Goal: Task Accomplishment & Management: Manage account settings

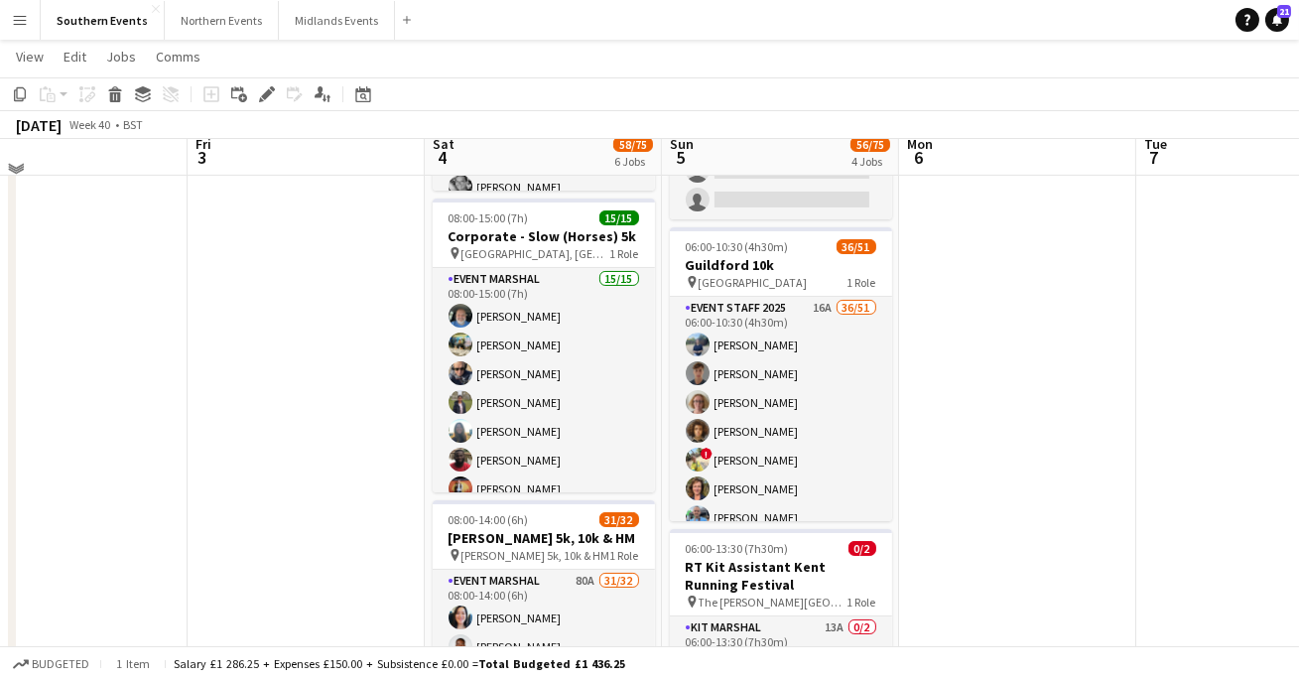
scroll to position [471, 0]
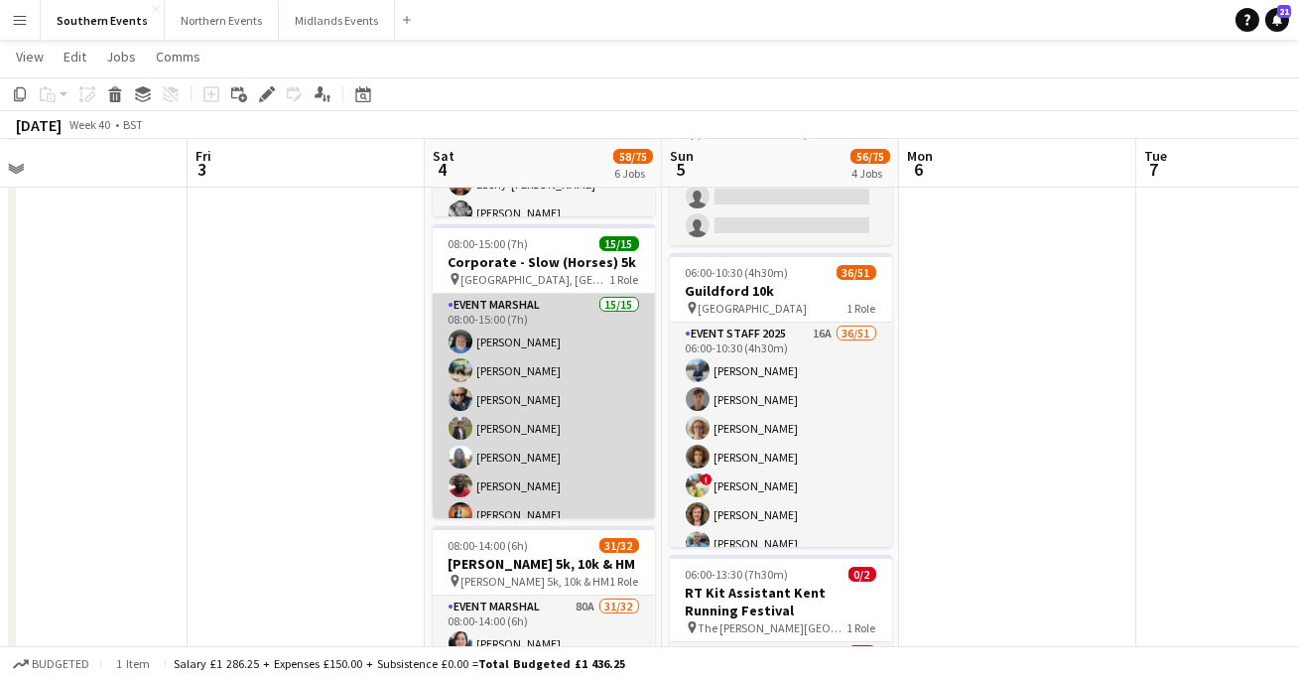
click at [514, 401] on app-card-role "Event Marshal 15/15 08:00-15:00 (7h) [PERSON_NAME] [PERSON_NAME] [PERSON_NAME] …" at bounding box center [544, 529] width 222 height 471
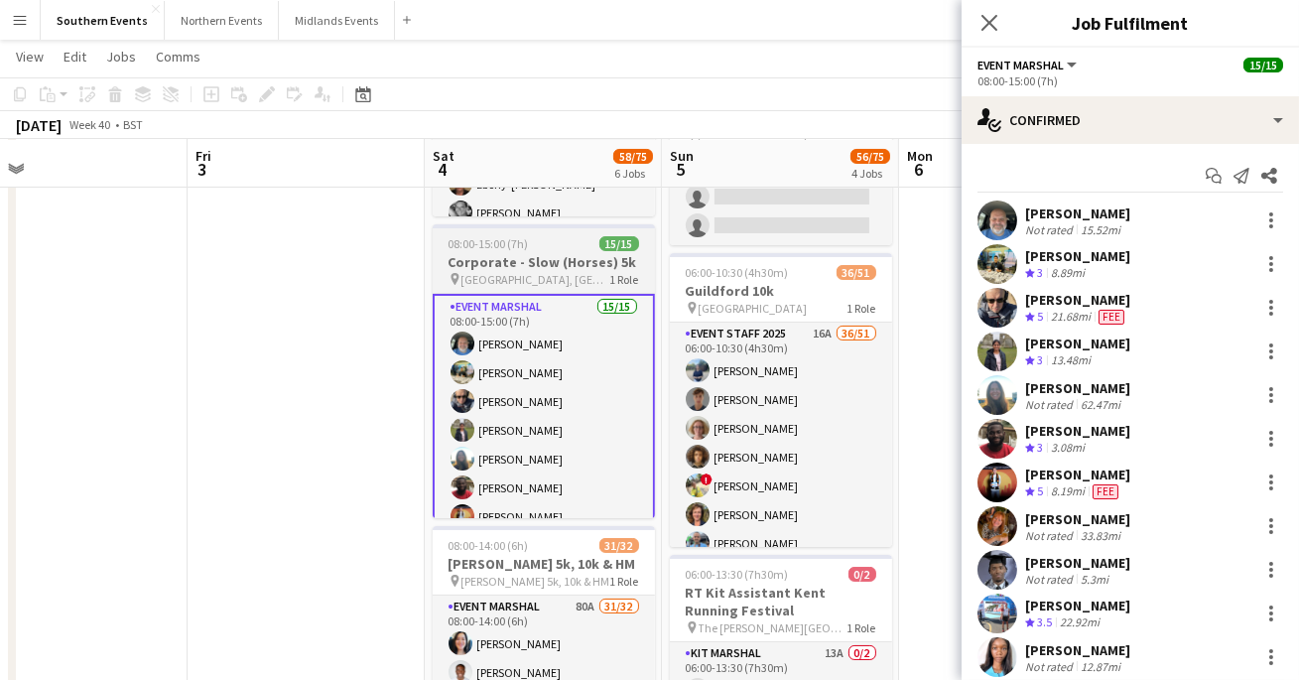
click at [511, 287] on app-job-card "08:00-15:00 (7h) 15/15 Corporate - Slow (Horses) 5k pin [GEOGRAPHIC_DATA], [GEO…" at bounding box center [544, 371] width 222 height 294
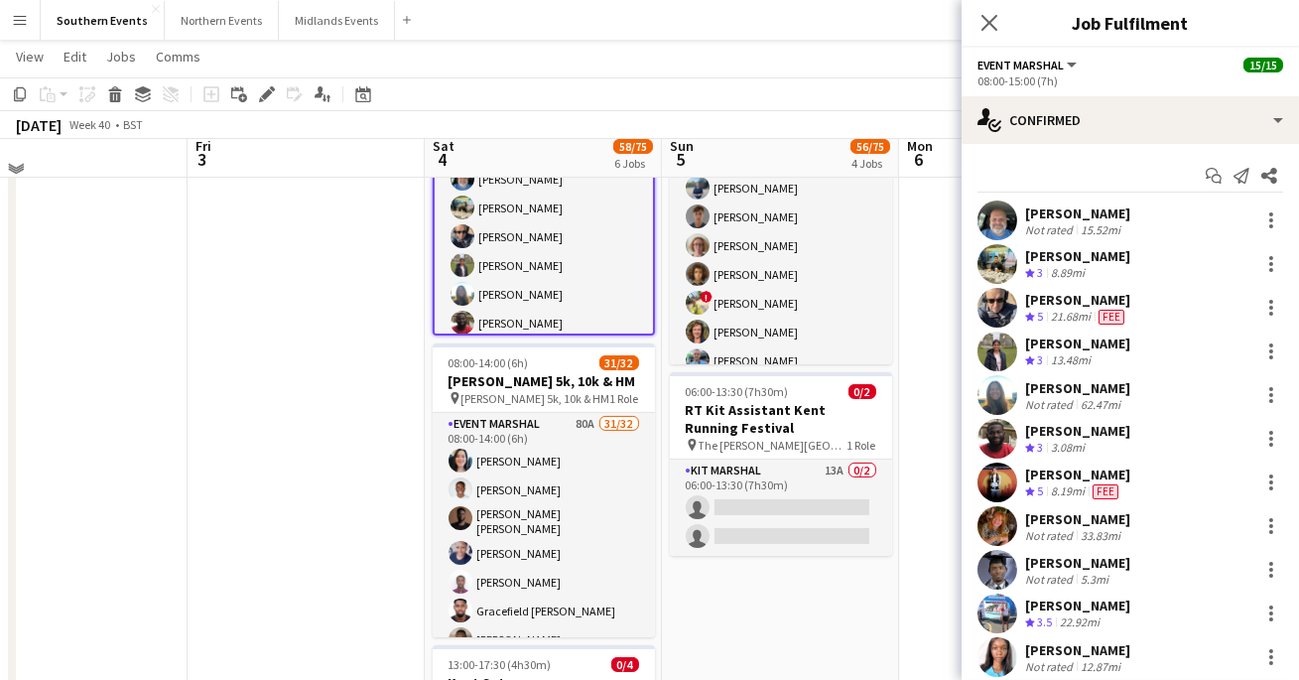
scroll to position [642, 0]
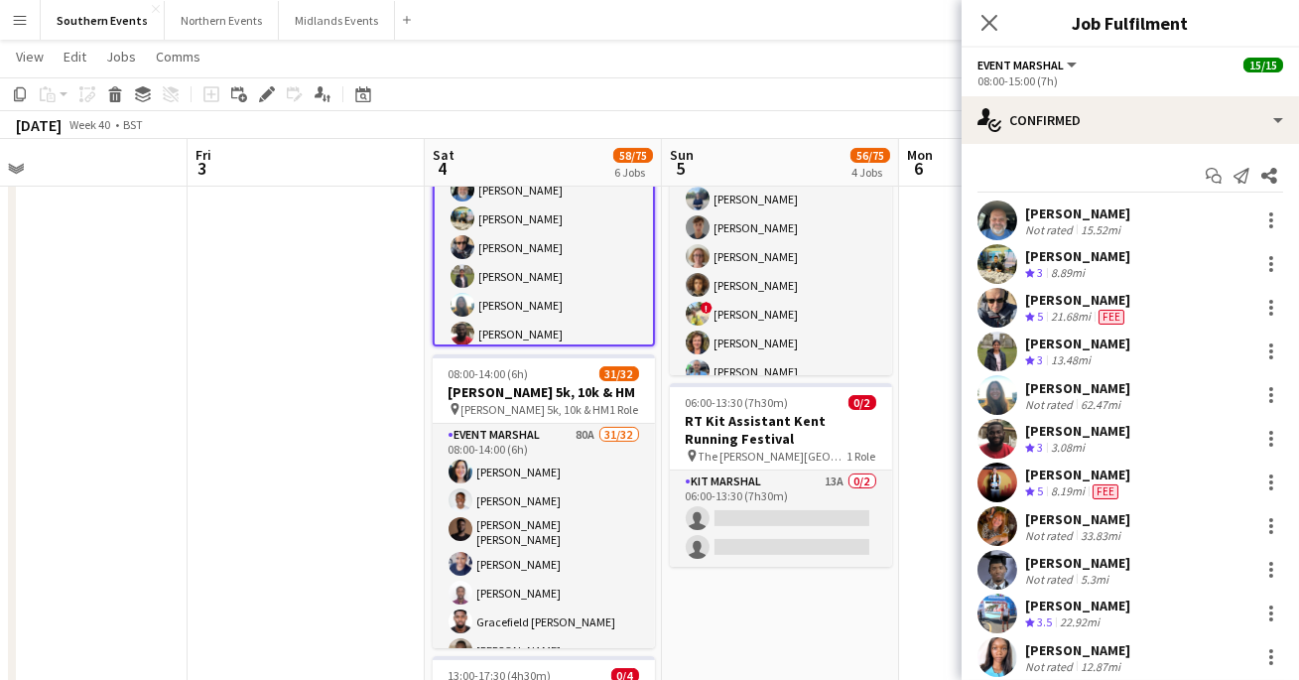
click at [1005, 311] on app-user-avatar at bounding box center [998, 308] width 40 height 40
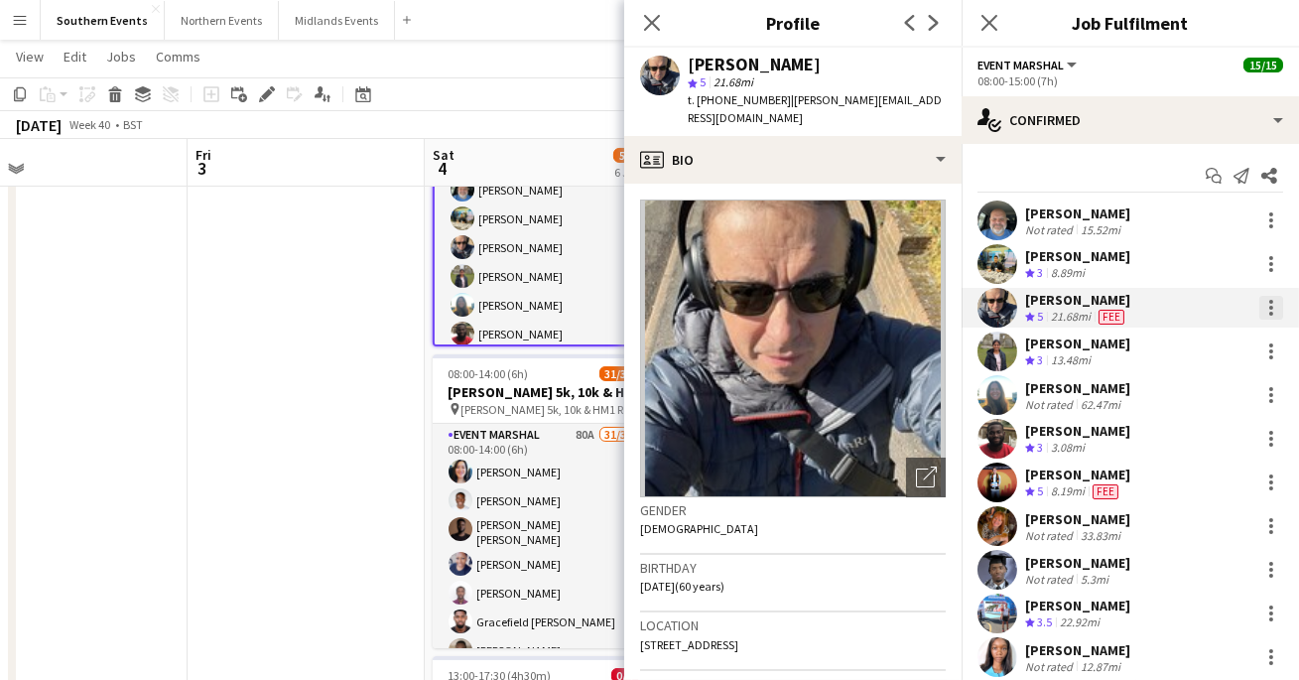
click at [1270, 310] on div at bounding box center [1272, 308] width 24 height 24
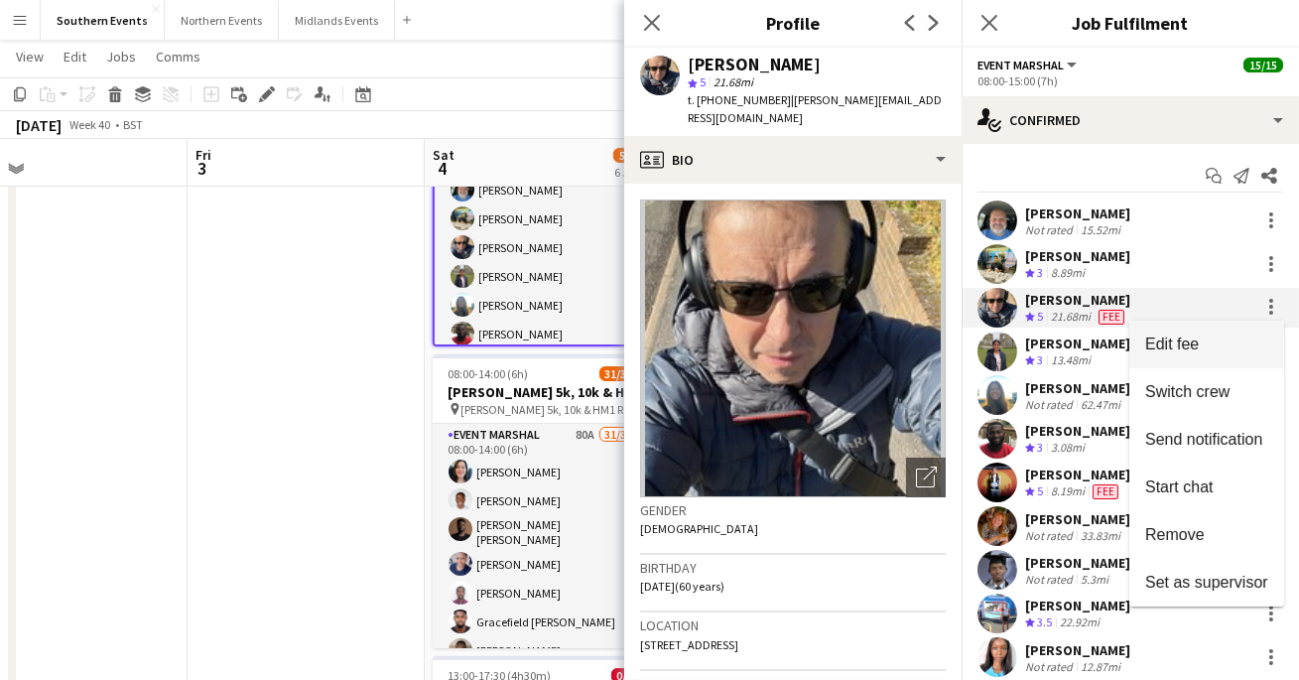
click at [1224, 341] on span "Edit fee" at bounding box center [1207, 345] width 123 height 18
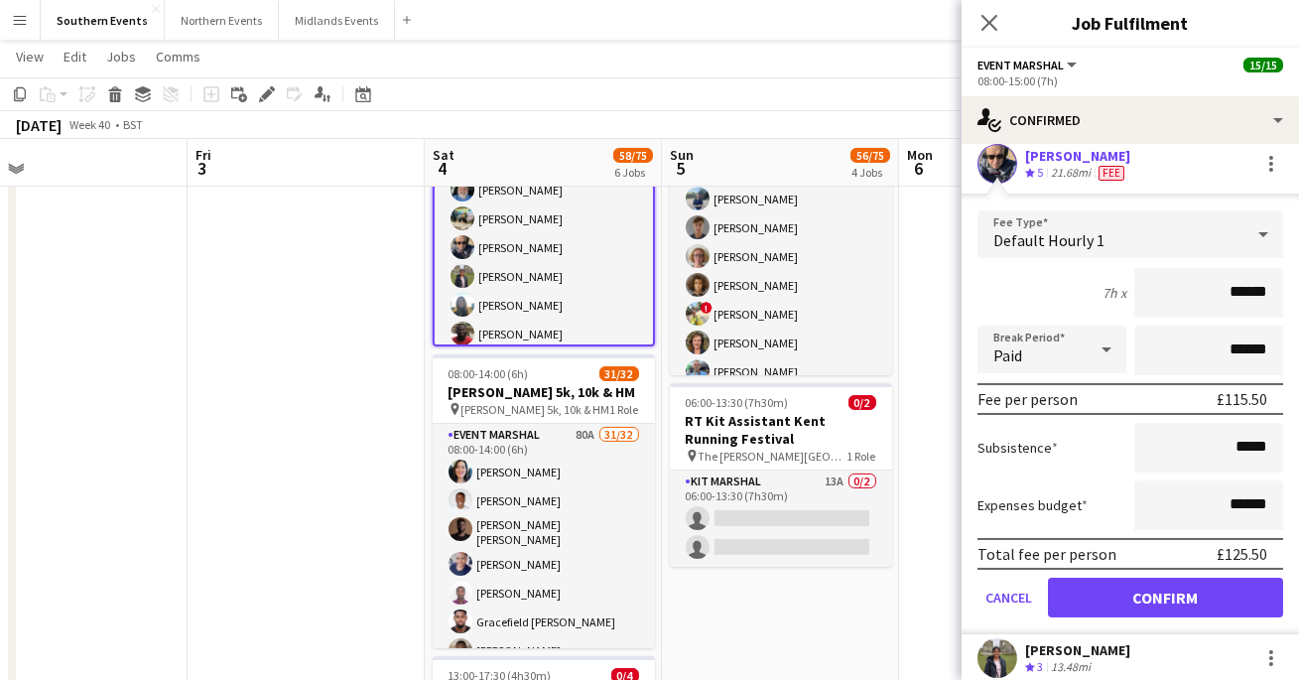
scroll to position [154, 0]
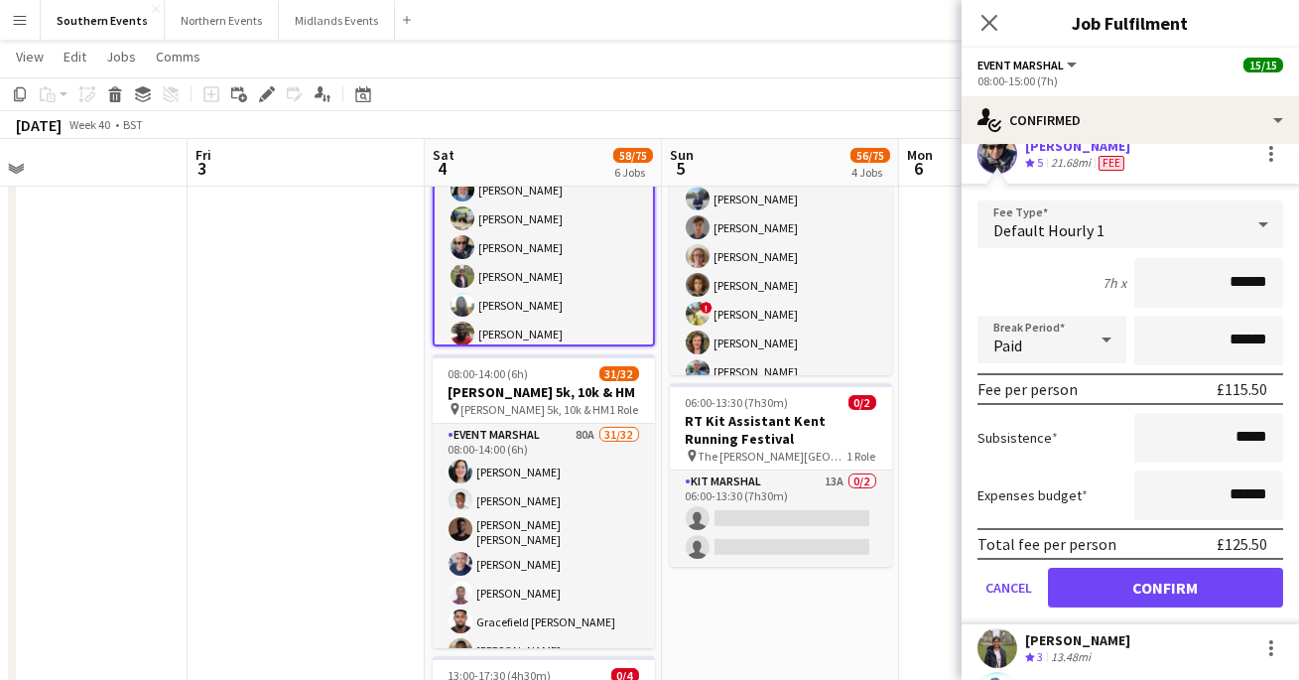
click at [781, 41] on app-page-menu "View Day view expanded Day view collapsed Month view Date picker Jump to [DATE]…" at bounding box center [649, 59] width 1299 height 38
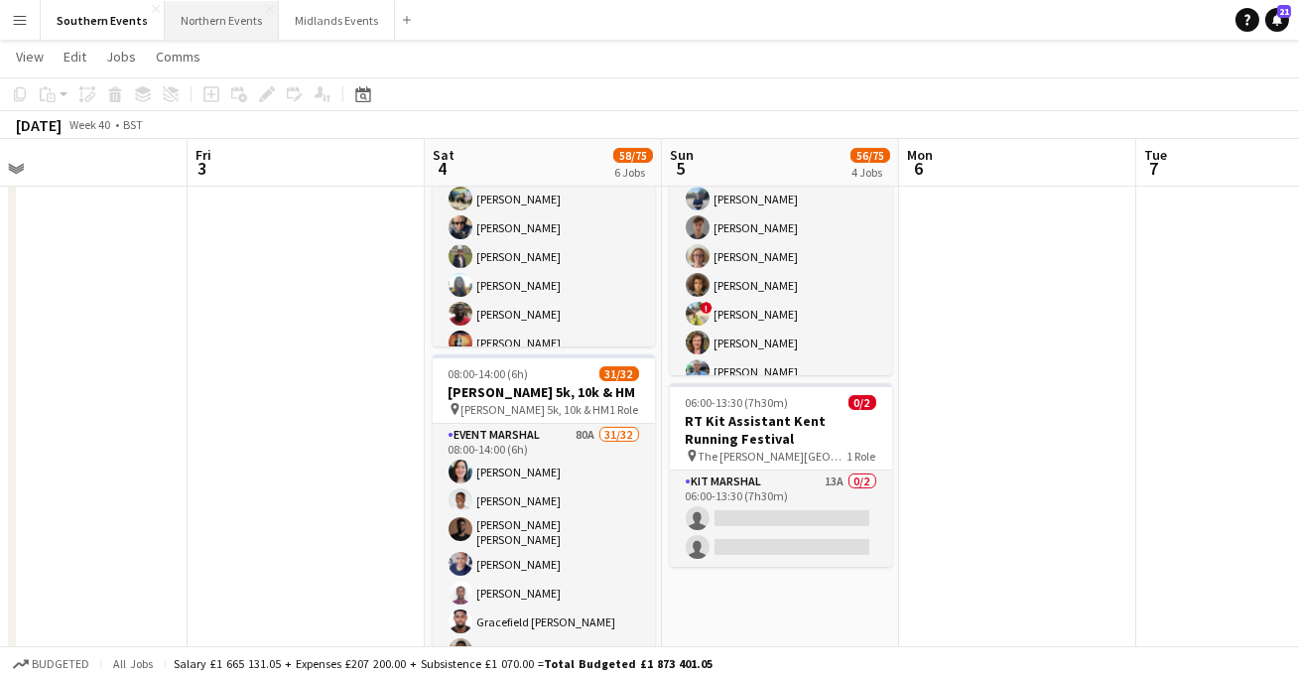
click at [194, 24] on button "Northern Events Close" at bounding box center [222, 20] width 114 height 39
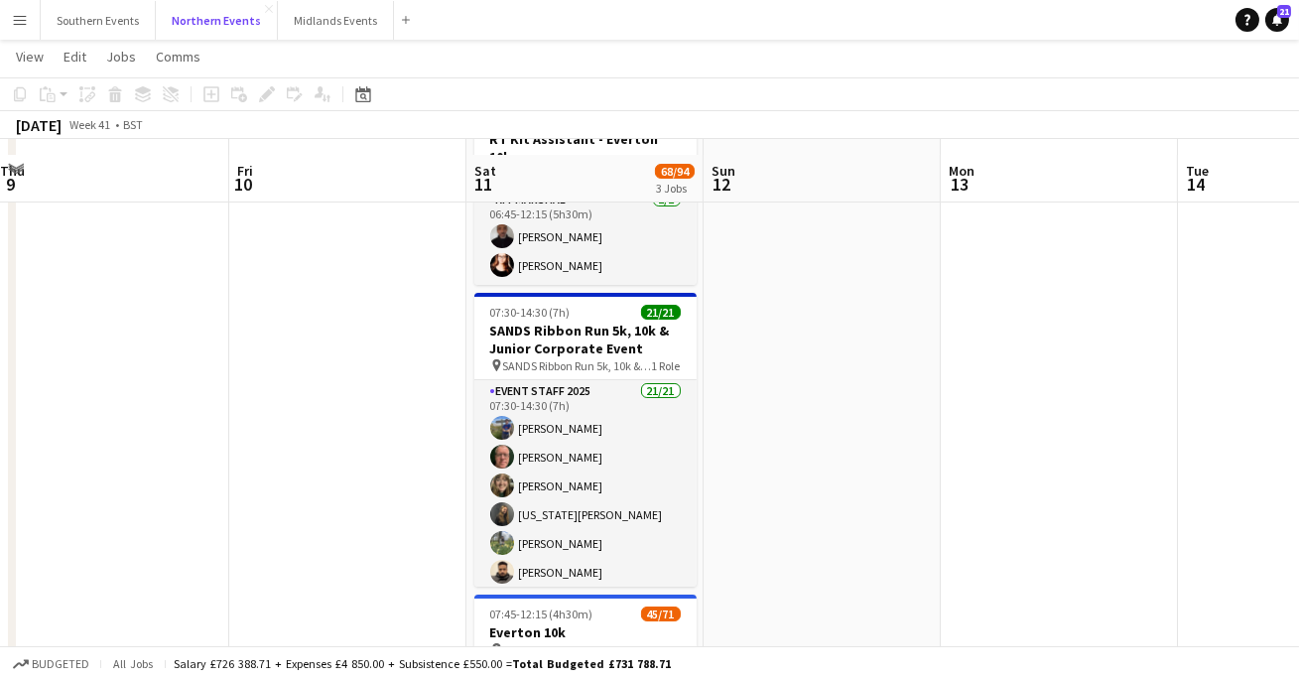
scroll to position [154, 0]
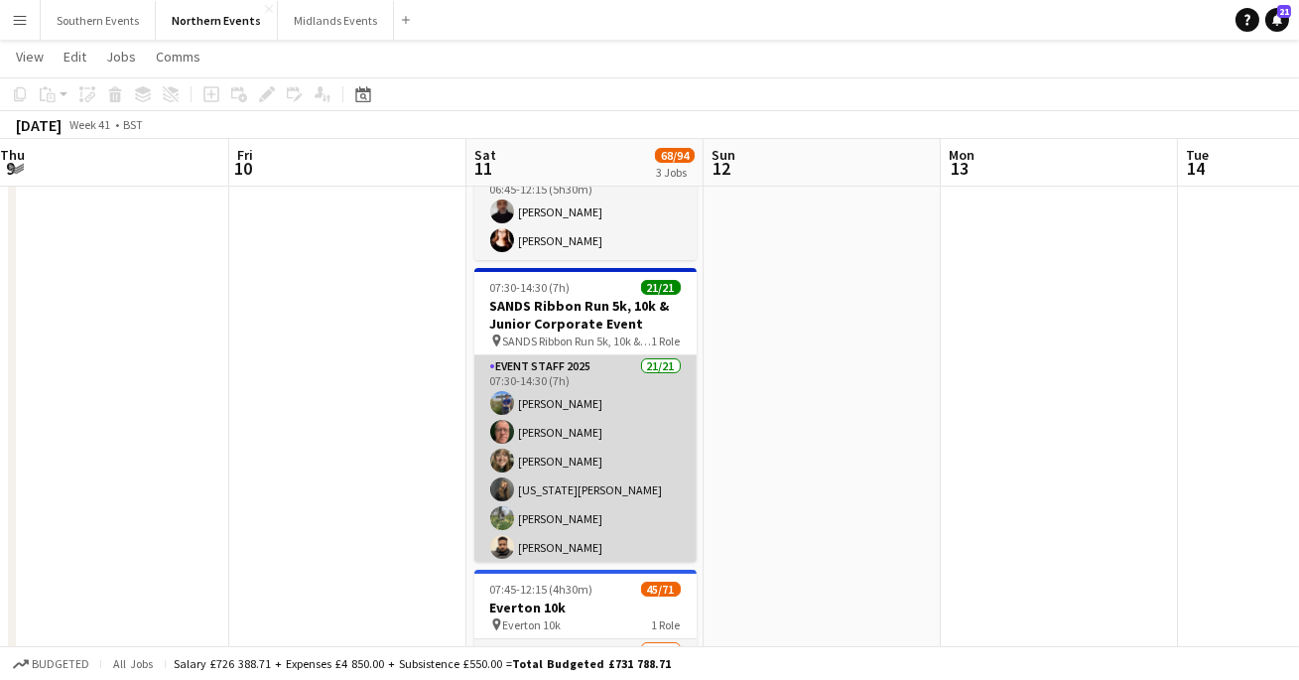
click at [577, 424] on app-card-role "Event Staff 2025 21/21 07:30-14:30 (7h) [PERSON_NAME] Lemonofides [PERSON_NAME]…" at bounding box center [585, 676] width 222 height 643
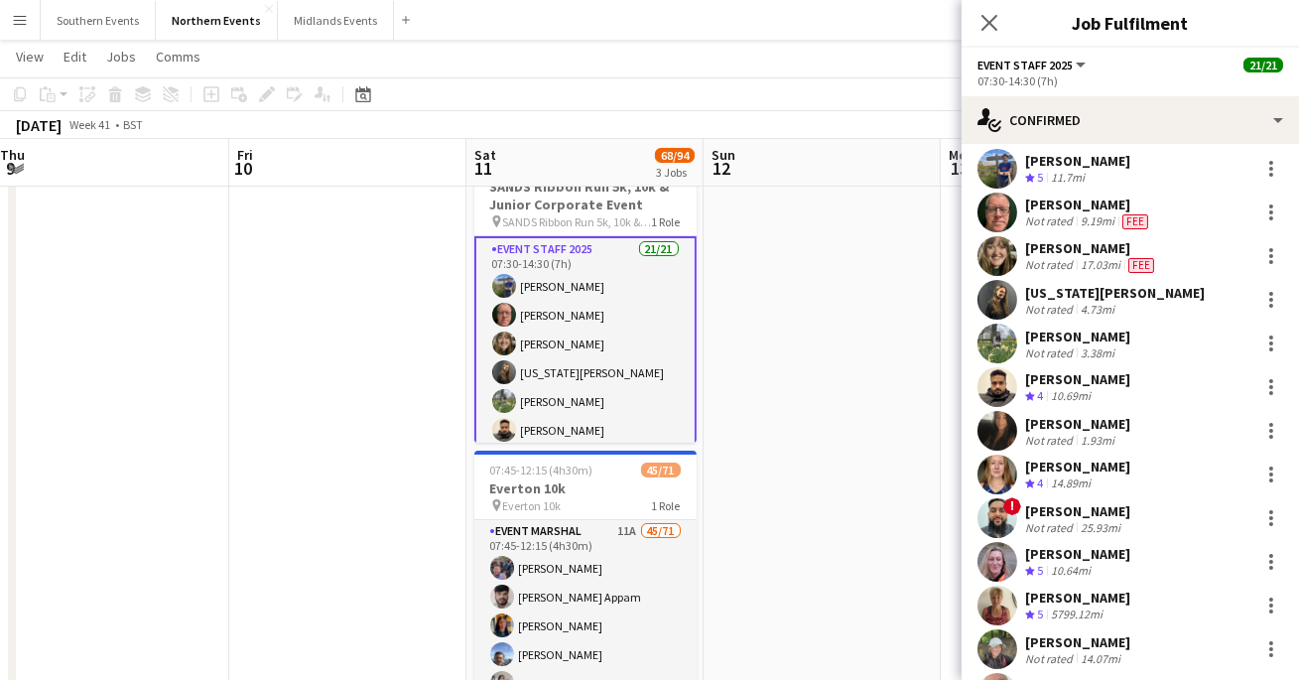
scroll to position [50, 0]
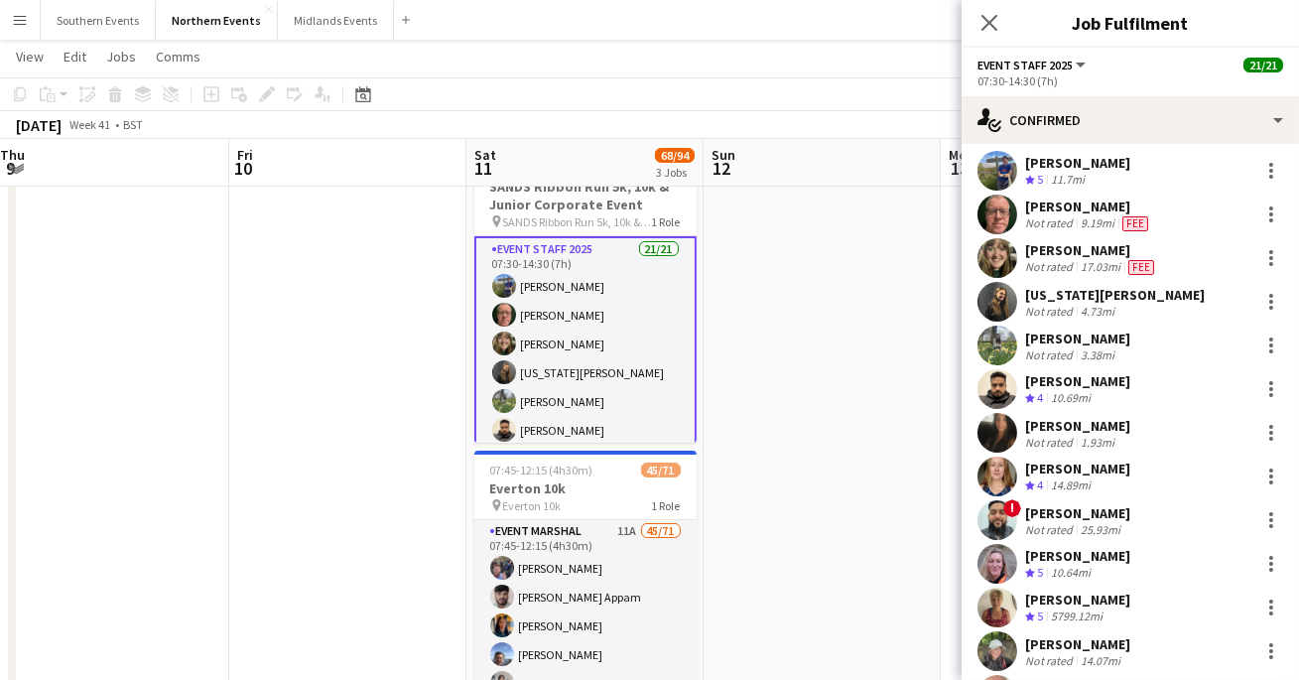
click at [1001, 212] on app-user-avatar at bounding box center [998, 215] width 40 height 40
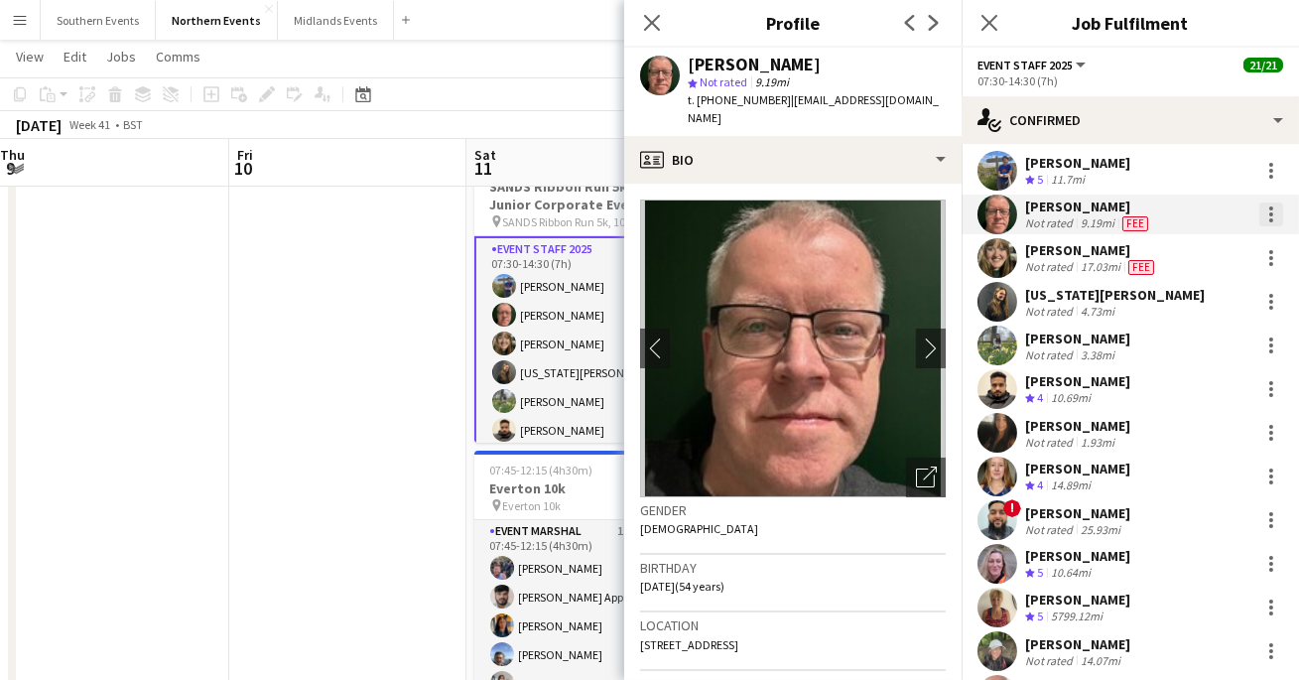
click at [1272, 212] on div at bounding box center [1272, 214] width 4 height 4
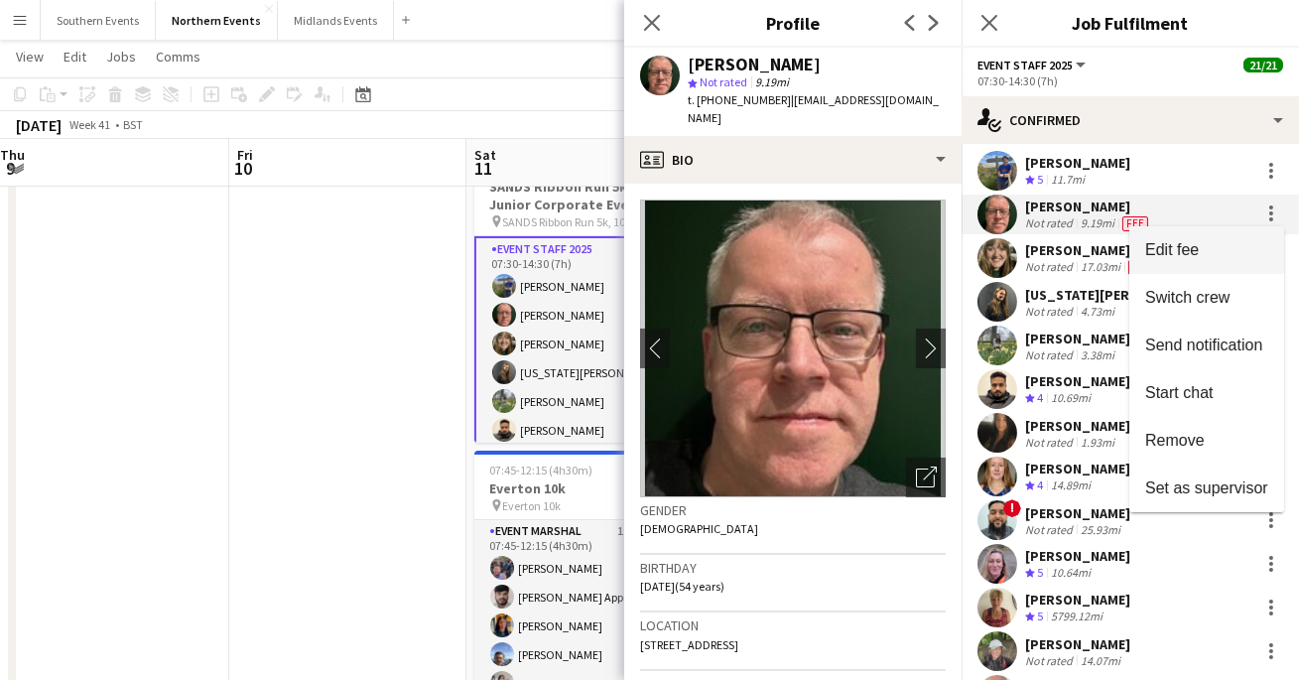
click at [1206, 256] on span "Edit fee" at bounding box center [1207, 250] width 123 height 18
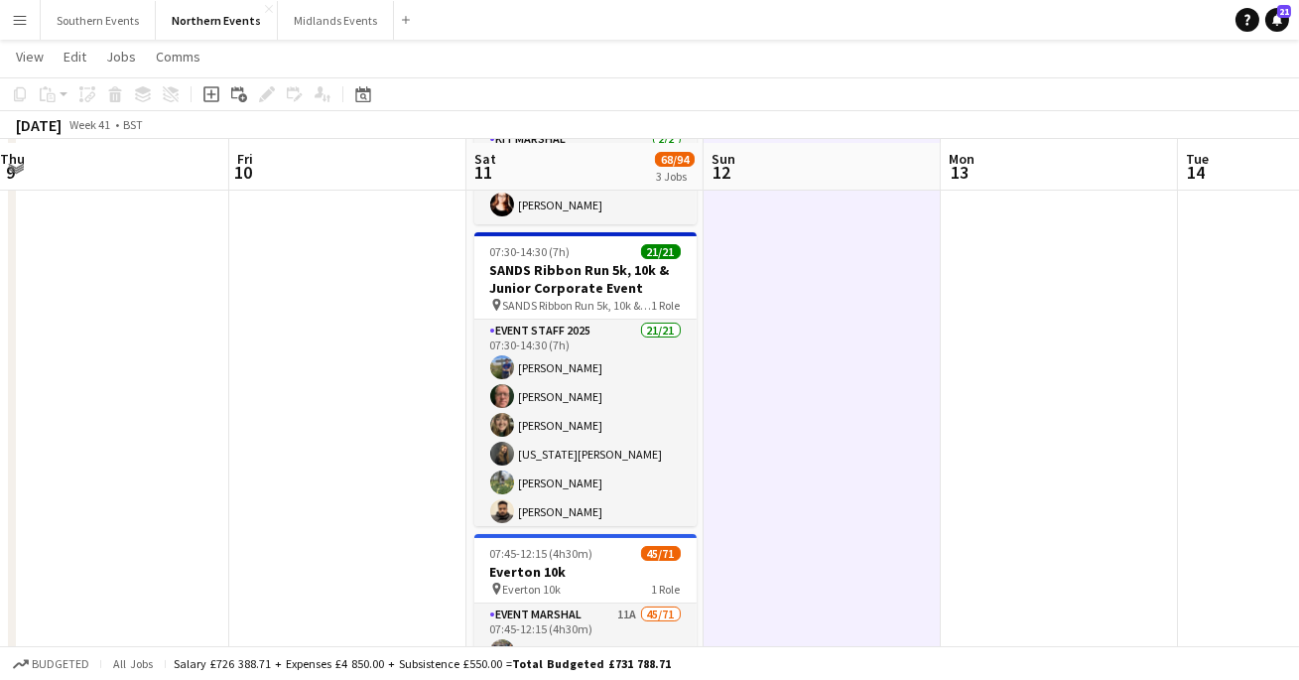
scroll to position [189, 0]
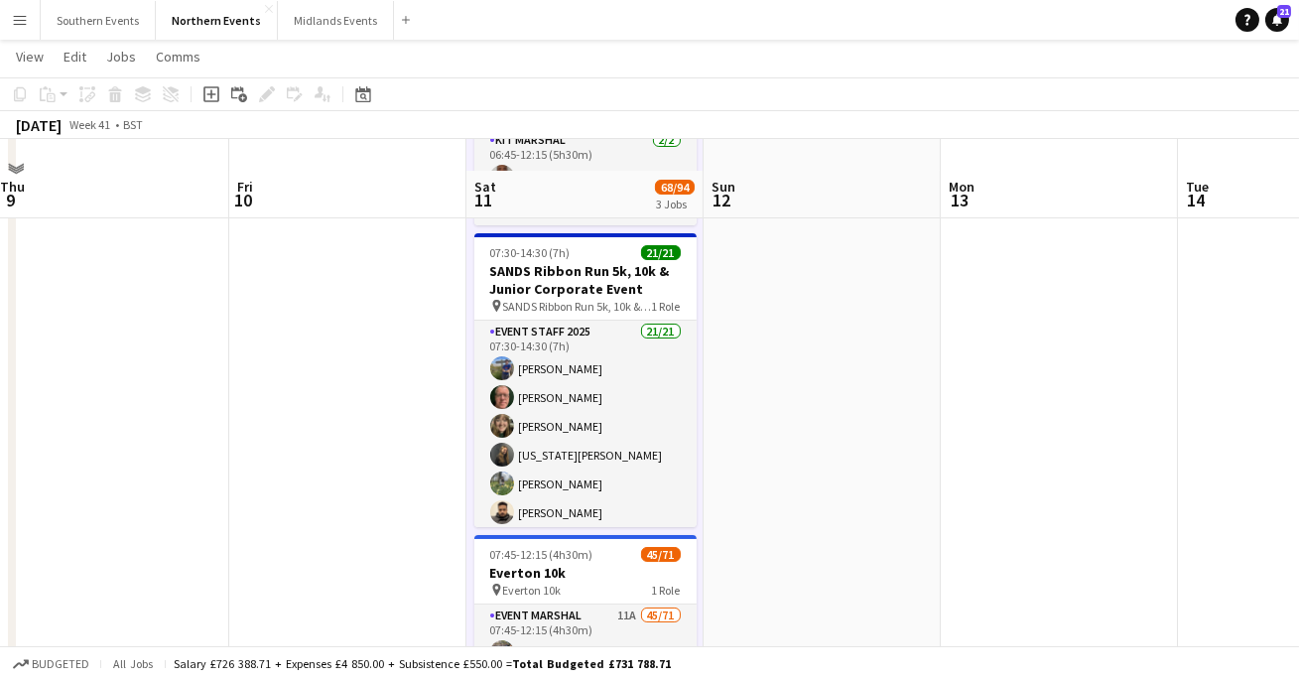
scroll to position [227, 0]
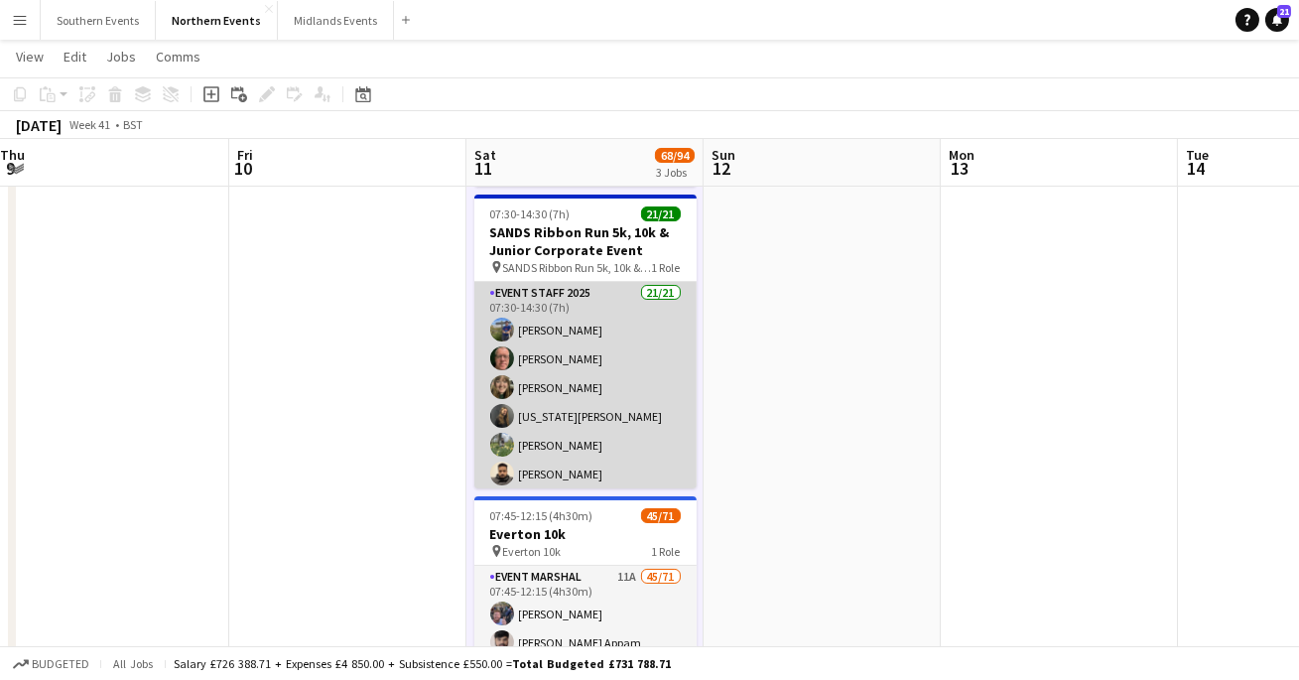
click at [531, 310] on app-card-role "Event Staff 2025 21/21 07:30-14:30 (7h) [PERSON_NAME] Lemonofides [PERSON_NAME]…" at bounding box center [585, 603] width 222 height 643
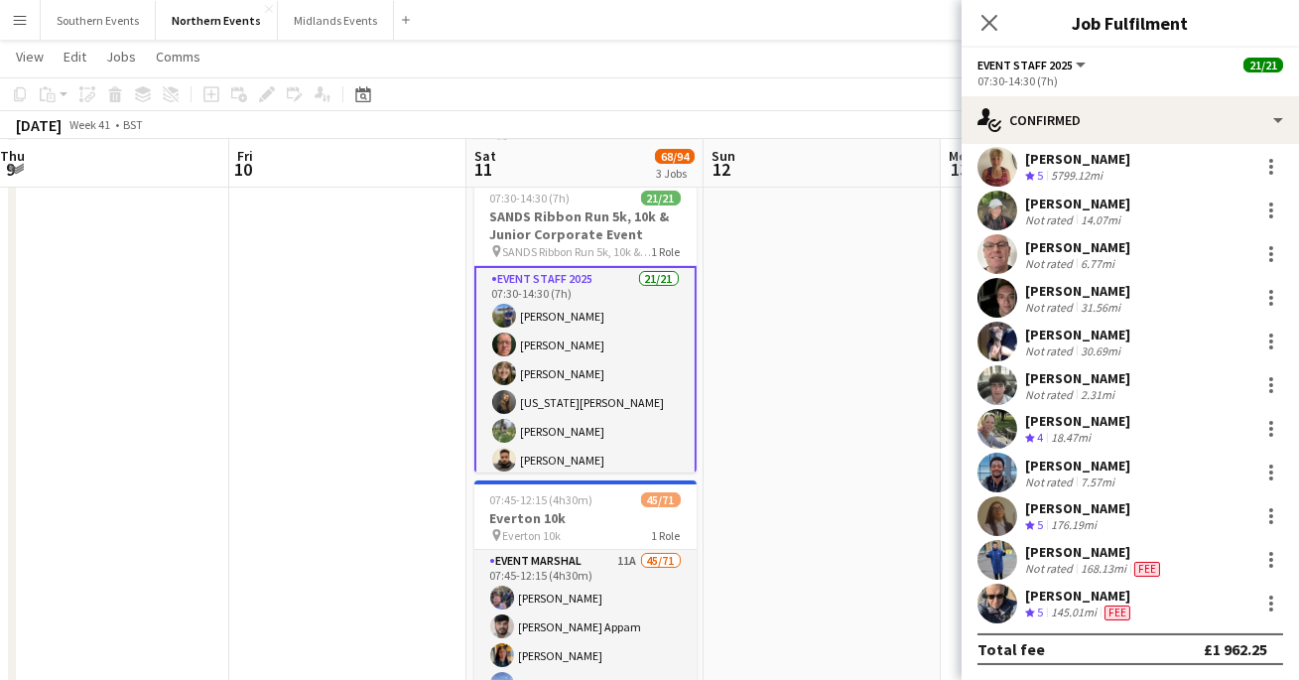
scroll to position [244, 0]
click at [1273, 419] on div at bounding box center [1272, 429] width 24 height 24
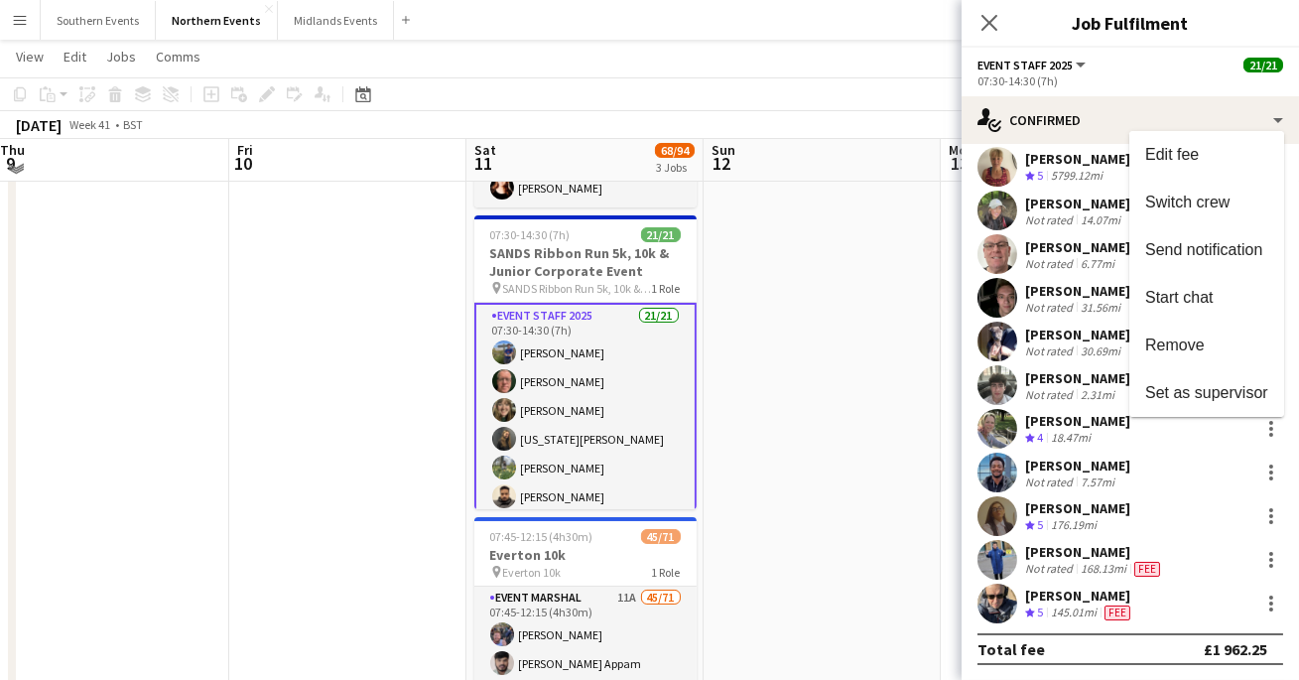
scroll to position [201, 0]
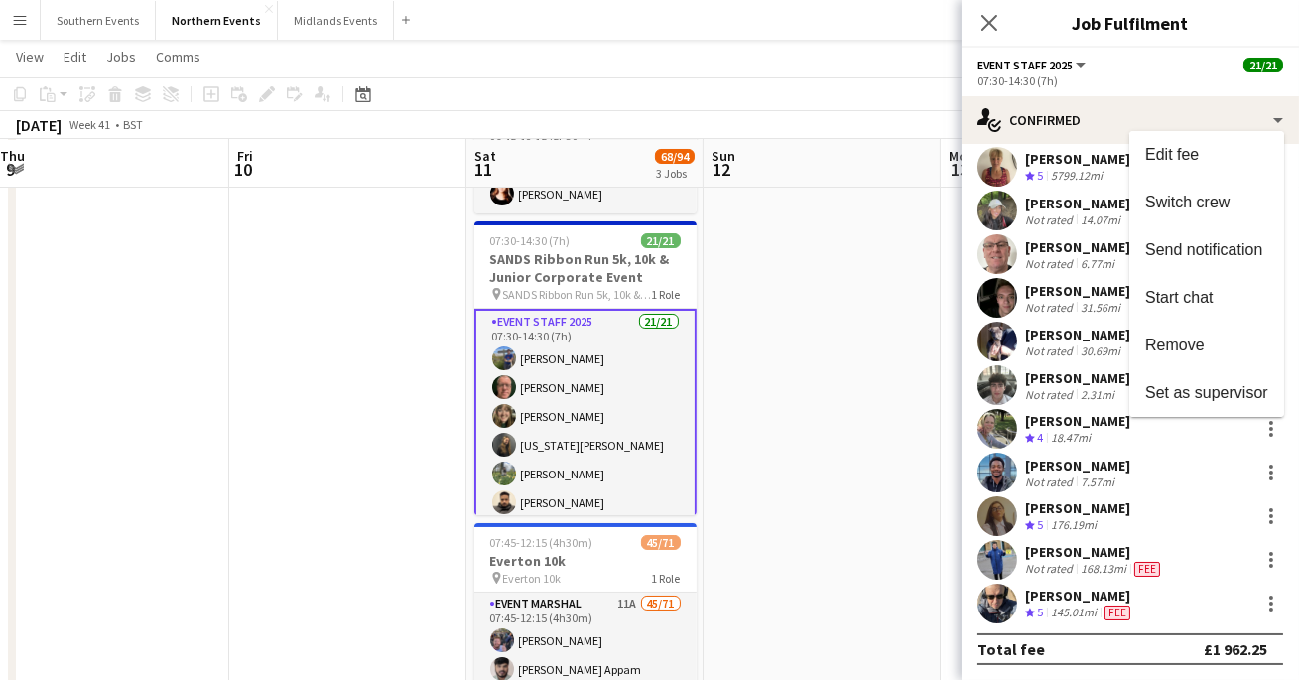
click at [878, 413] on div at bounding box center [649, 340] width 1299 height 680
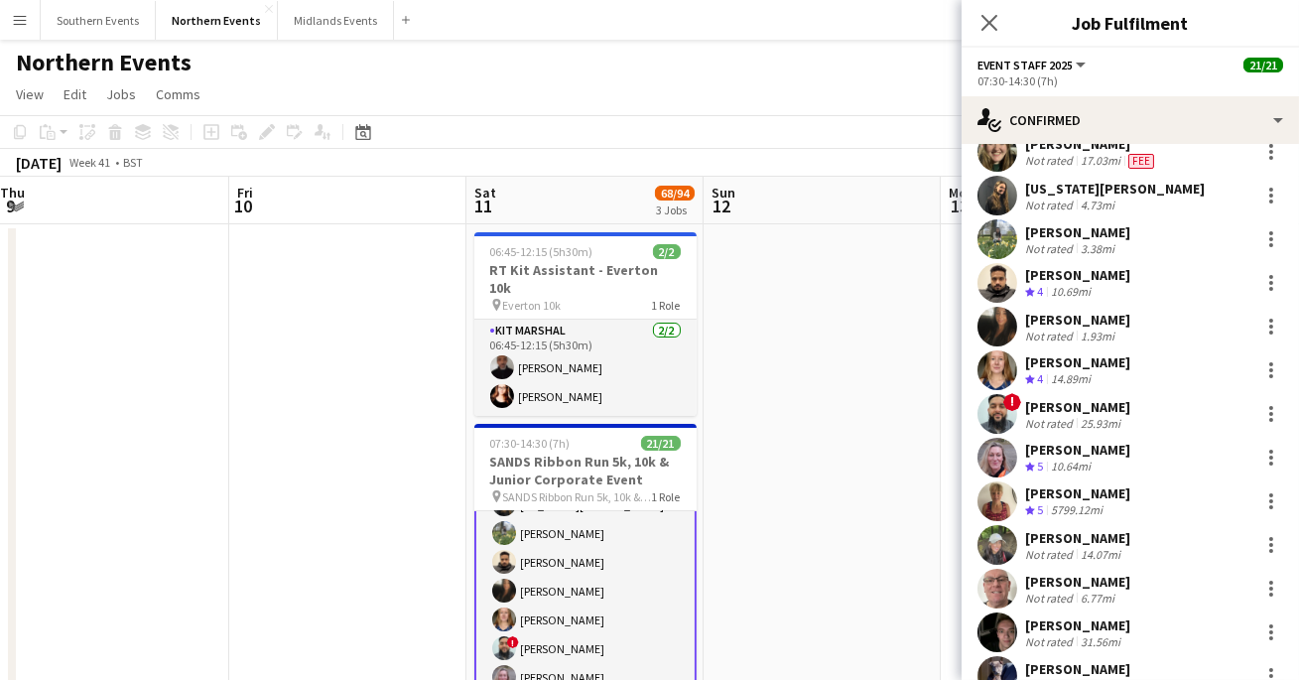
scroll to position [154, 0]
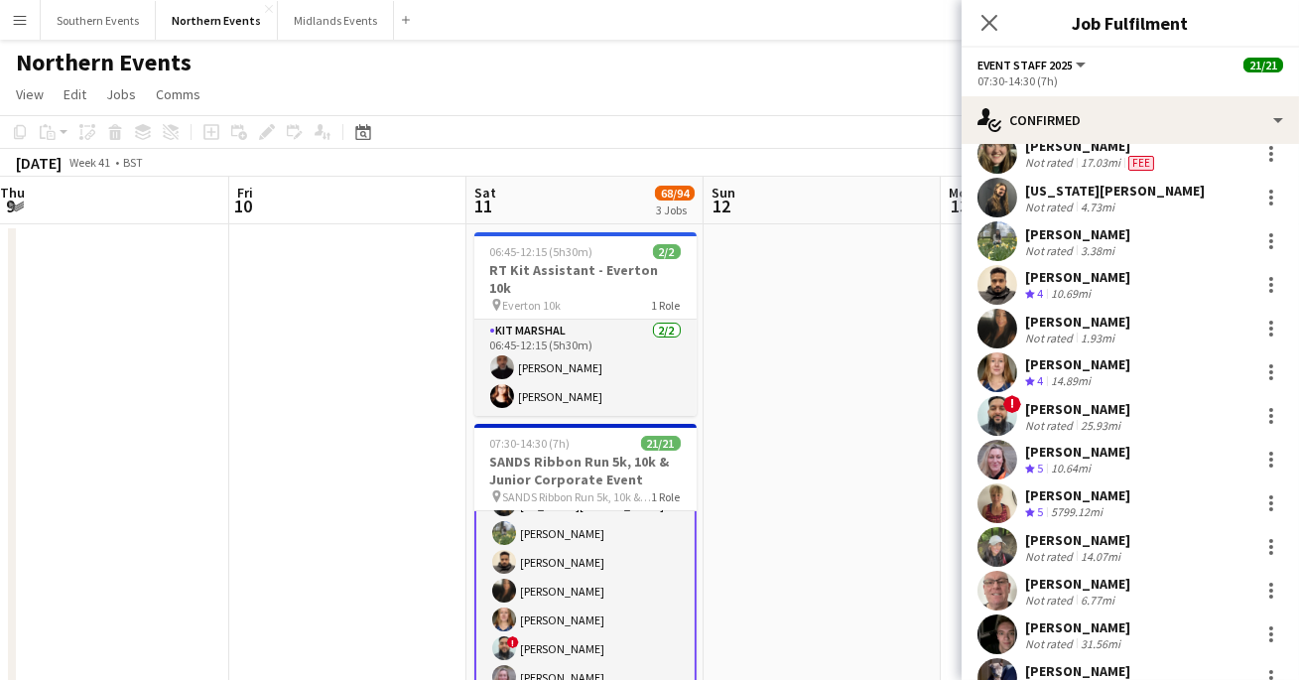
click at [1000, 459] on app-user-avatar at bounding box center [998, 460] width 40 height 40
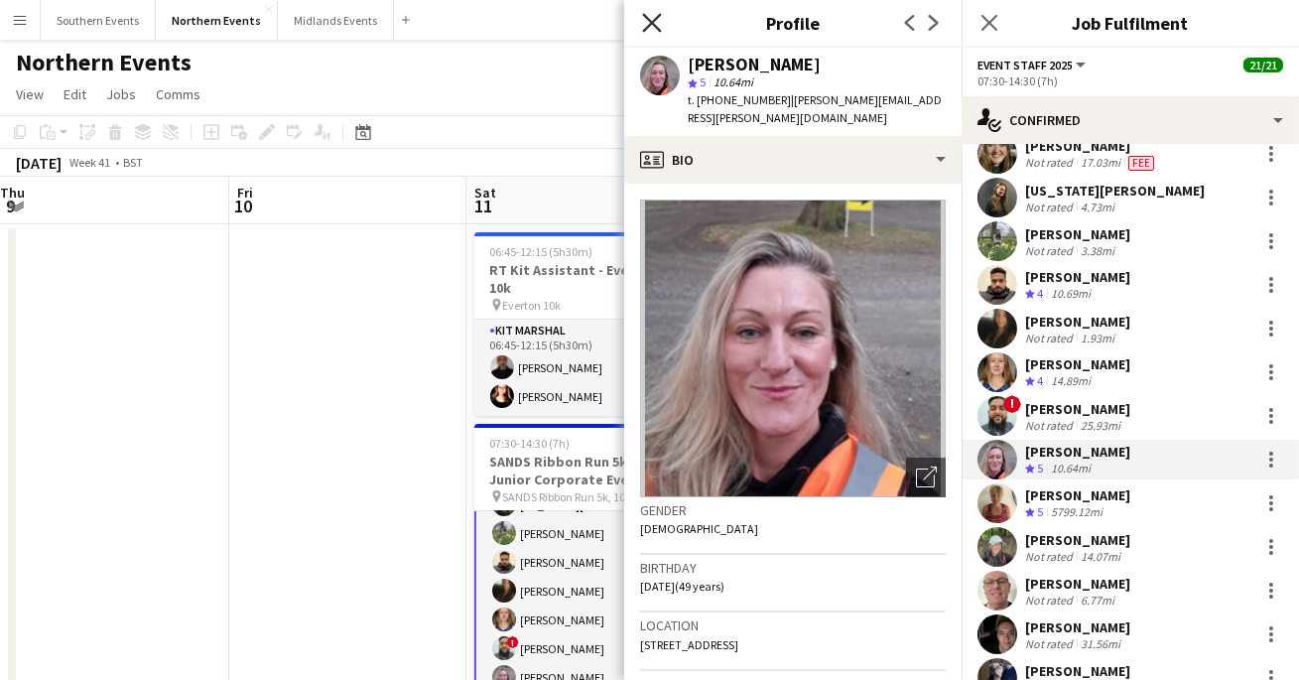
click at [650, 20] on icon at bounding box center [651, 22] width 19 height 19
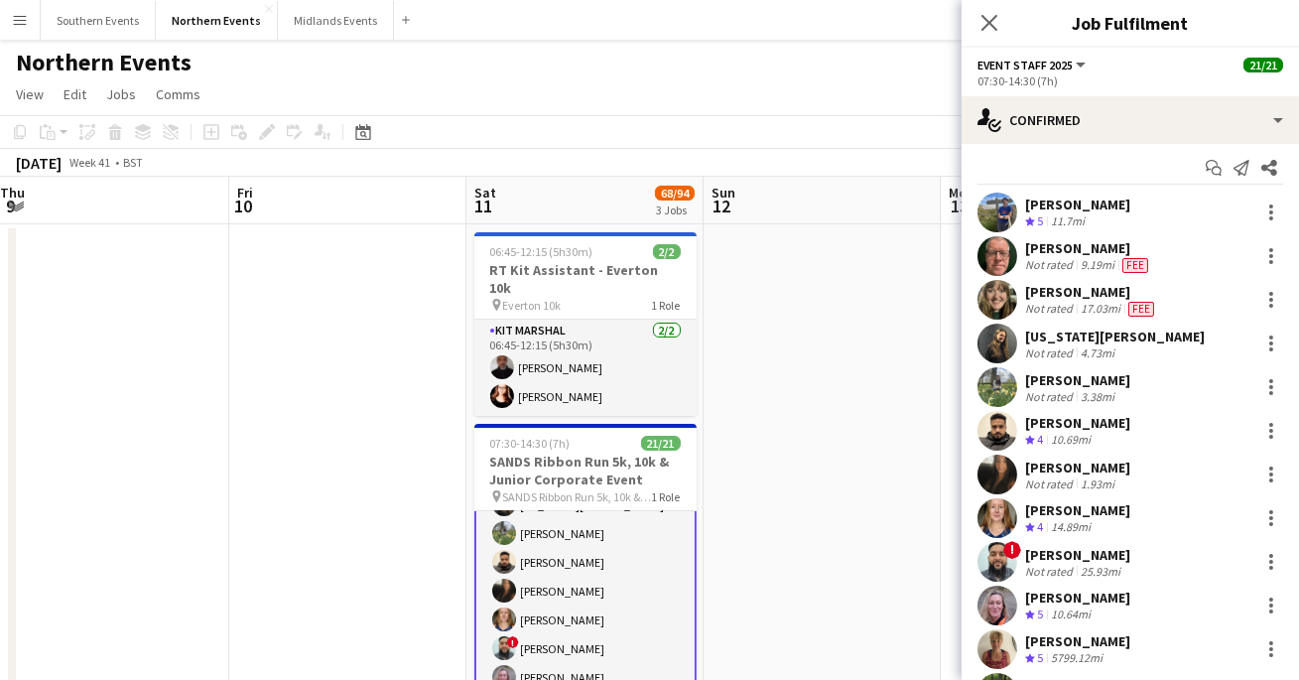
scroll to position [0, 0]
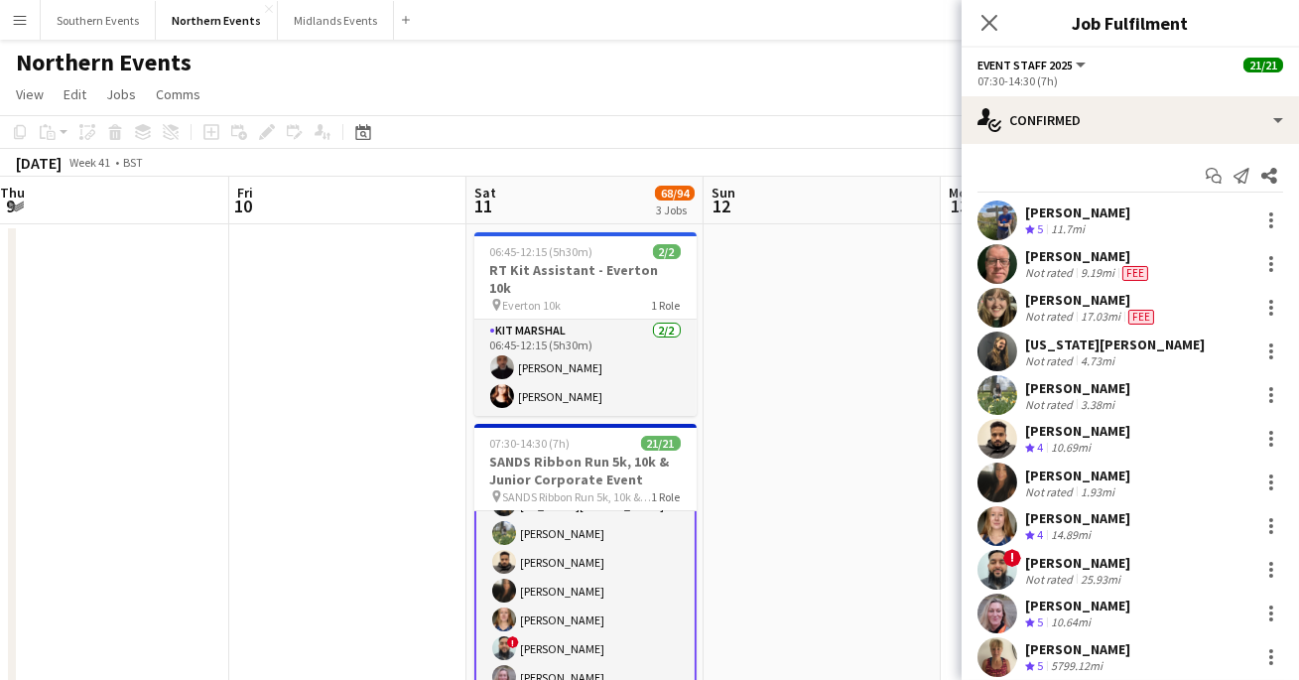
click at [1011, 364] on app-user-avatar at bounding box center [998, 352] width 40 height 40
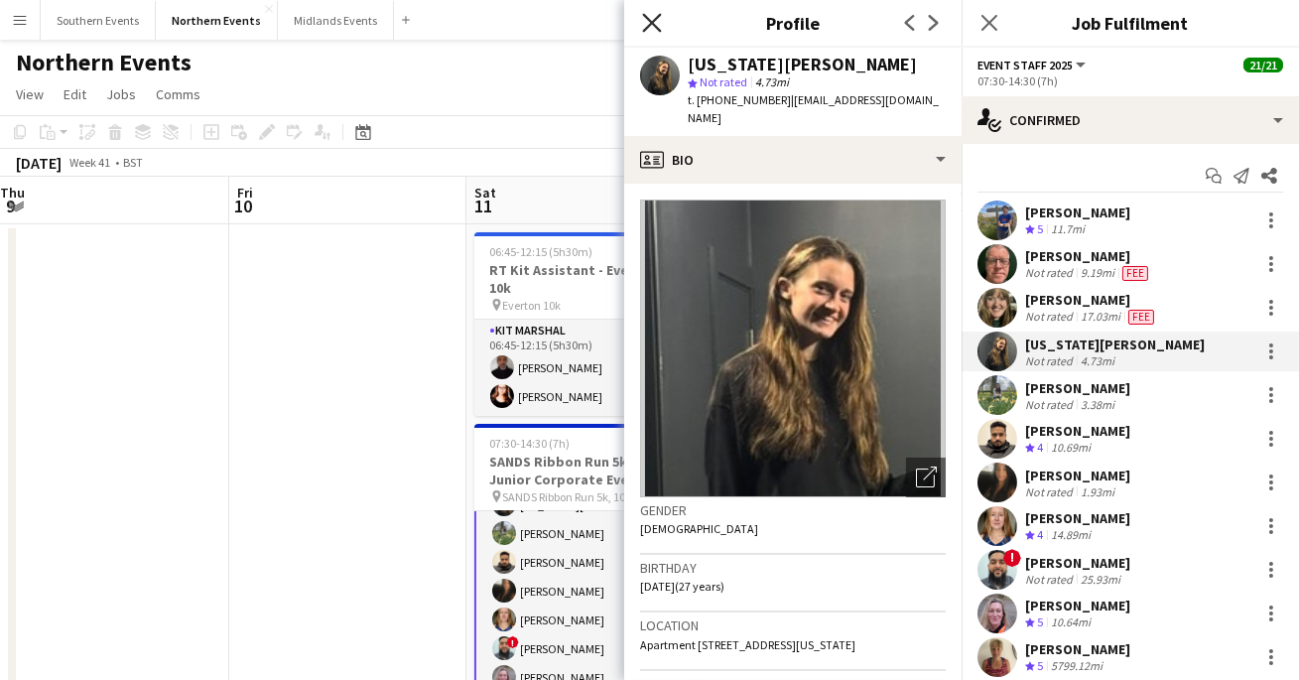
click at [657, 21] on icon "Close pop-in" at bounding box center [651, 22] width 19 height 19
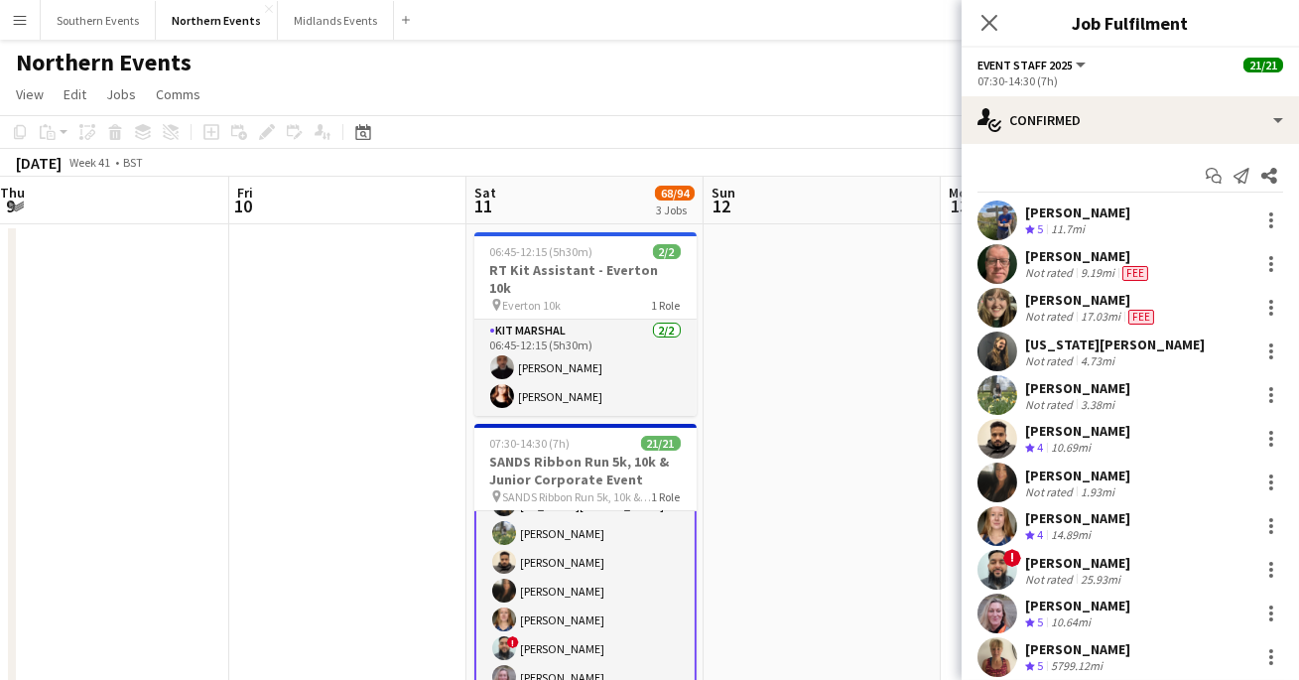
click at [1004, 228] on app-user-avatar at bounding box center [998, 221] width 40 height 40
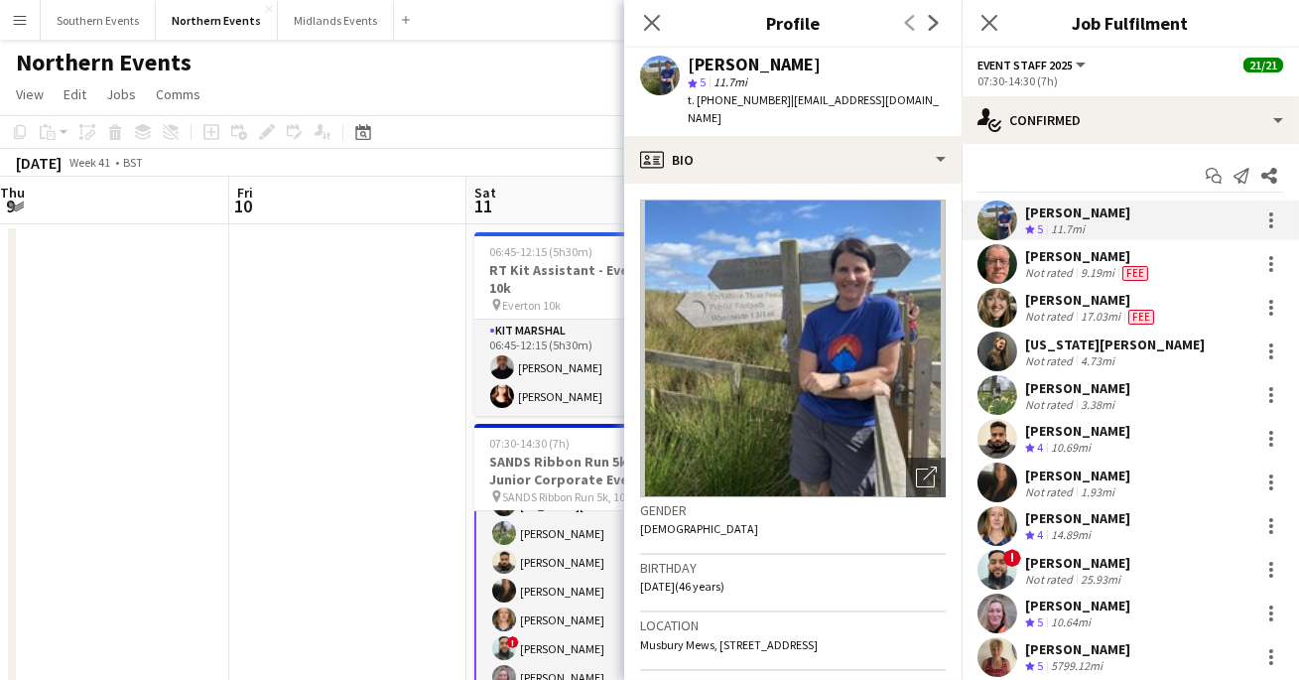
click at [929, 31] on app-icon "Next" at bounding box center [934, 23] width 24 height 24
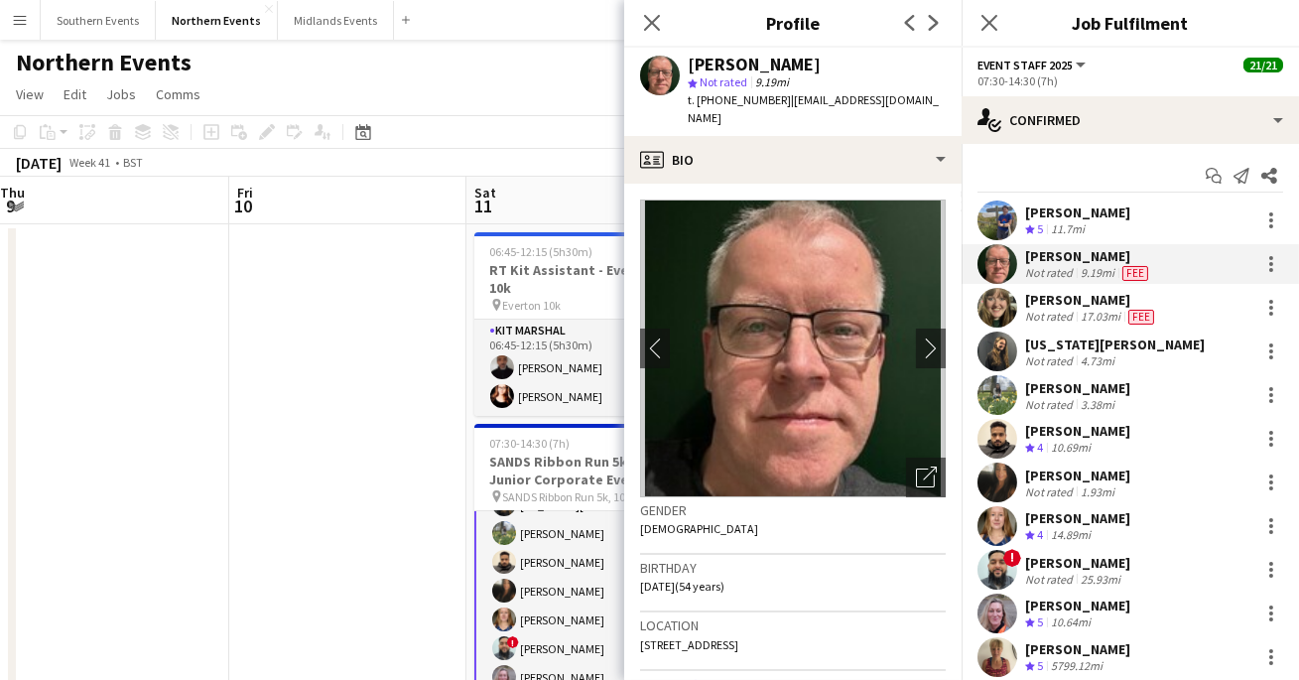
click at [929, 31] on app-icon "Next" at bounding box center [934, 23] width 24 height 24
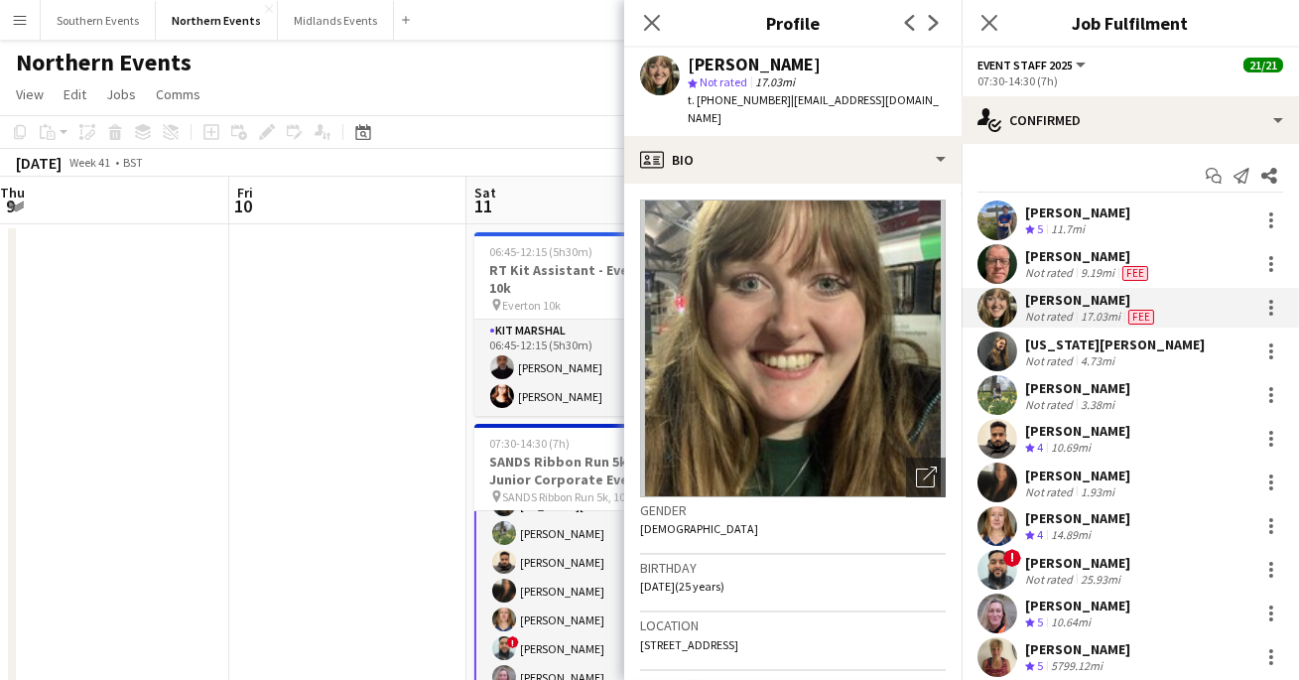
click at [929, 31] on app-icon "Next" at bounding box center [934, 23] width 24 height 24
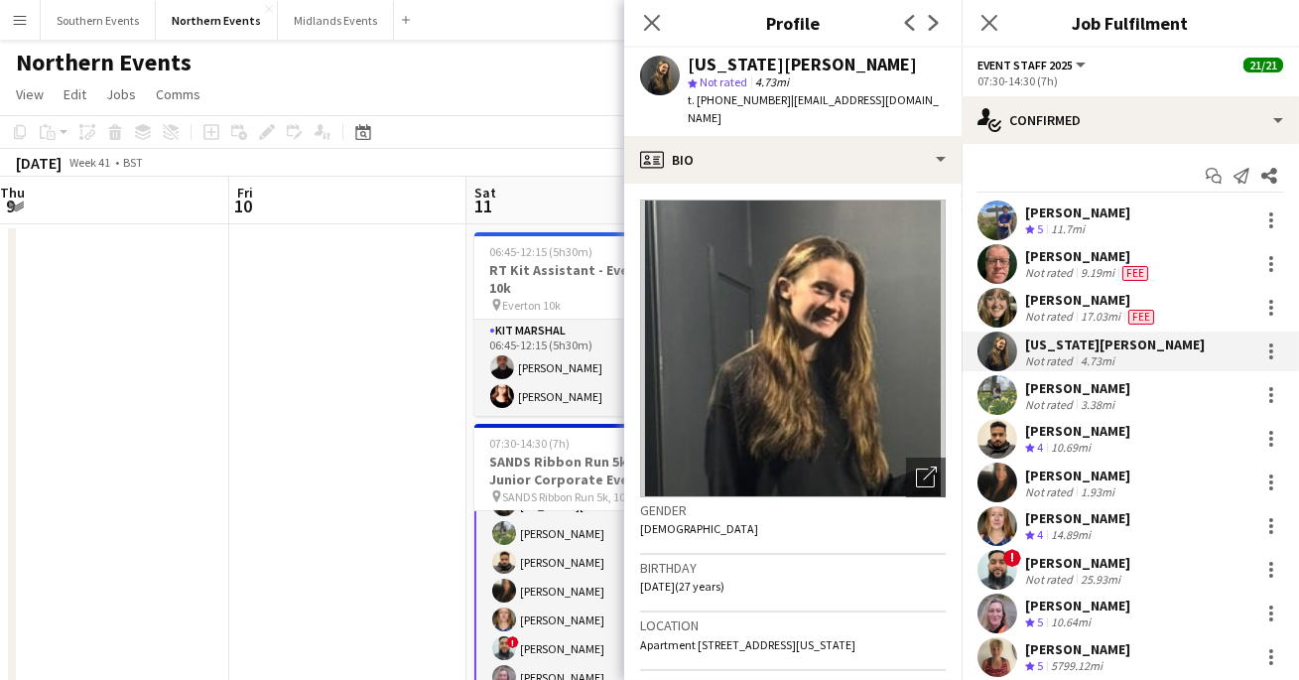
click at [929, 31] on app-icon "Next" at bounding box center [934, 23] width 24 height 24
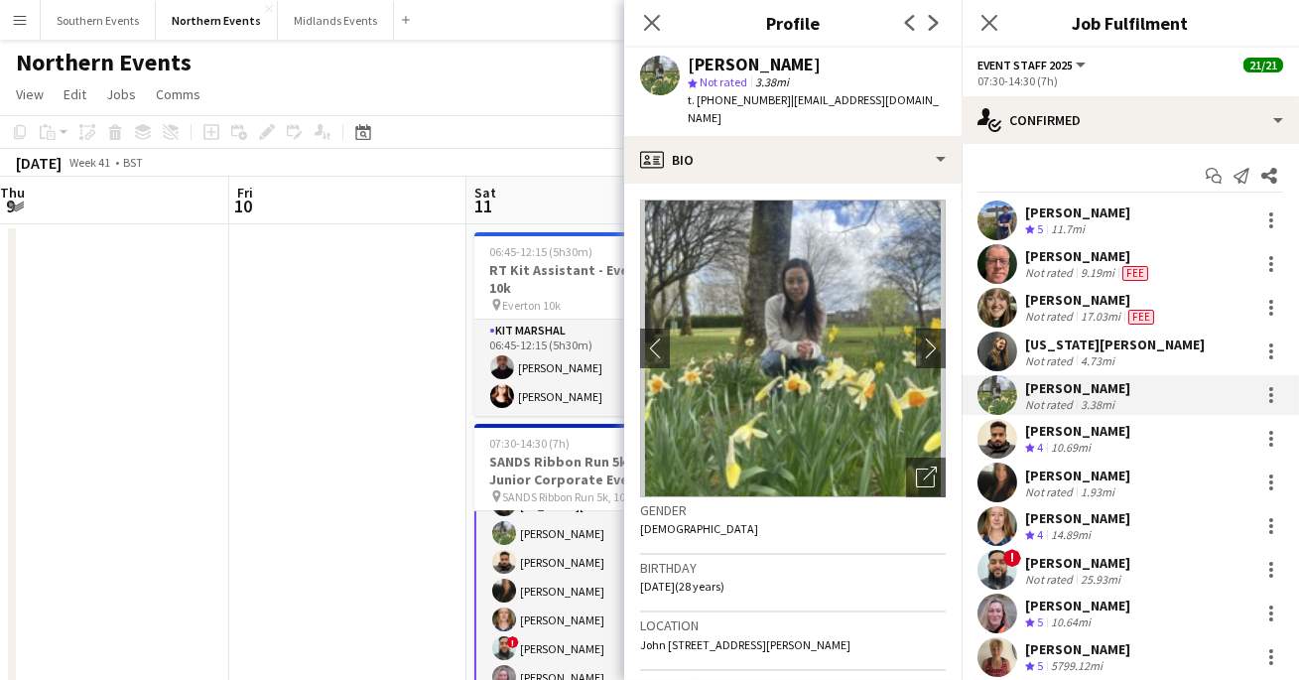
click at [929, 31] on app-icon "Next" at bounding box center [934, 23] width 24 height 24
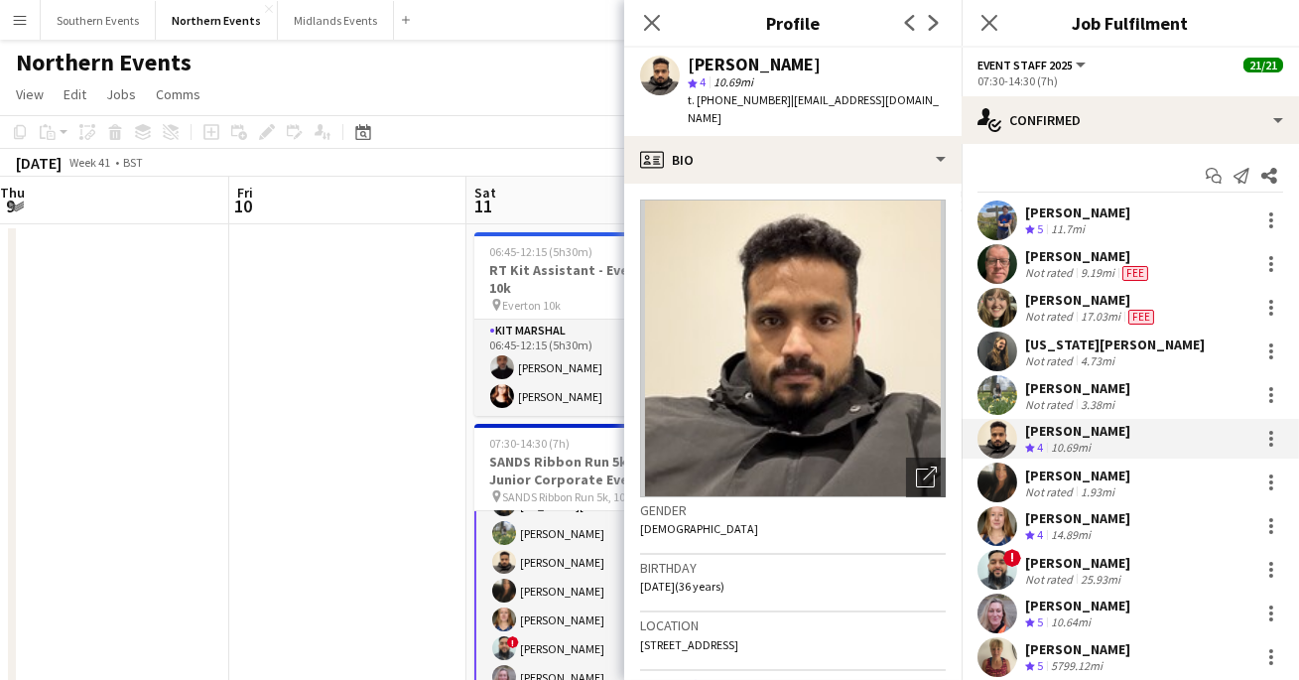
click at [929, 31] on app-icon "Next" at bounding box center [934, 23] width 24 height 24
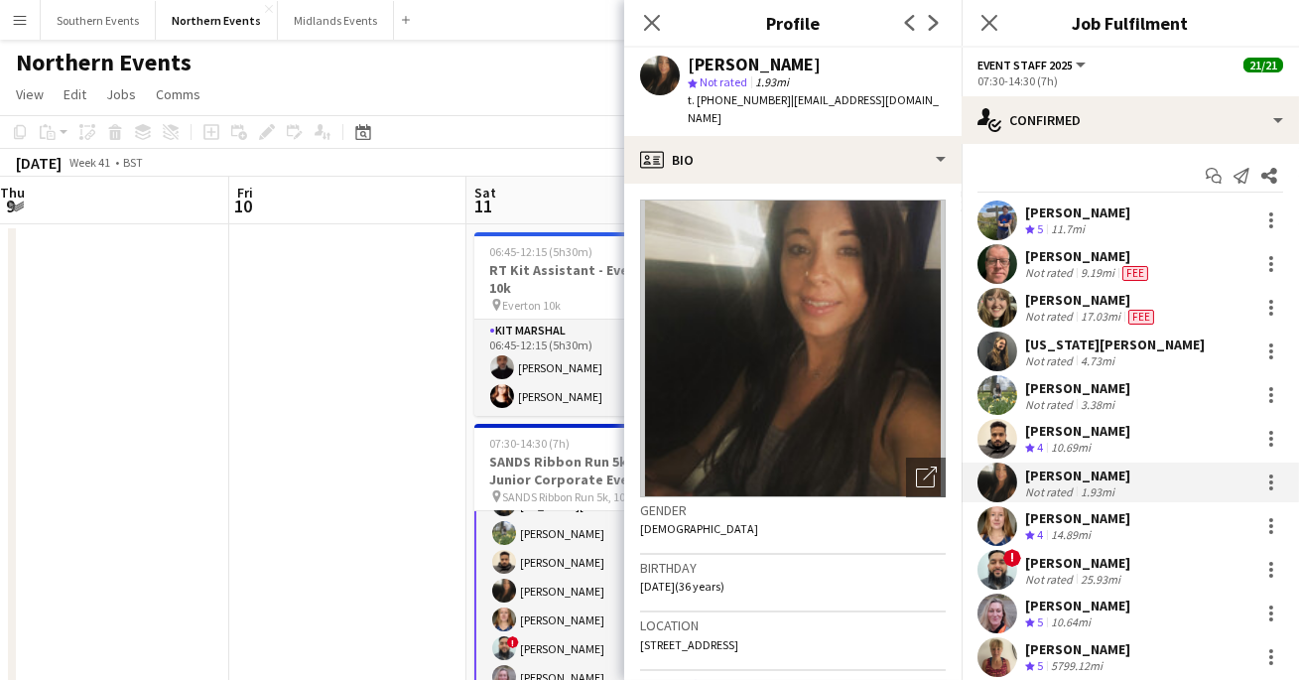
click at [929, 31] on app-icon "Next" at bounding box center [934, 23] width 24 height 24
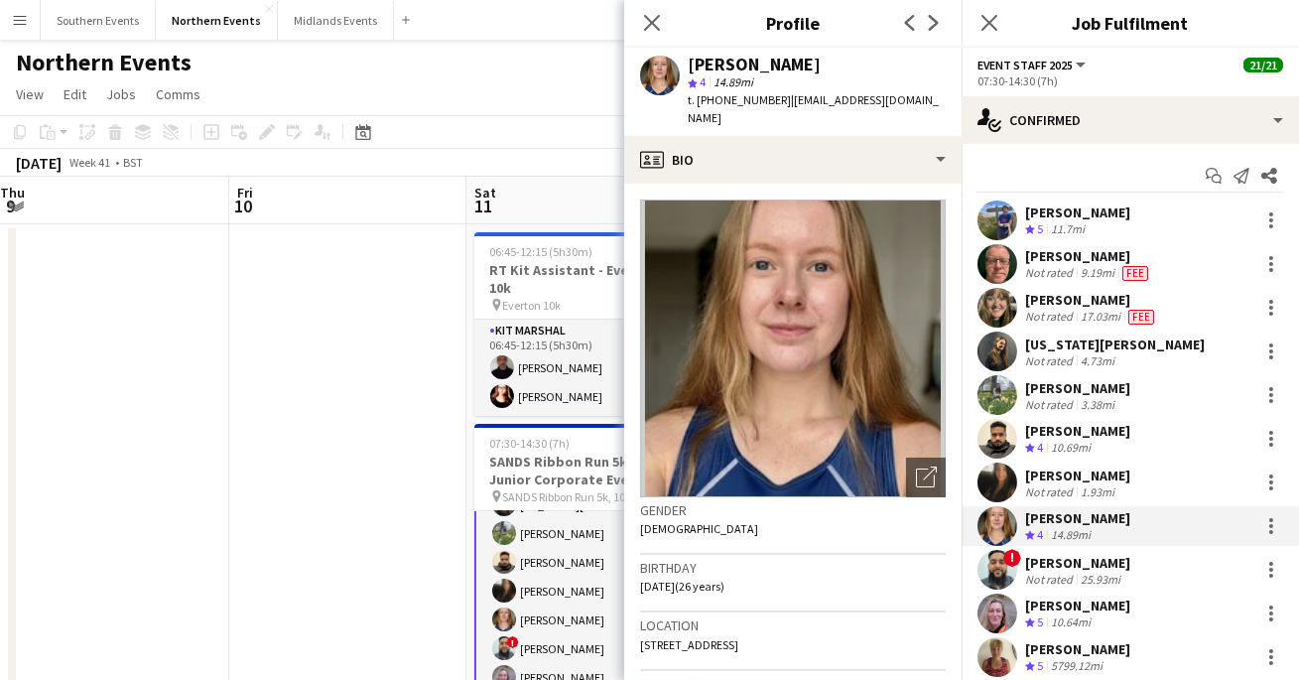
click at [929, 31] on app-icon "Next" at bounding box center [934, 23] width 24 height 24
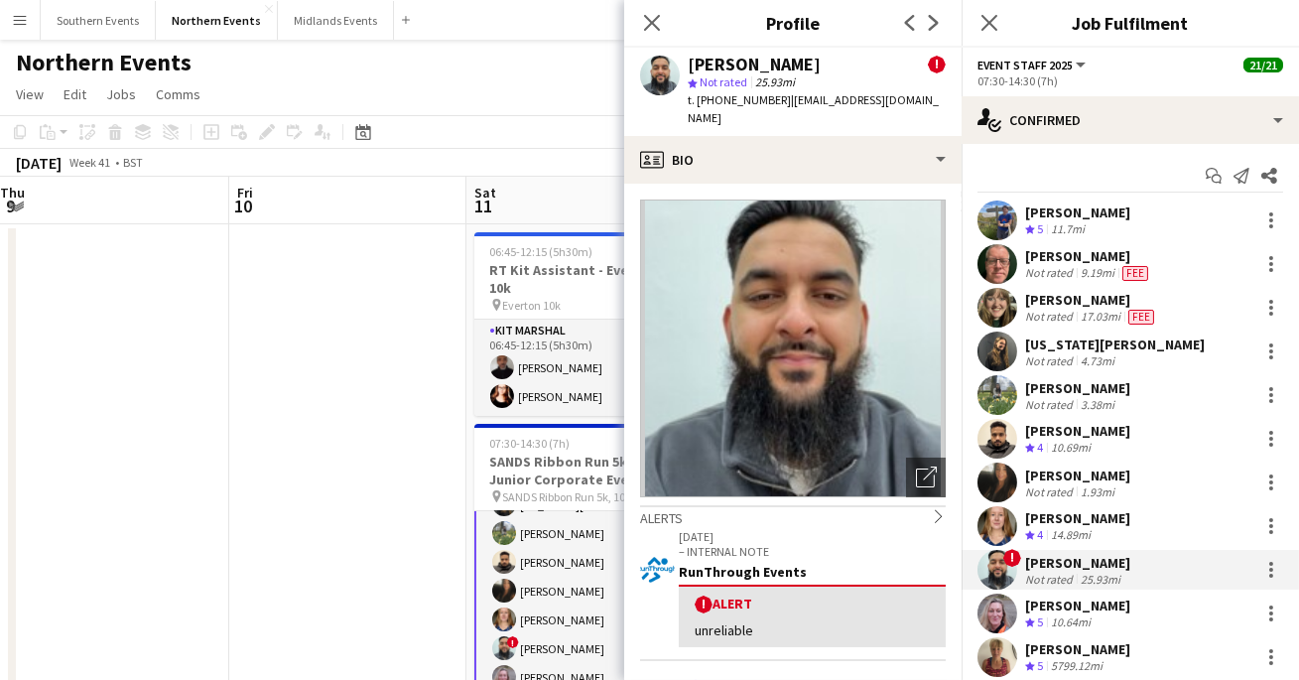
click at [929, 31] on app-icon "Next" at bounding box center [934, 23] width 24 height 24
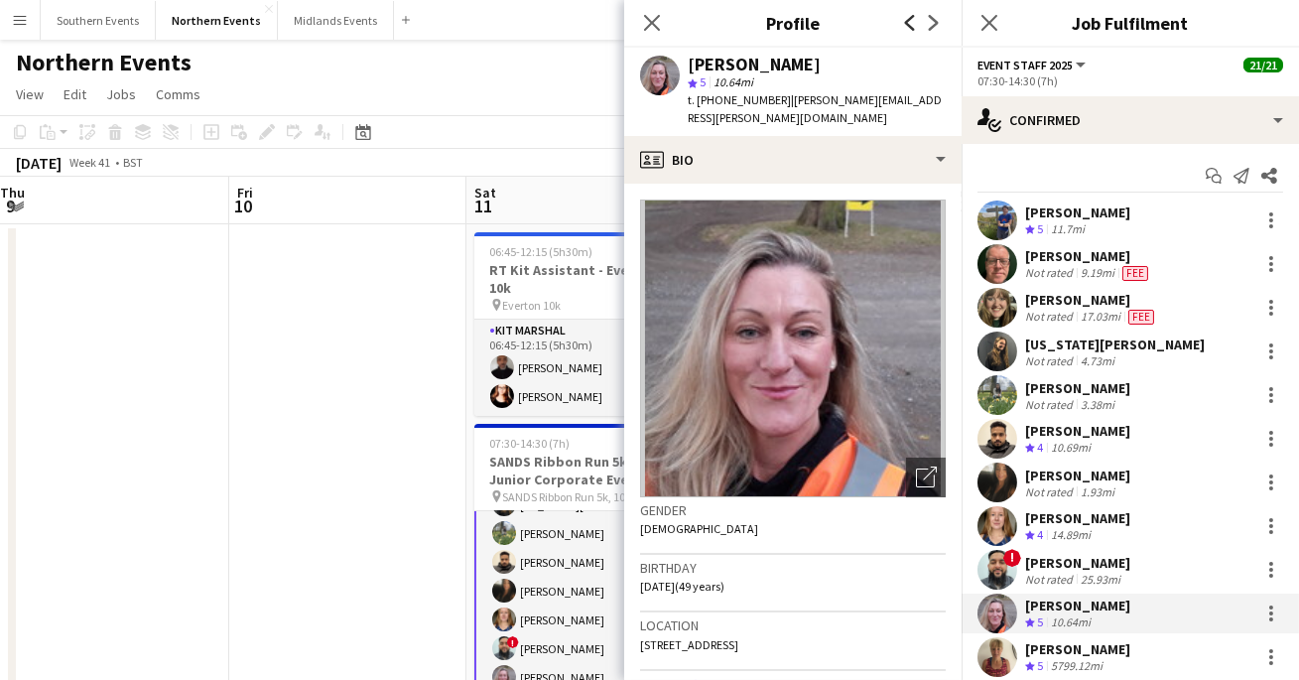
click at [905, 28] on icon "Previous" at bounding box center [910, 23] width 16 height 16
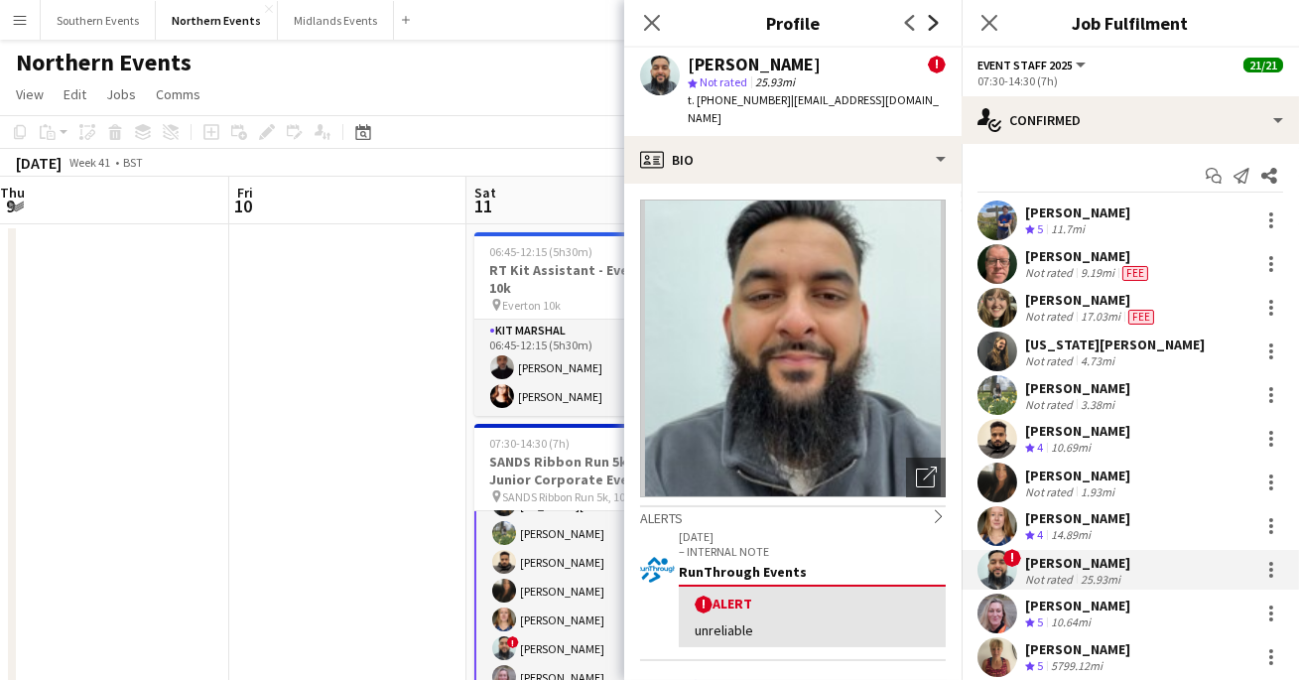
click at [928, 25] on icon "Next" at bounding box center [934, 23] width 16 height 16
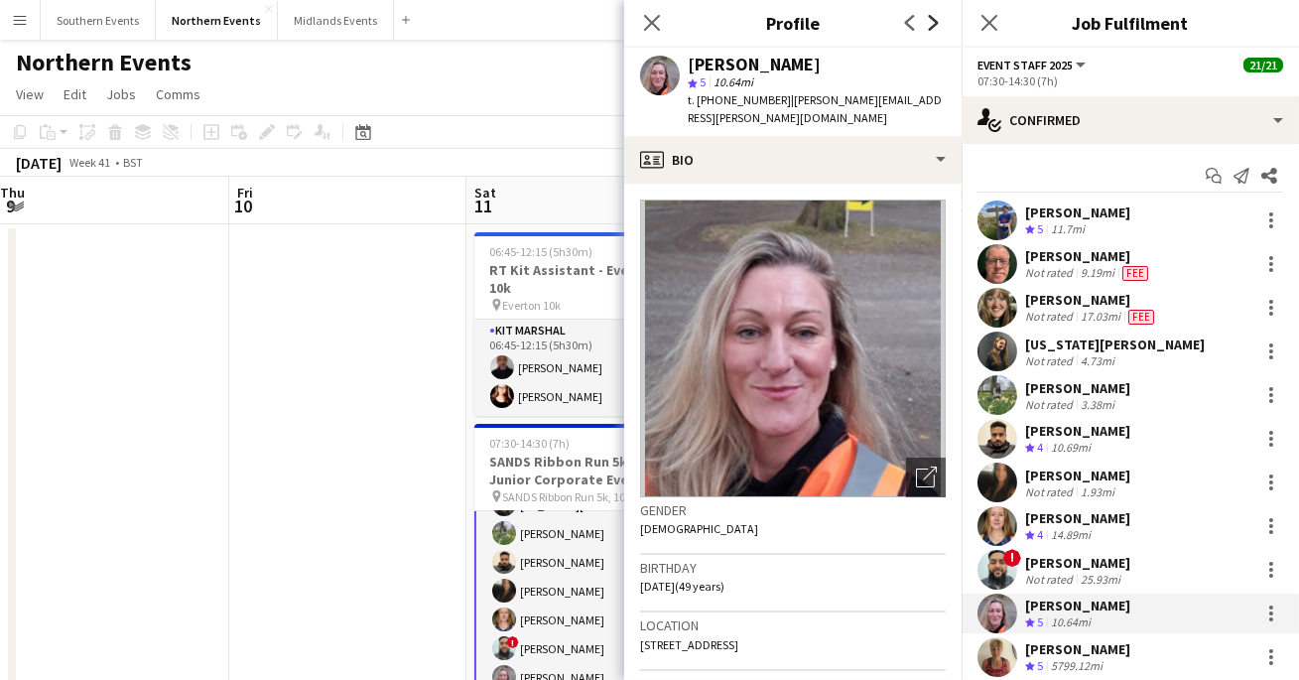
click at [928, 25] on icon "Next" at bounding box center [934, 23] width 16 height 16
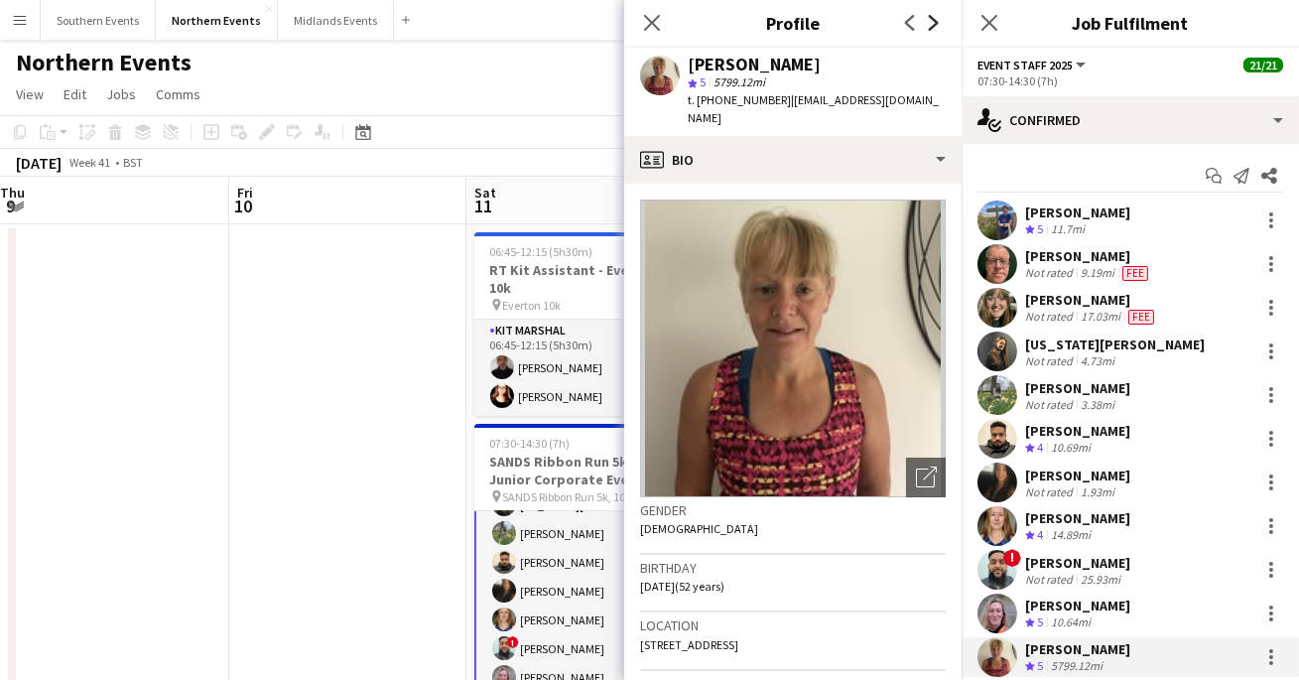
click at [928, 25] on icon "Next" at bounding box center [934, 23] width 16 height 16
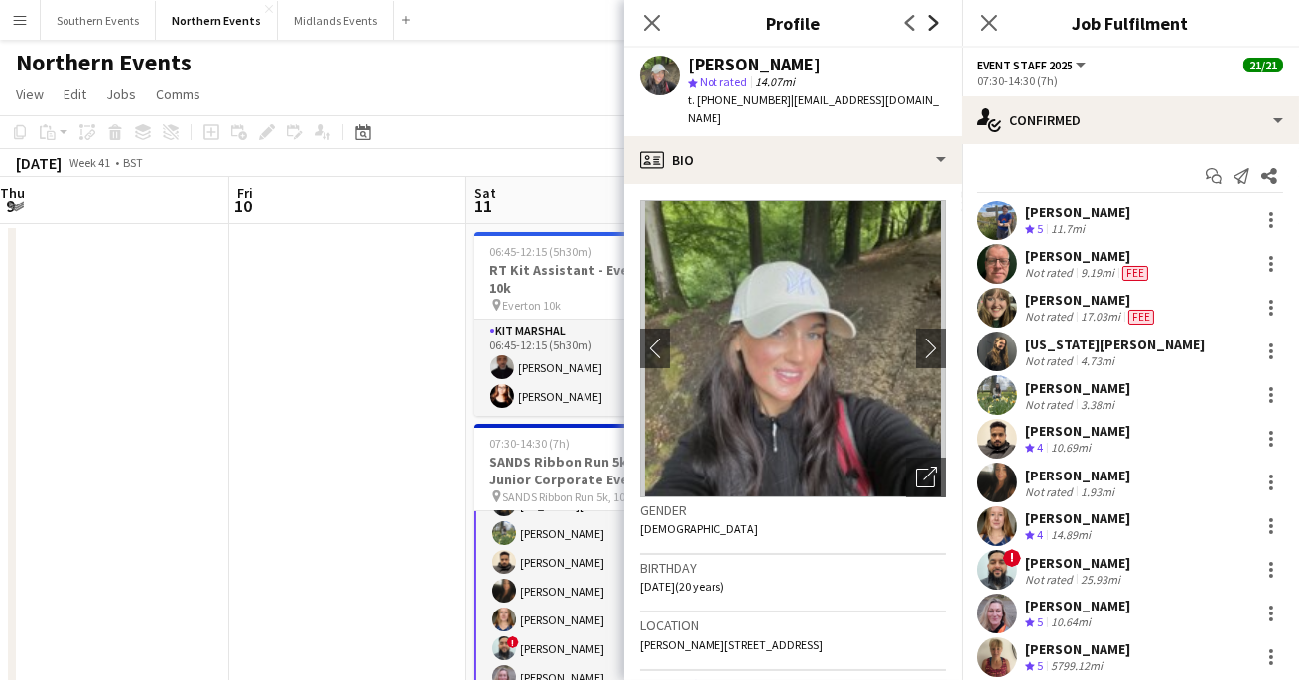
click at [928, 25] on icon "Next" at bounding box center [934, 23] width 16 height 16
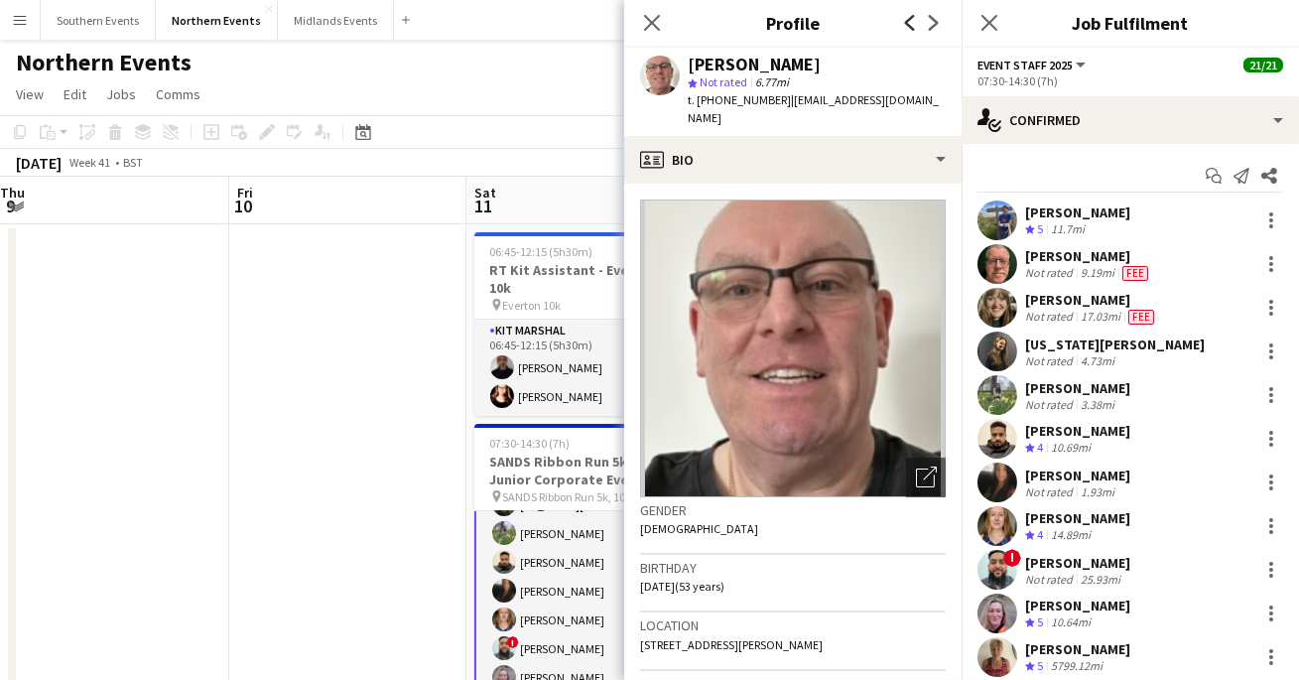
click at [906, 25] on icon "Previous" at bounding box center [910, 23] width 16 height 16
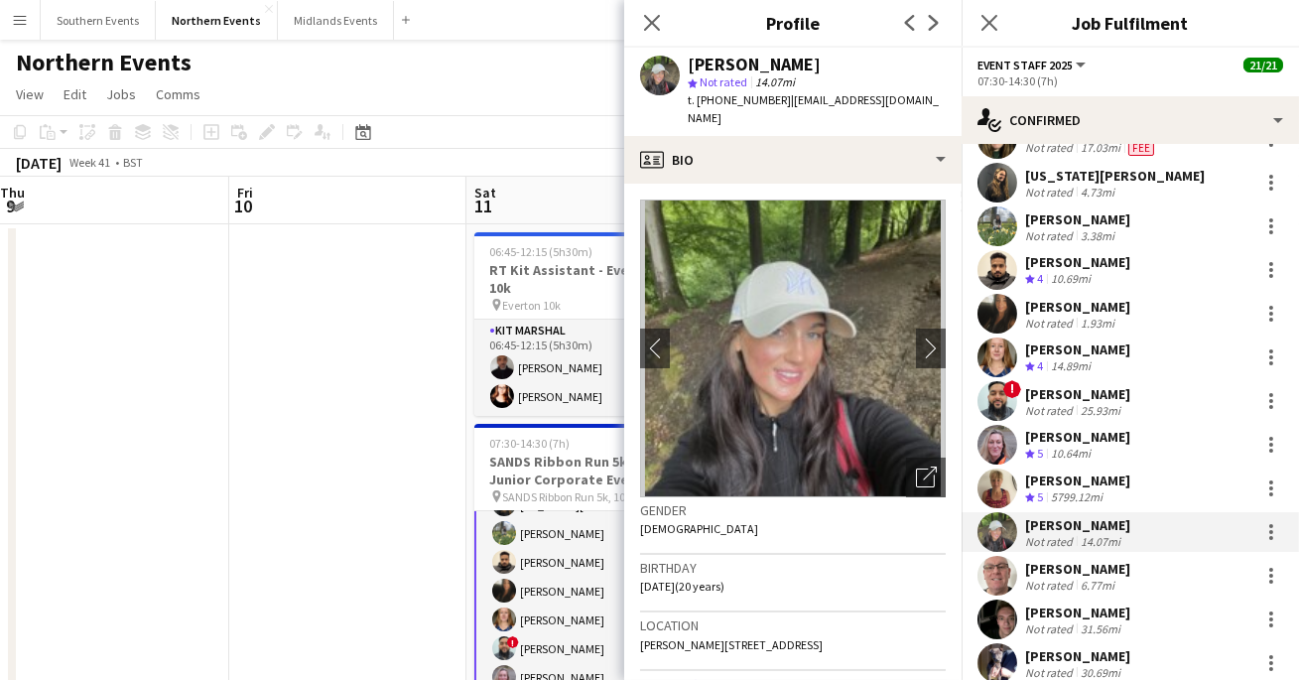
scroll to position [222, 0]
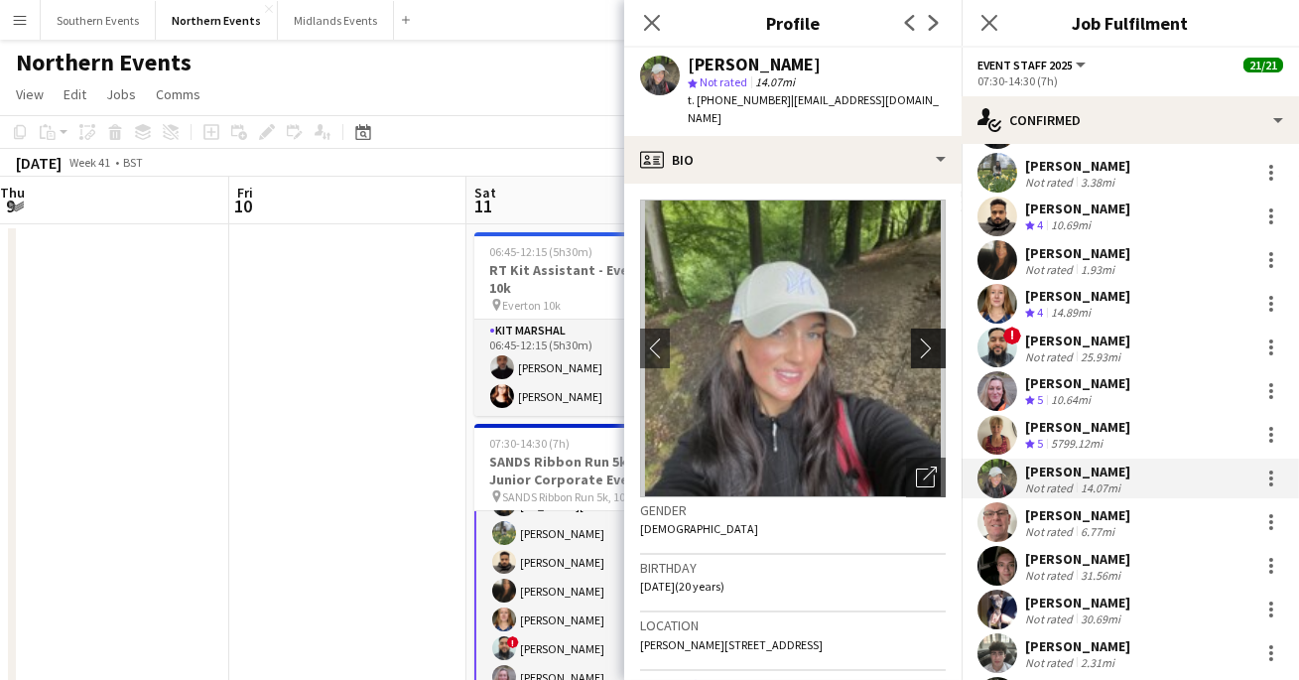
click at [943, 338] on app-icon "chevron-right" at bounding box center [931, 348] width 31 height 21
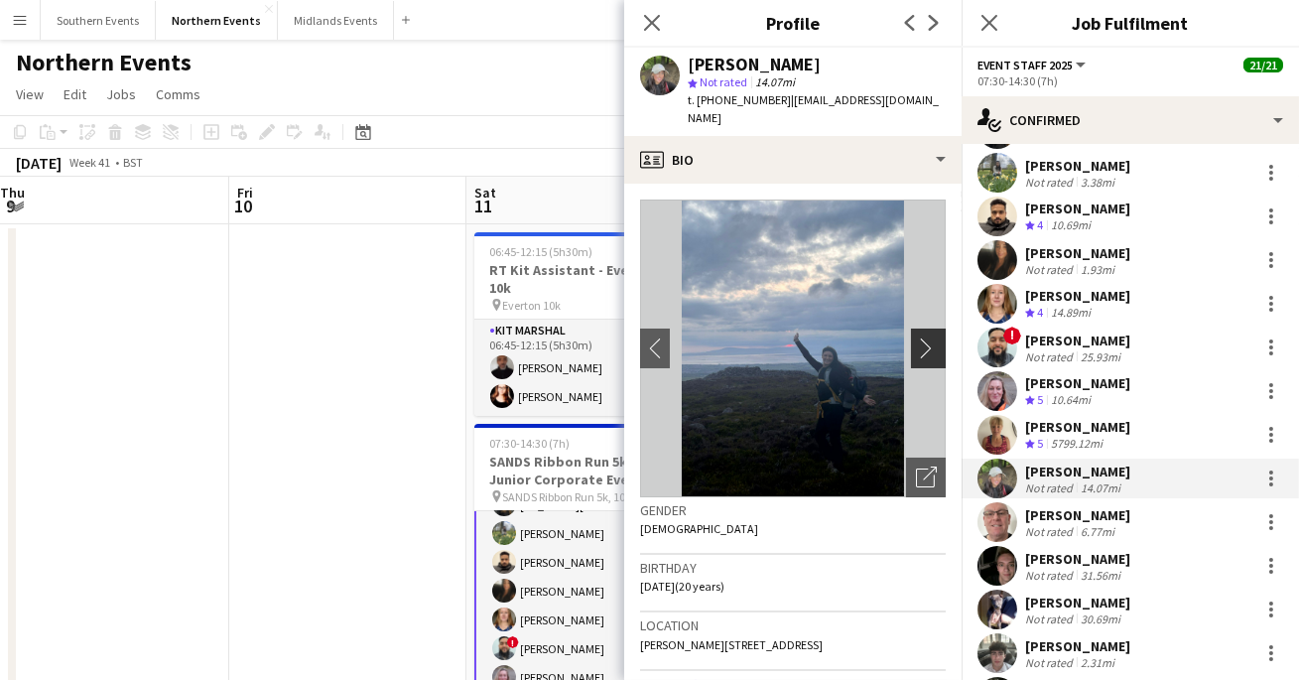
click at [939, 338] on app-icon "chevron-right" at bounding box center [931, 348] width 31 height 21
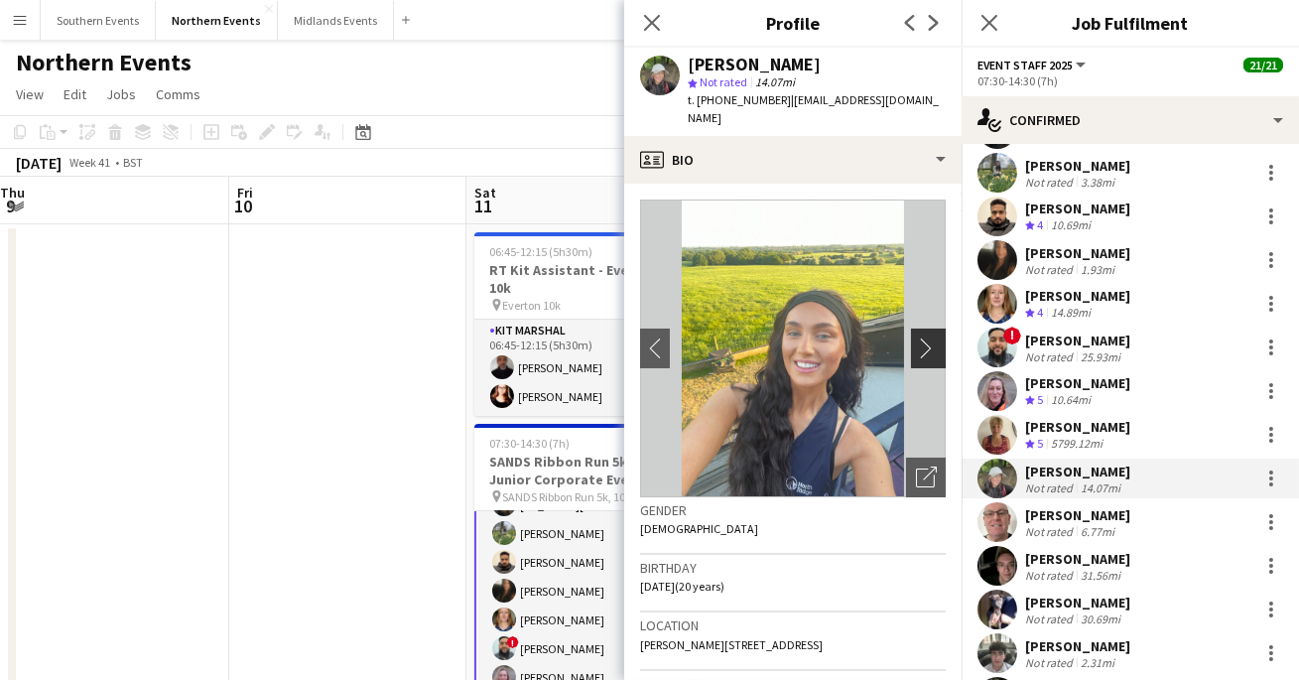
click at [939, 338] on app-icon "chevron-right" at bounding box center [931, 348] width 31 height 21
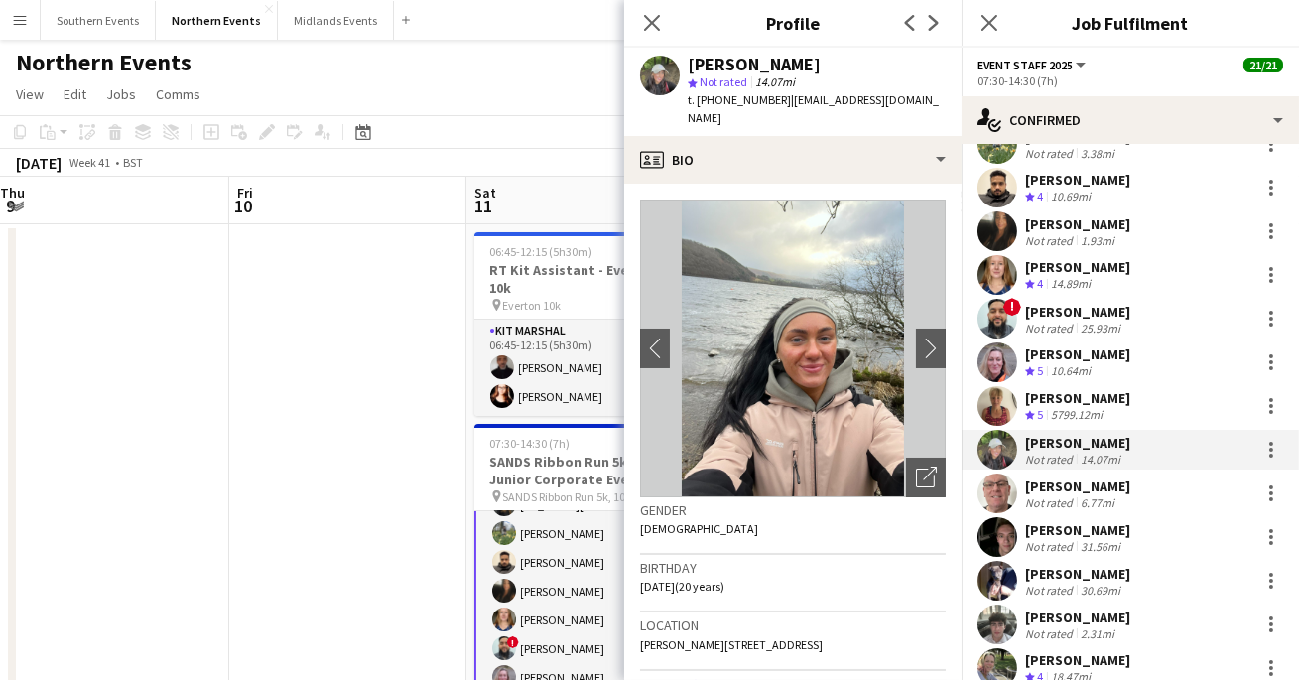
scroll to position [262, 0]
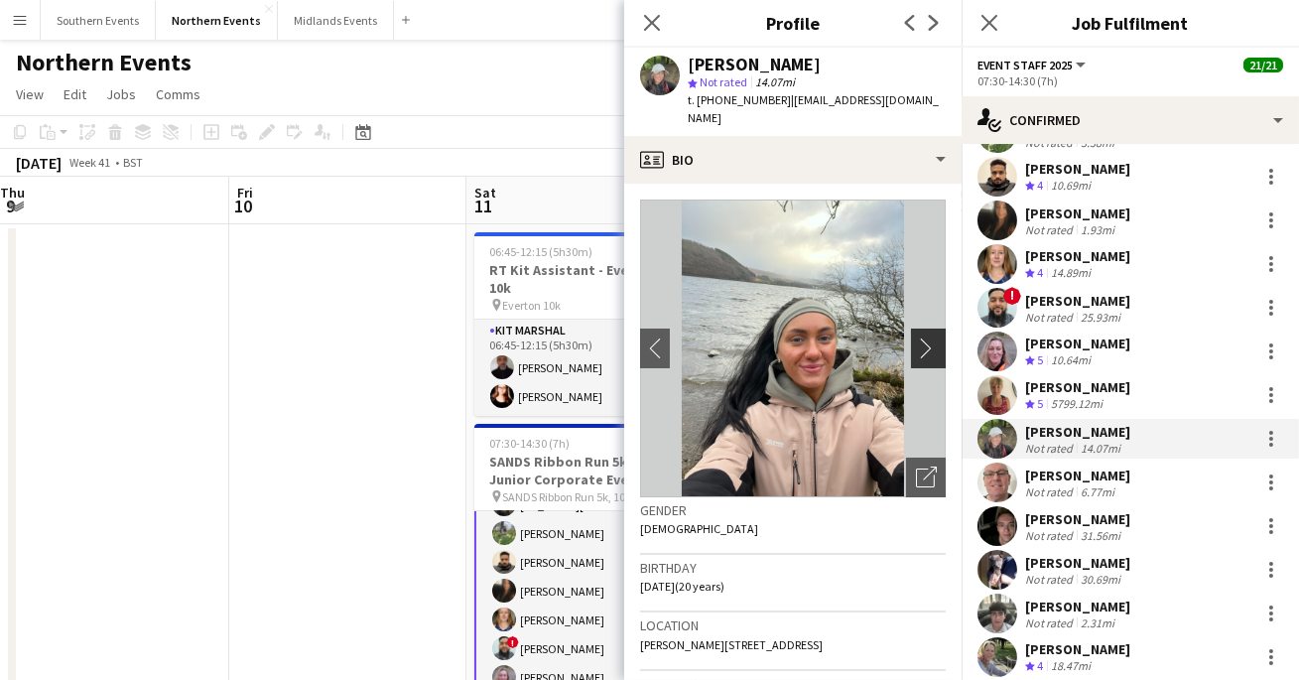
click at [930, 338] on app-icon "chevron-right" at bounding box center [931, 348] width 31 height 21
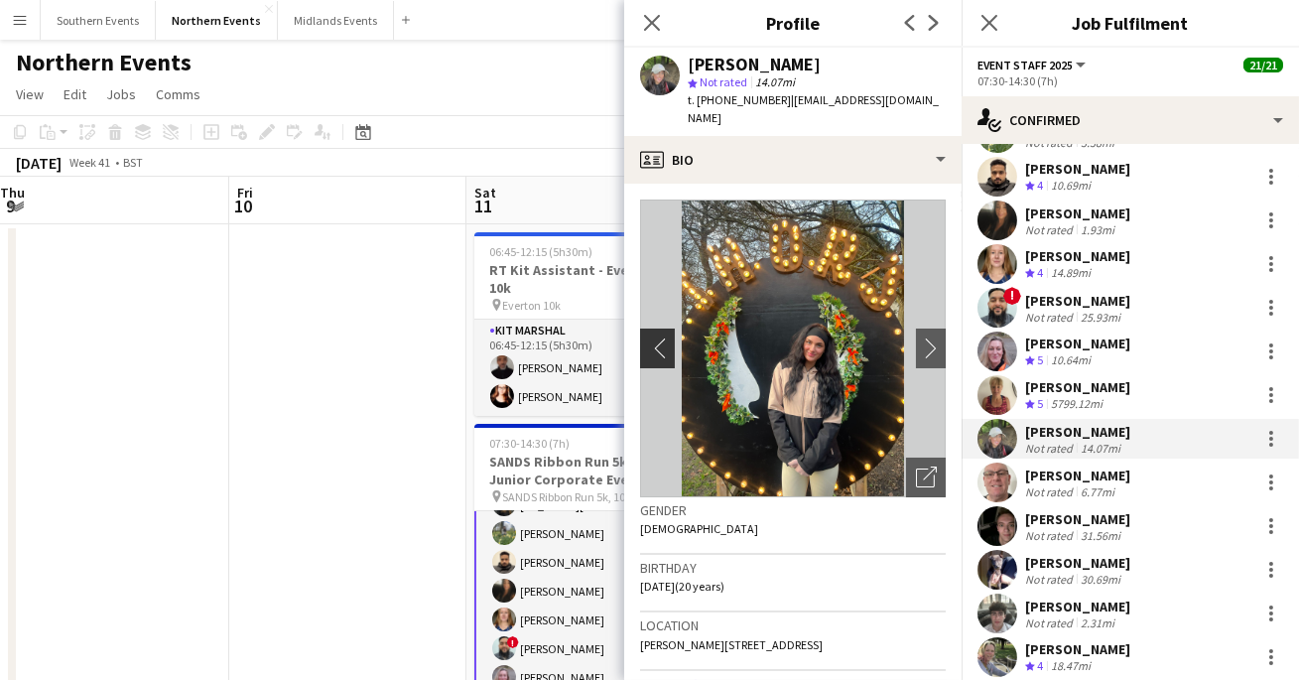
click at [665, 338] on app-icon "chevron-left" at bounding box center [655, 348] width 31 height 21
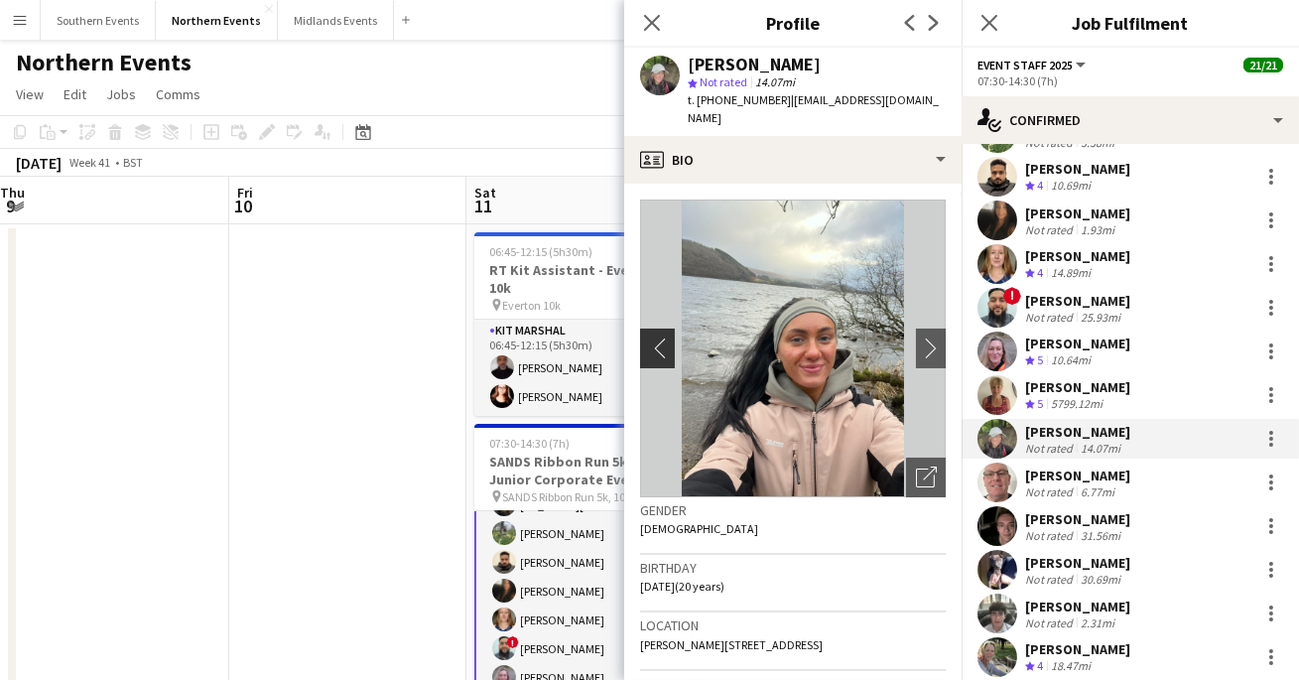
click at [665, 338] on app-icon "chevron-left" at bounding box center [655, 348] width 31 height 21
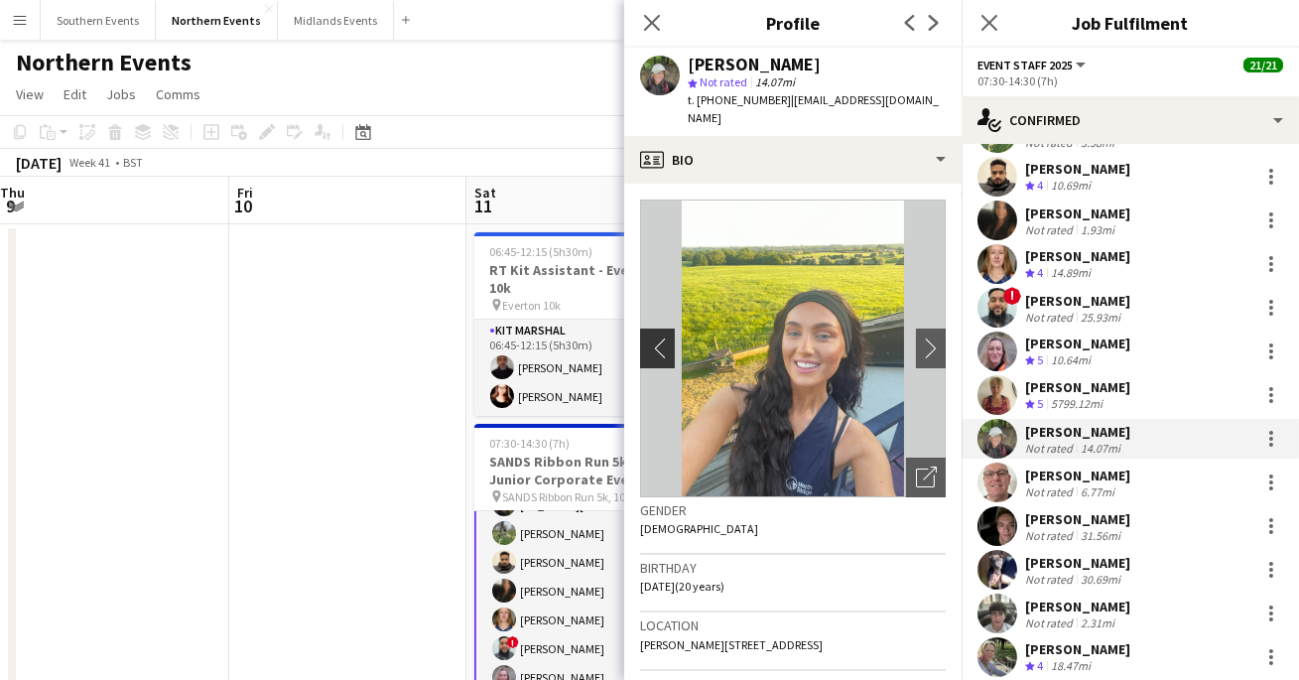
click at [665, 338] on app-icon "chevron-left" at bounding box center [655, 348] width 31 height 21
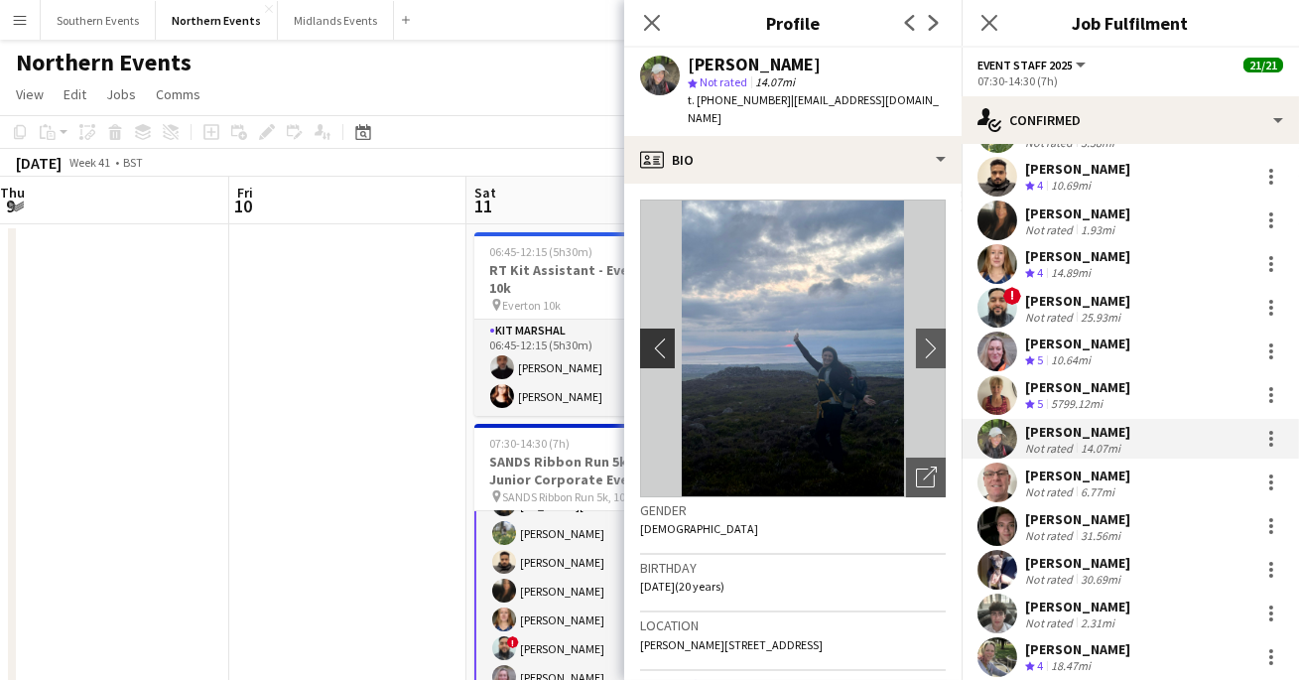
click at [665, 338] on app-icon "chevron-left" at bounding box center [655, 348] width 31 height 21
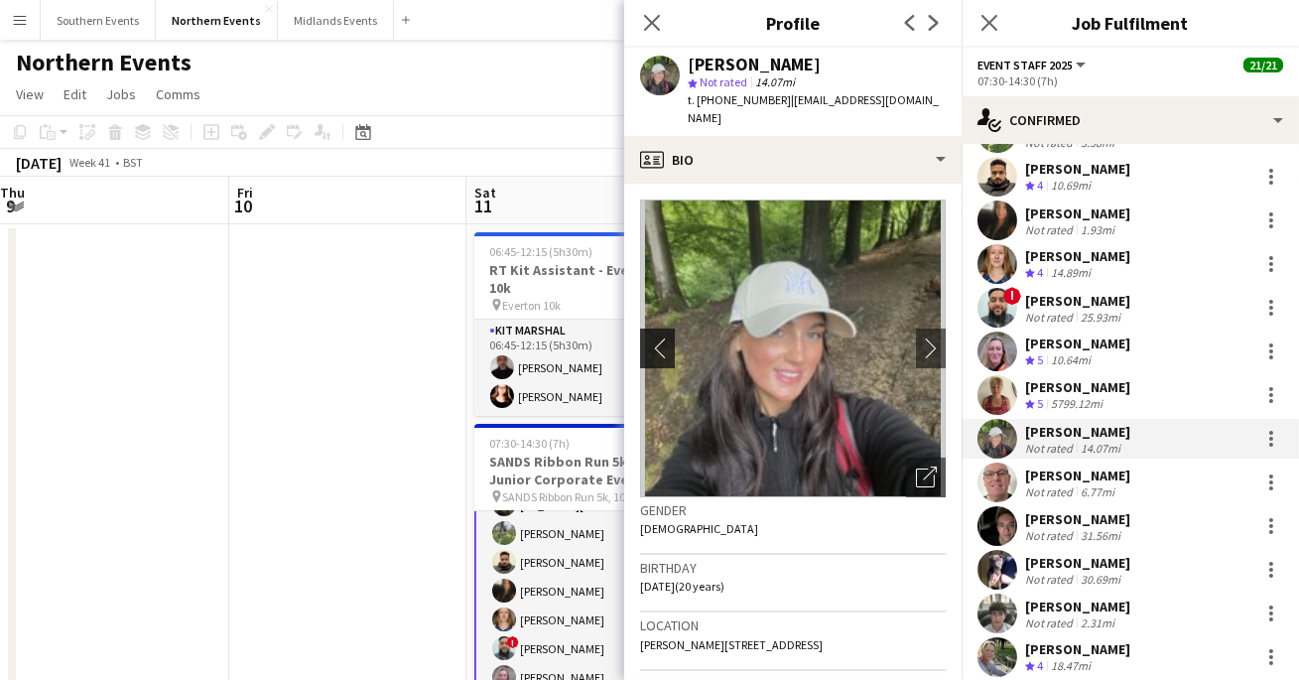
click at [665, 338] on app-icon "chevron-left" at bounding box center [655, 348] width 31 height 21
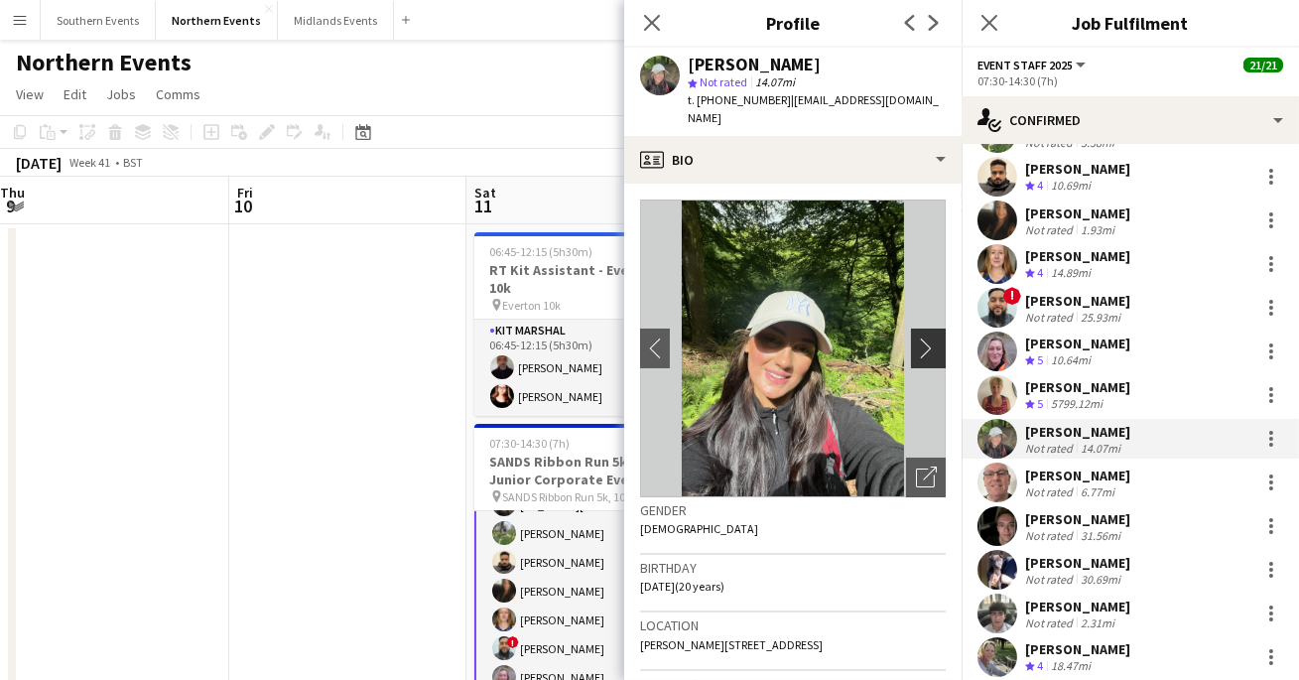
click at [930, 338] on app-icon "chevron-right" at bounding box center [931, 348] width 31 height 21
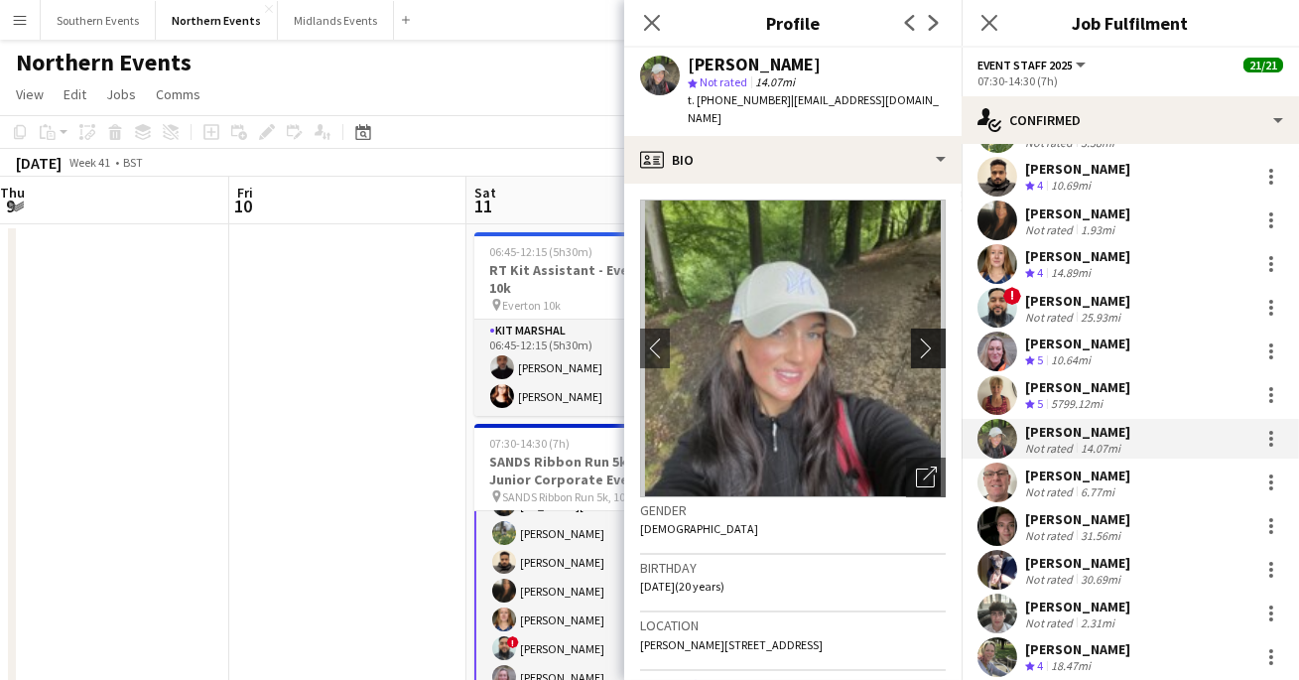
click at [930, 338] on app-icon "chevron-right" at bounding box center [931, 348] width 31 height 21
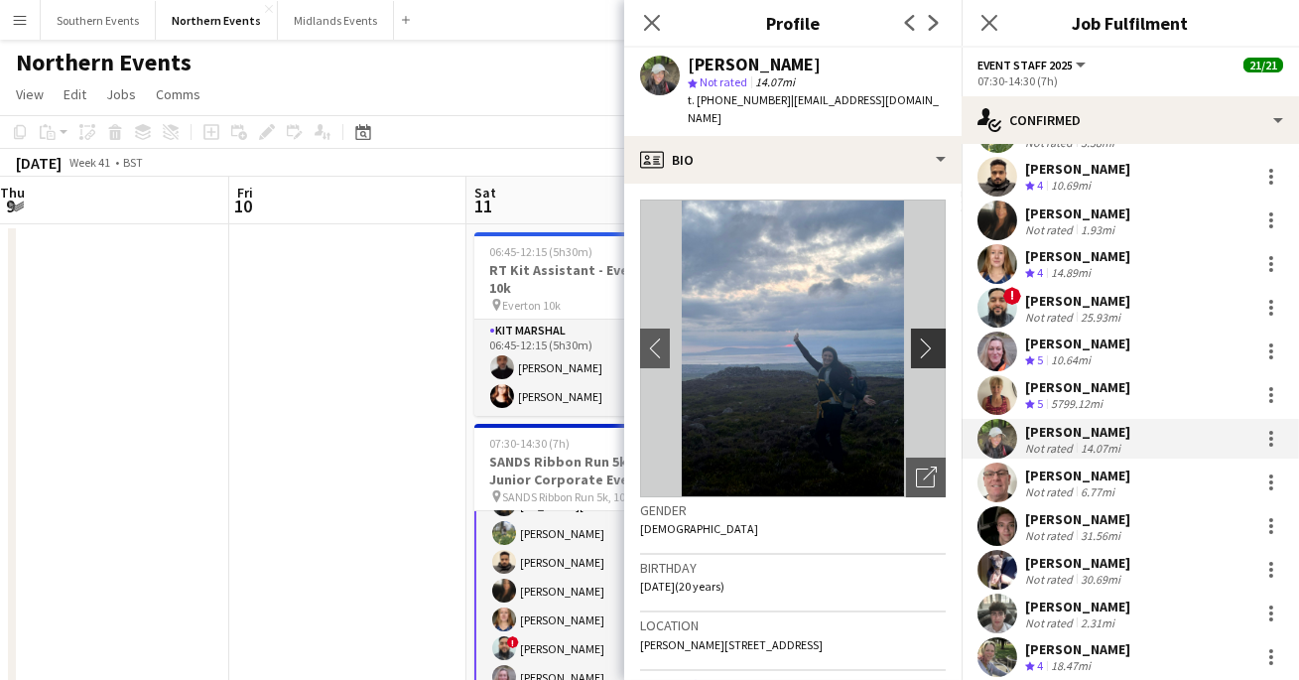
click at [930, 338] on app-icon "chevron-right" at bounding box center [931, 348] width 31 height 21
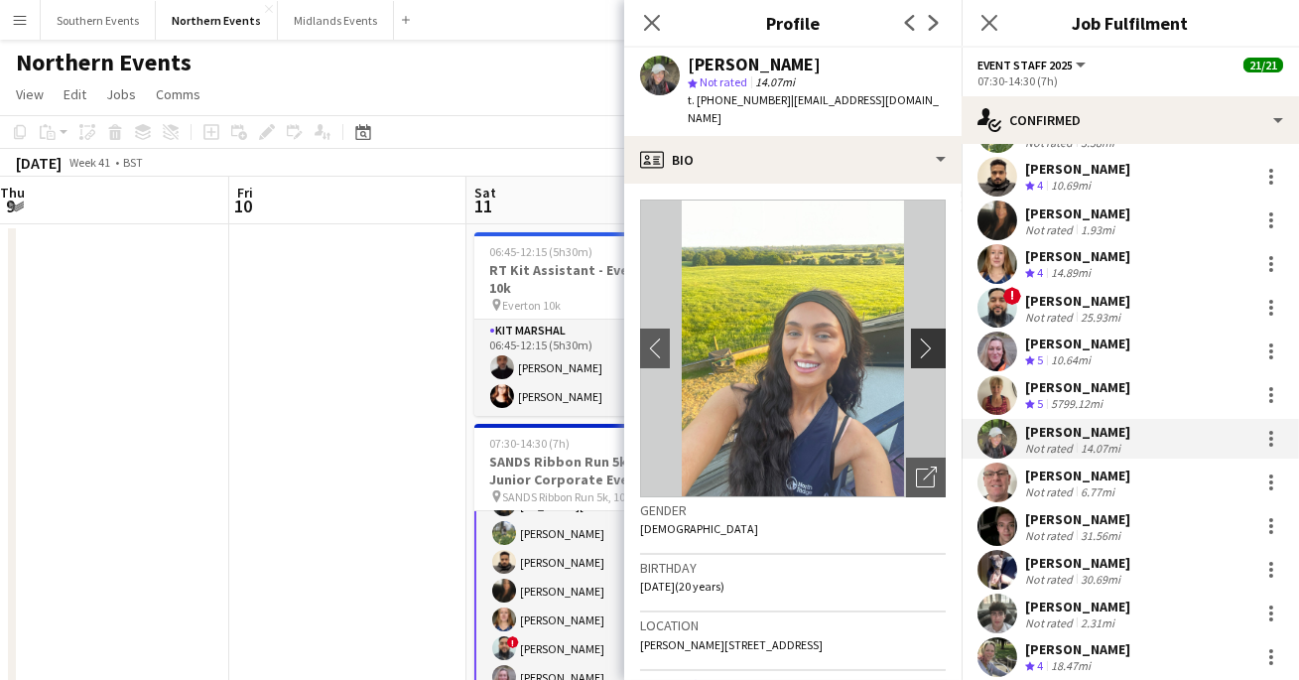
click at [930, 338] on app-icon "chevron-right" at bounding box center [931, 348] width 31 height 21
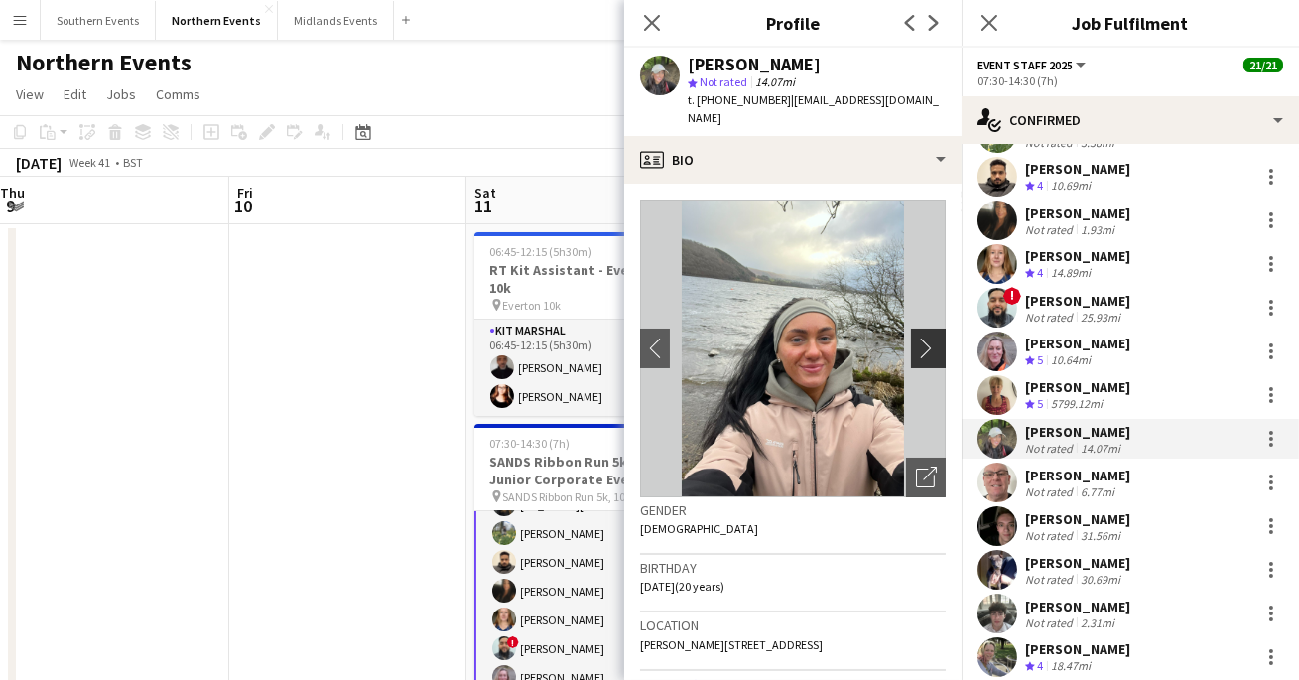
click at [930, 338] on app-icon "chevron-right" at bounding box center [931, 348] width 31 height 21
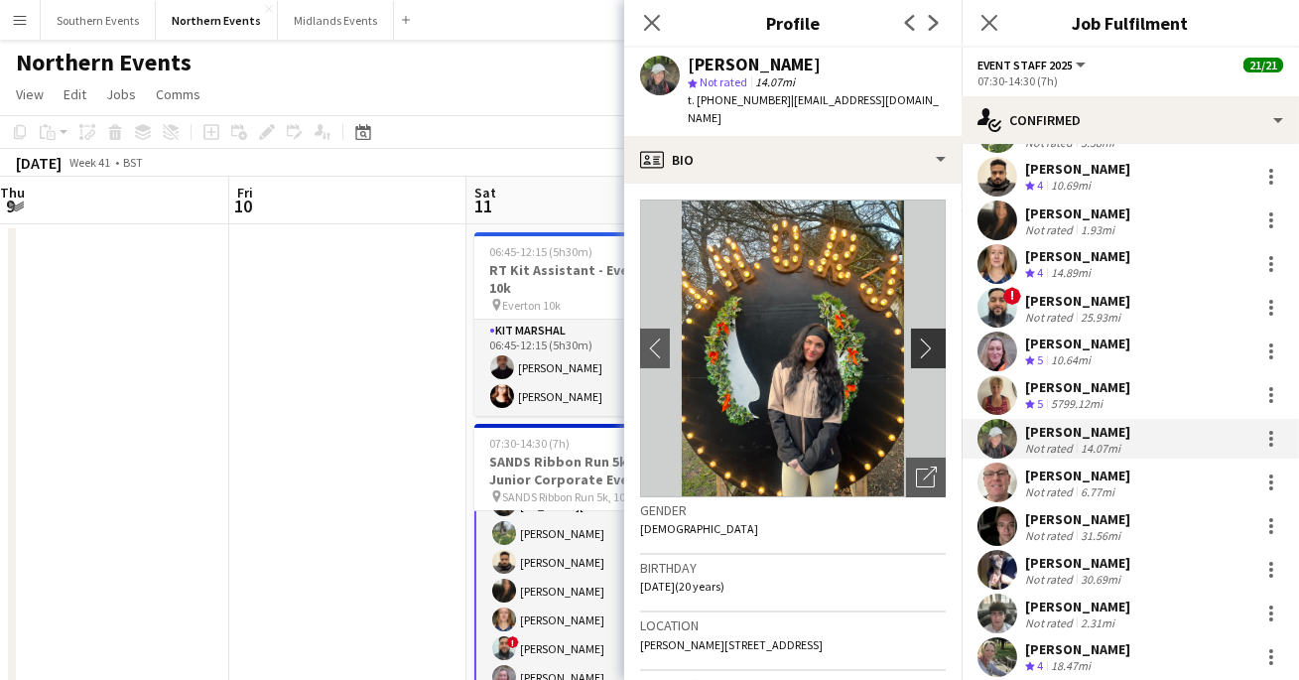
click at [930, 338] on app-icon "chevron-right" at bounding box center [931, 348] width 31 height 21
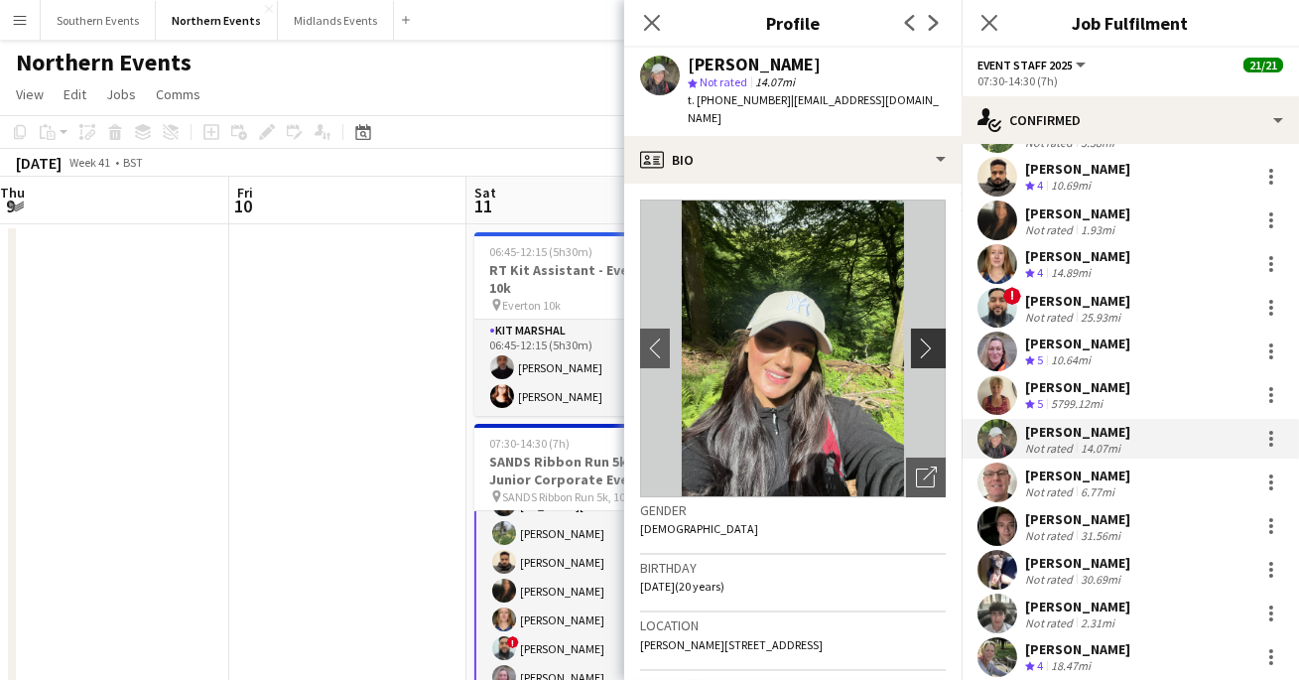
click at [930, 338] on app-icon "chevron-right" at bounding box center [931, 348] width 31 height 21
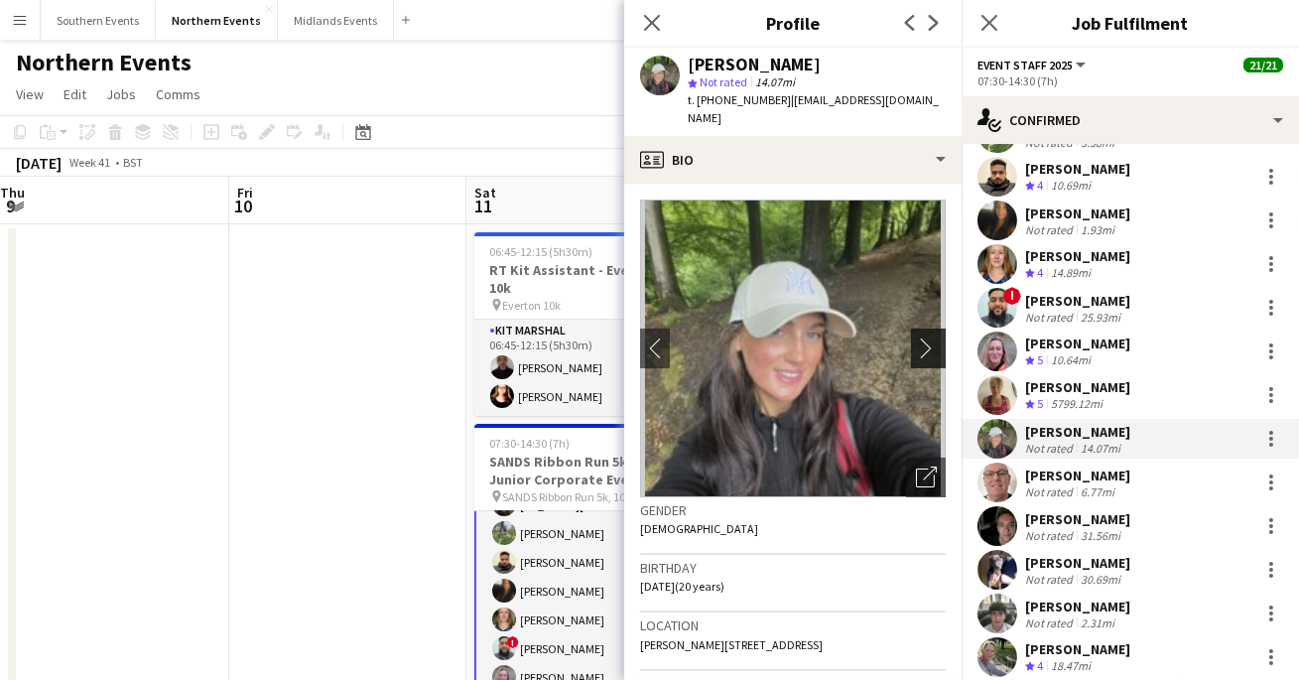
click at [930, 338] on app-icon "chevron-right" at bounding box center [931, 348] width 31 height 21
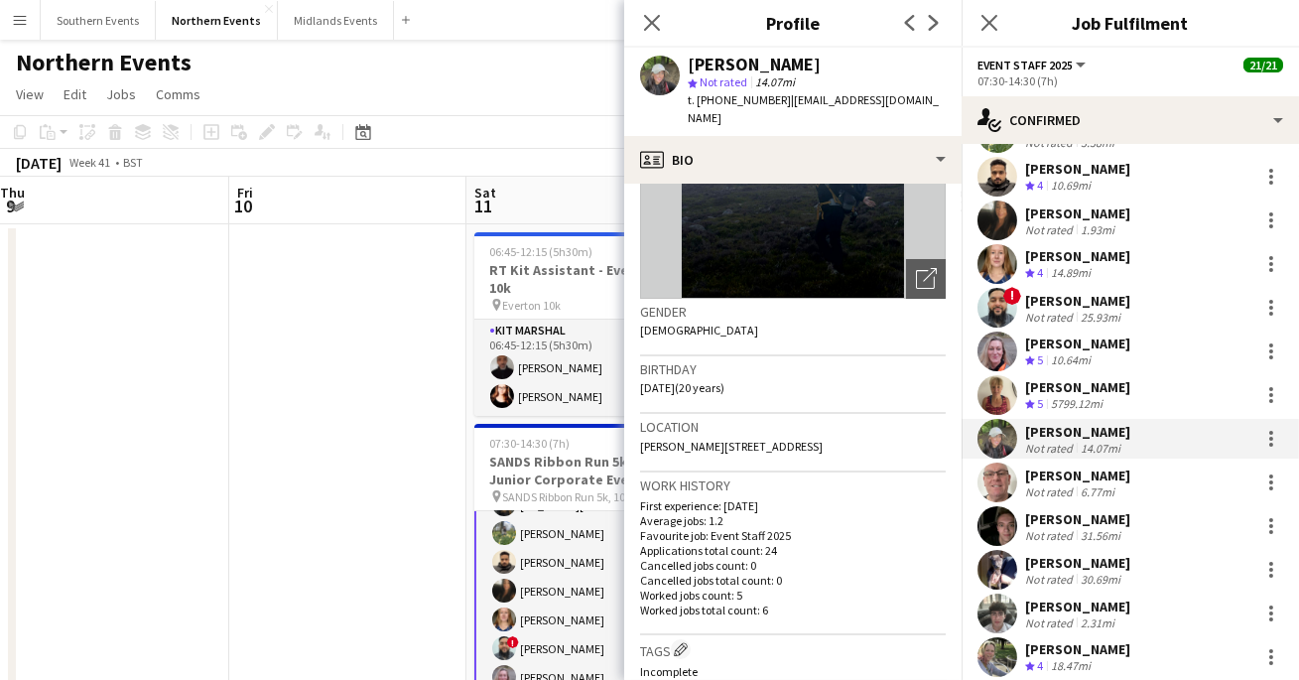
scroll to position [215, 0]
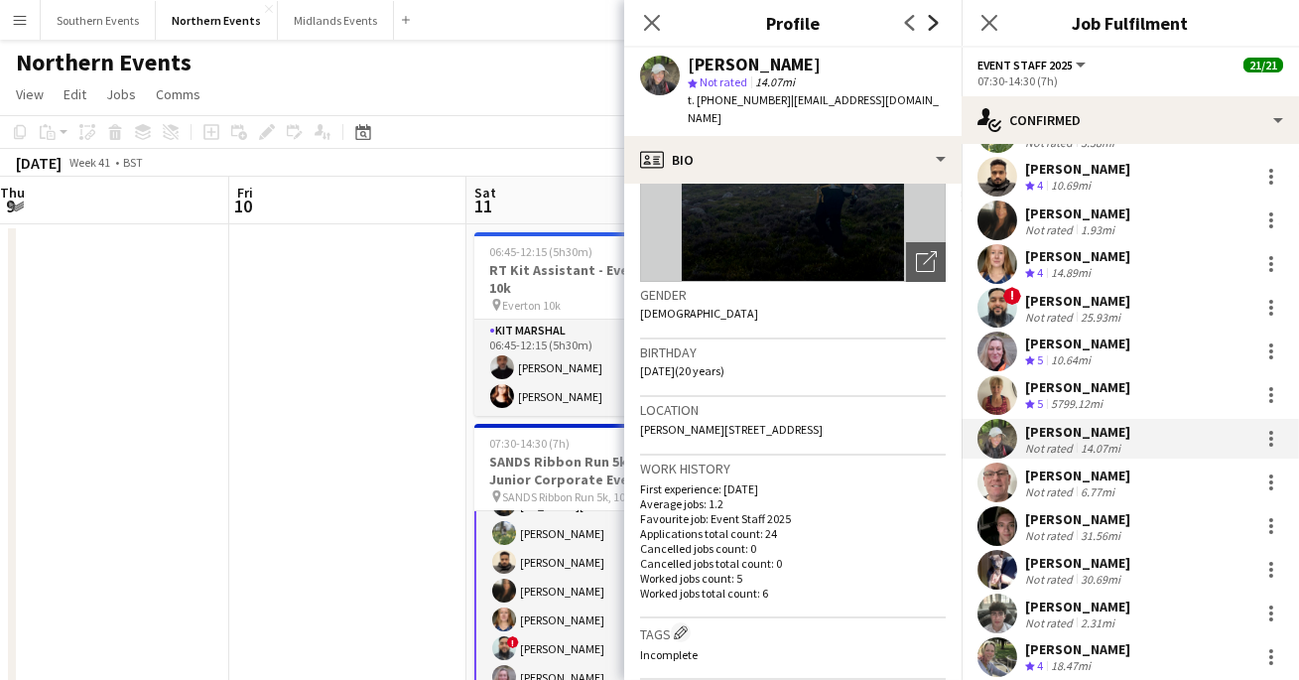
click at [937, 27] on icon "Next" at bounding box center [934, 23] width 16 height 16
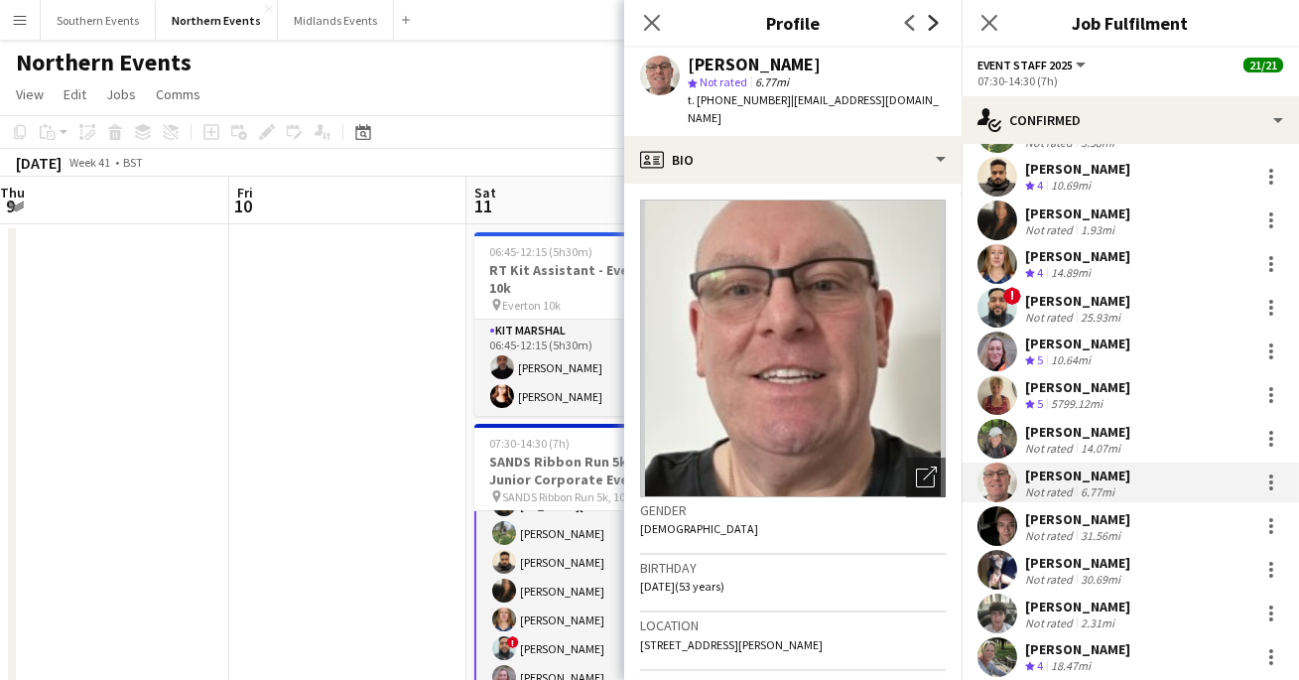
click at [937, 27] on icon "Next" at bounding box center [934, 23] width 16 height 16
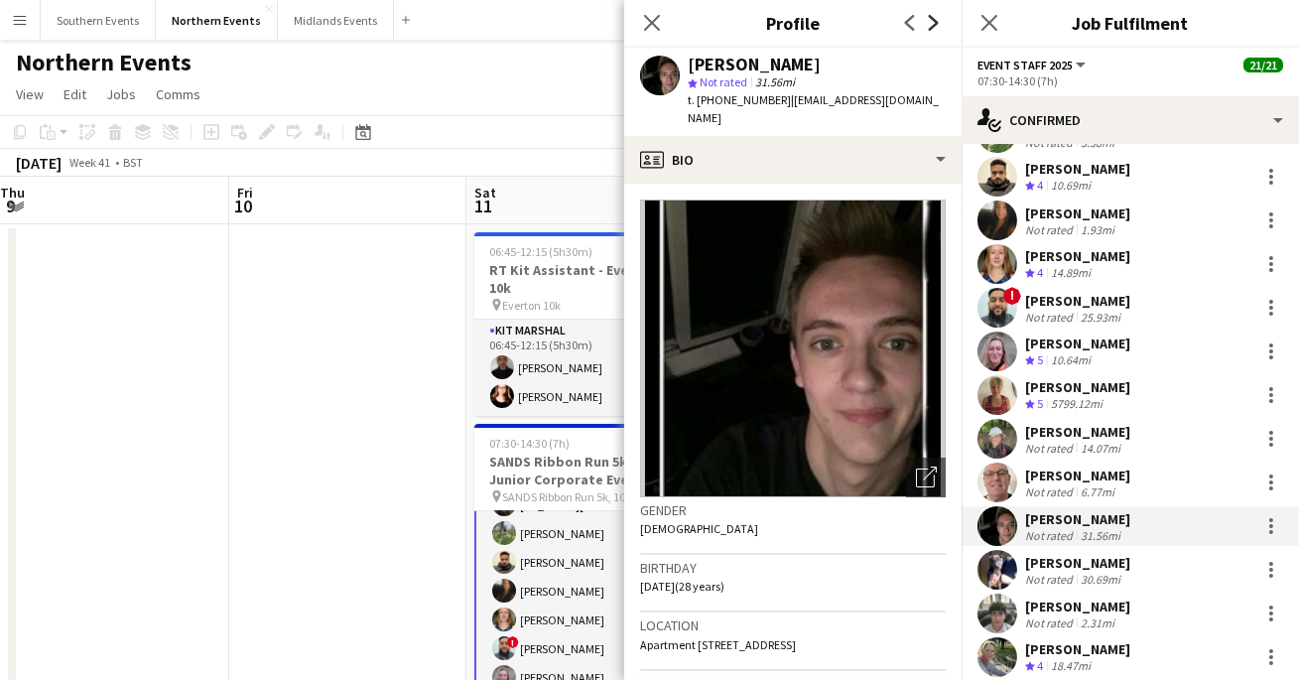
click at [937, 27] on icon "Next" at bounding box center [934, 23] width 16 height 16
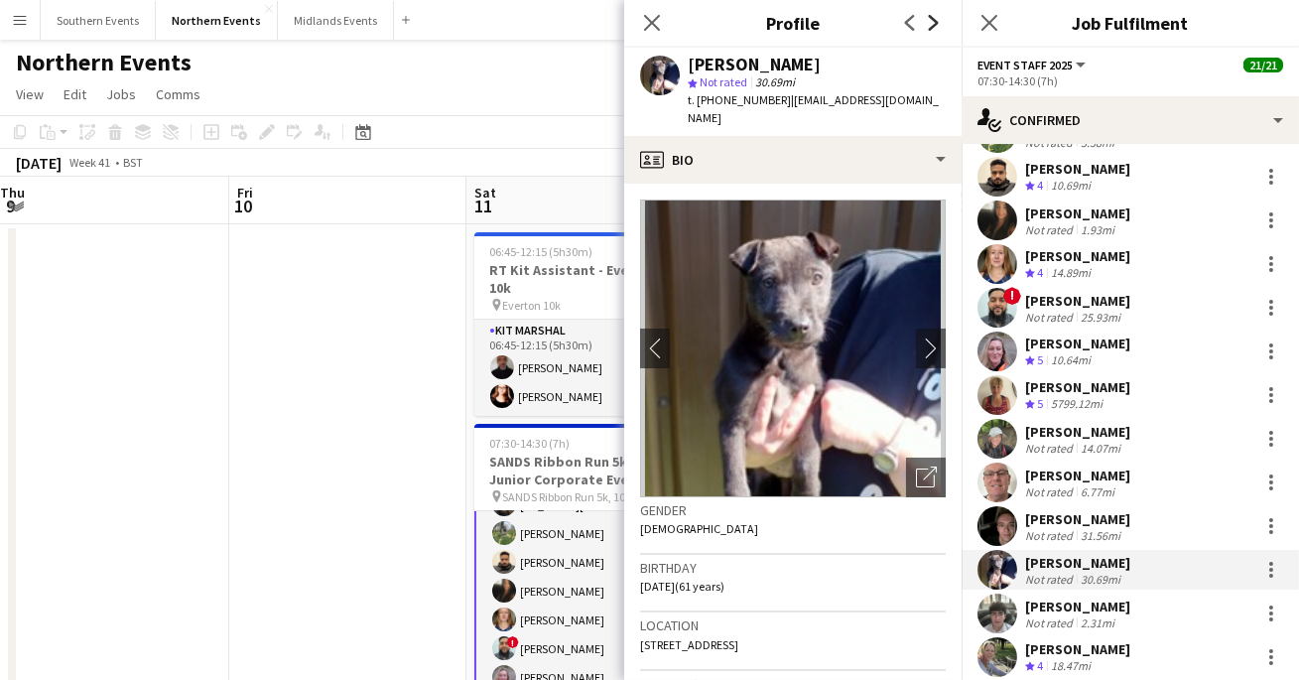
click at [937, 27] on icon "Next" at bounding box center [934, 23] width 16 height 16
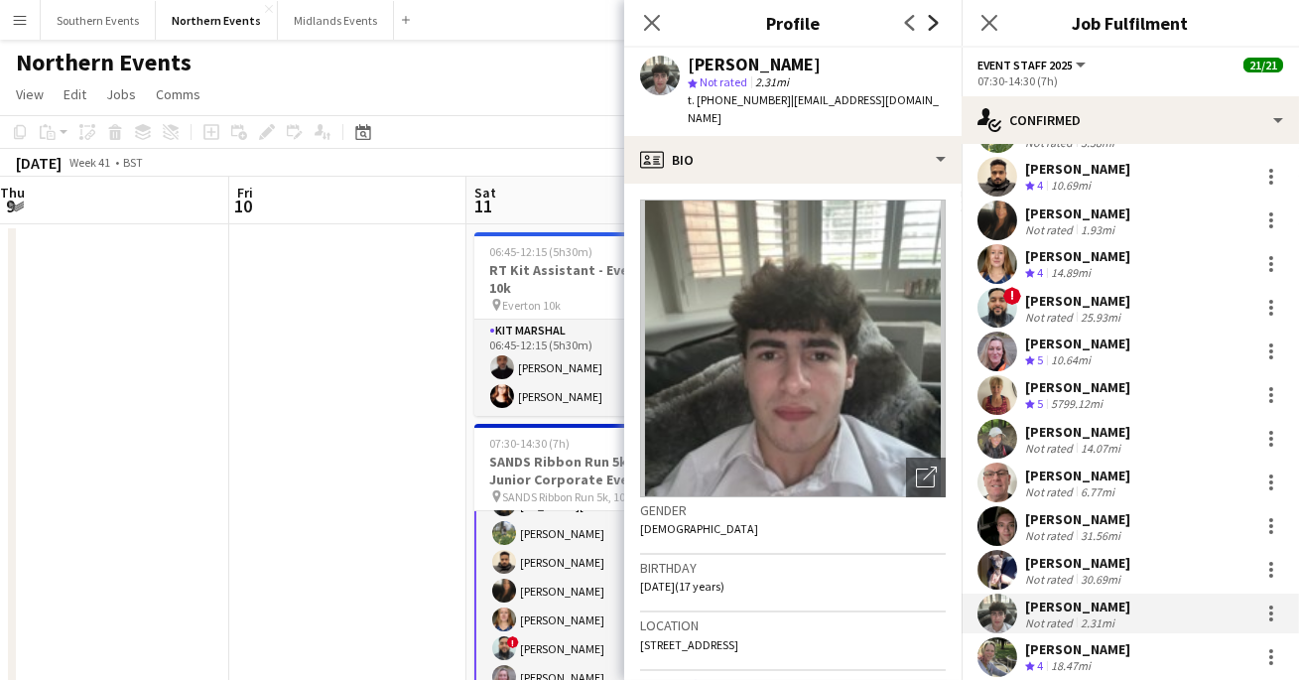
click at [937, 27] on icon "Next" at bounding box center [934, 23] width 16 height 16
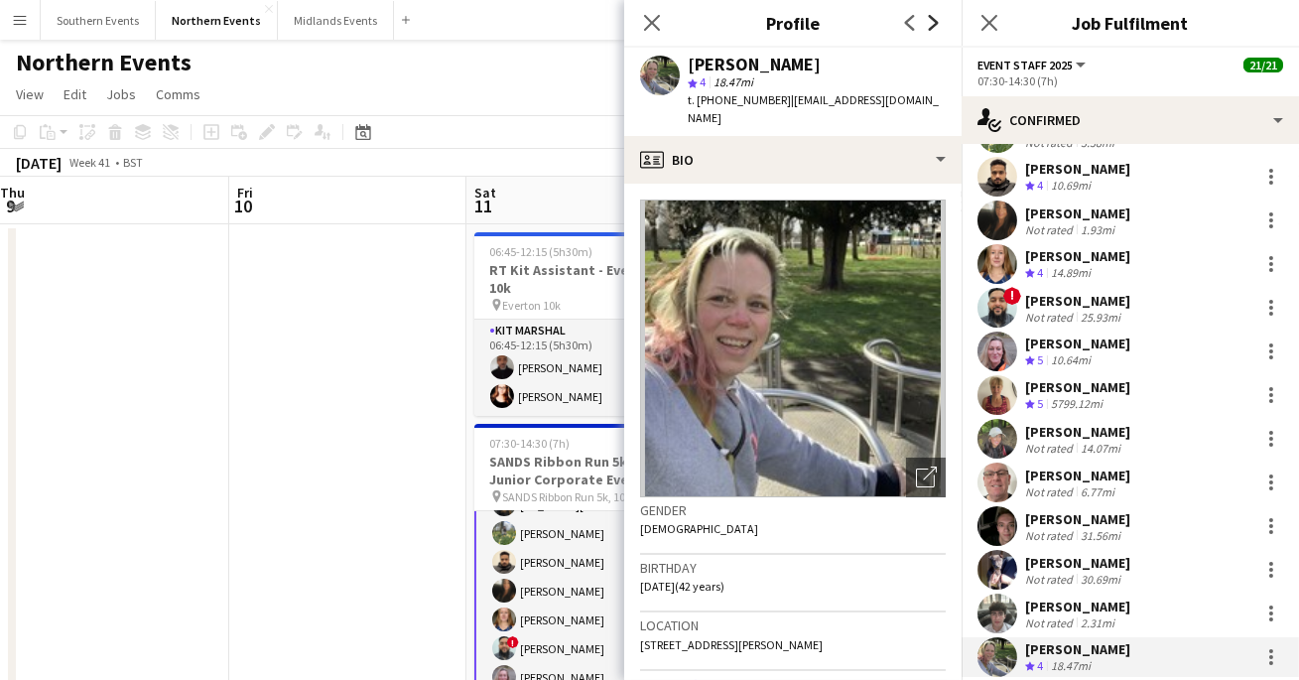
click at [937, 27] on icon "Next" at bounding box center [934, 23] width 16 height 16
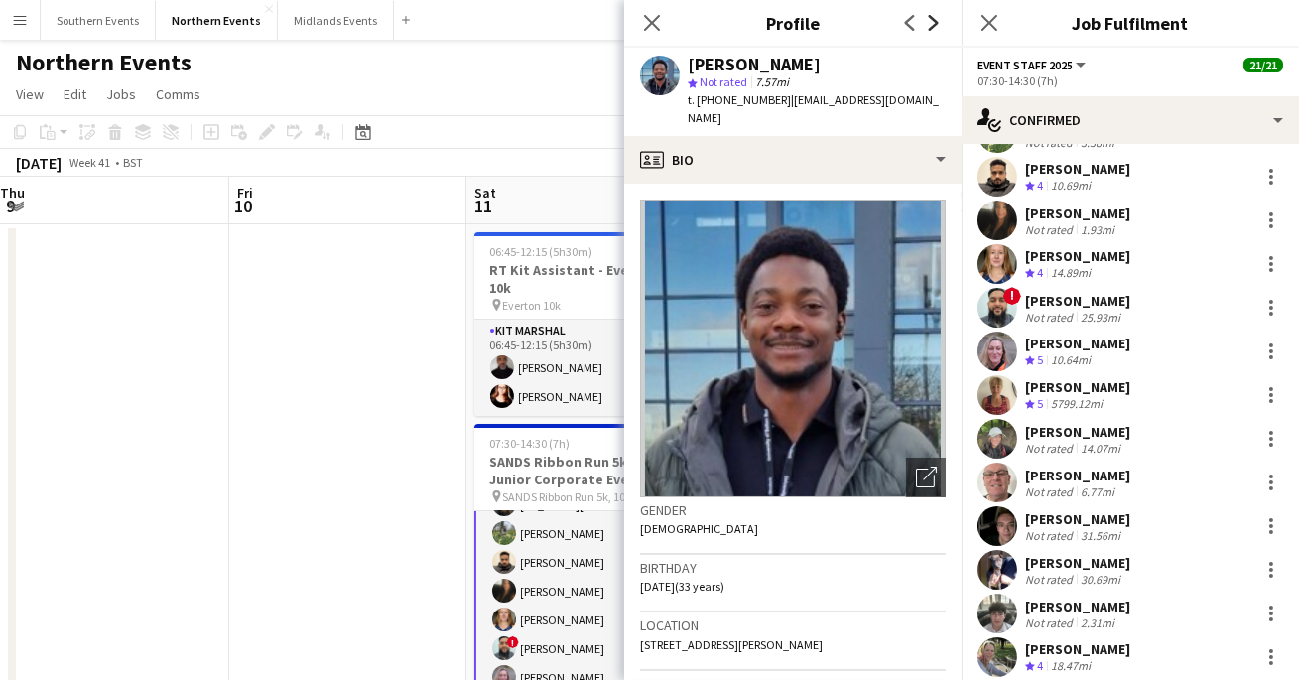
click at [937, 27] on icon "Next" at bounding box center [934, 23] width 16 height 16
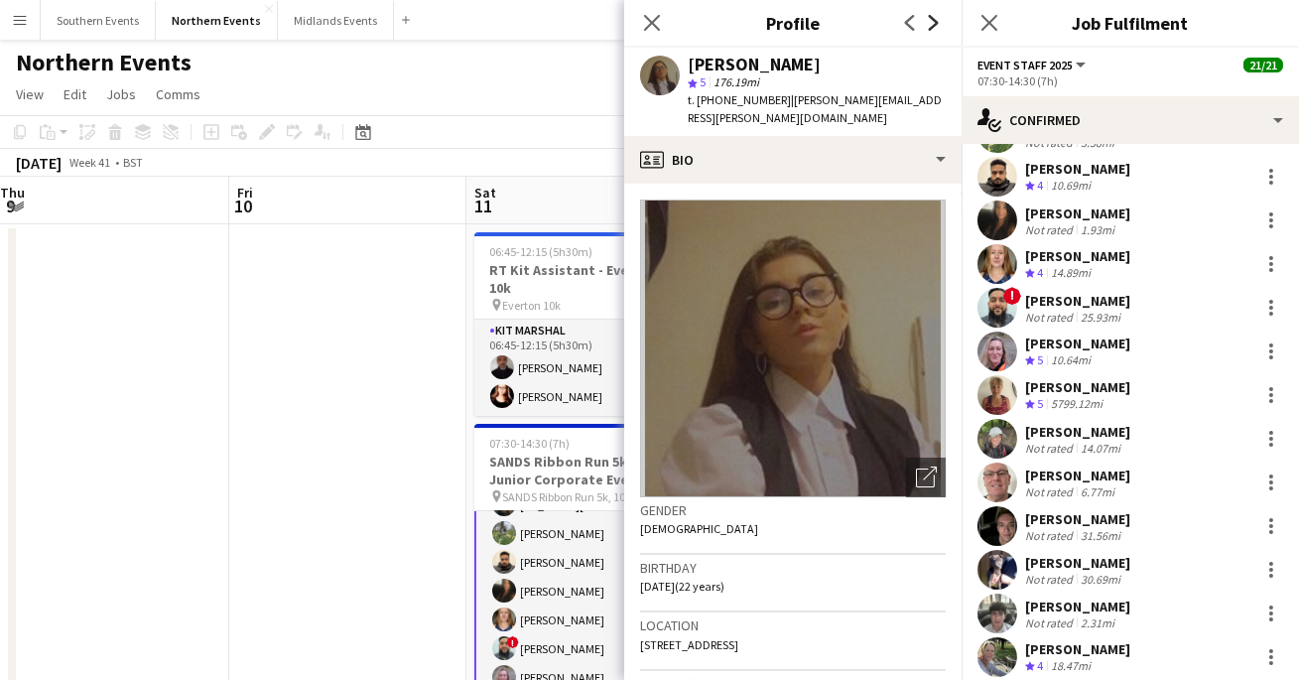
click at [937, 27] on icon "Next" at bounding box center [934, 23] width 16 height 16
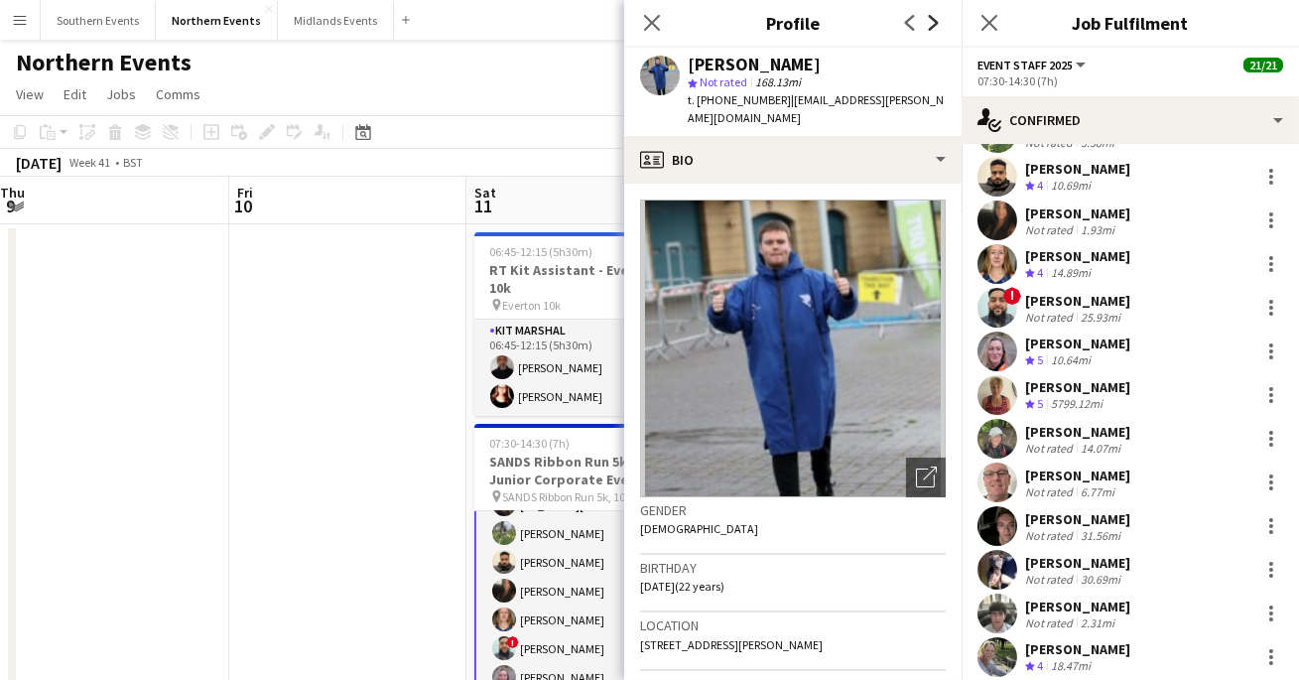
click at [937, 27] on icon "Next" at bounding box center [934, 23] width 16 height 16
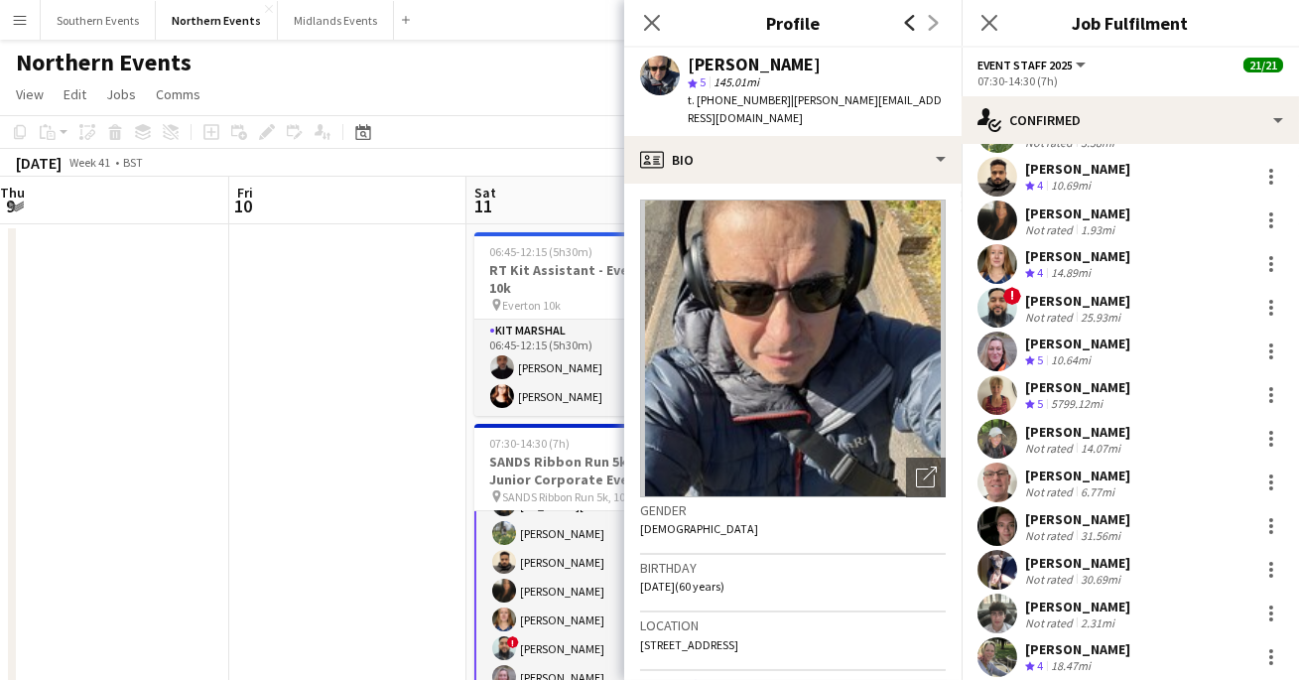
click at [915, 25] on icon "Previous" at bounding box center [910, 23] width 16 height 16
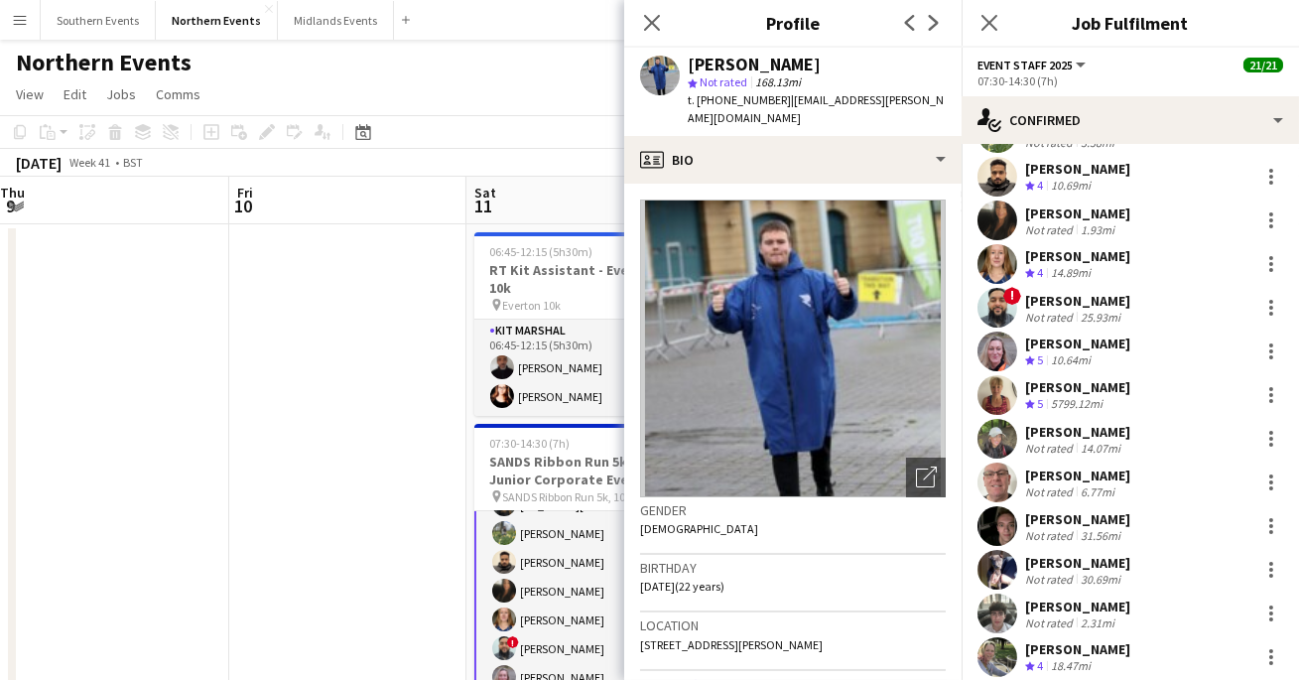
click at [639, 26] on div "Close pop-in" at bounding box center [652, 23] width 56 height 46
click at [653, 17] on icon "Close pop-in" at bounding box center [651, 22] width 19 height 19
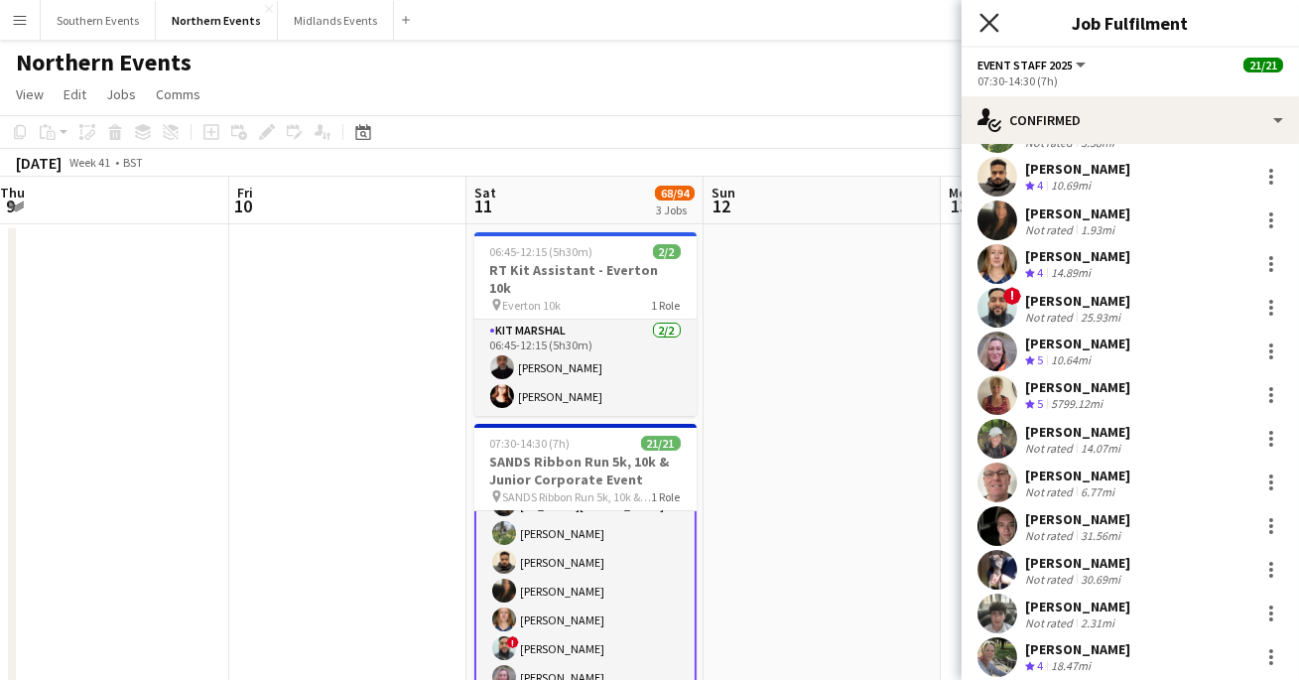
click at [988, 19] on icon "Close pop-in" at bounding box center [989, 22] width 19 height 19
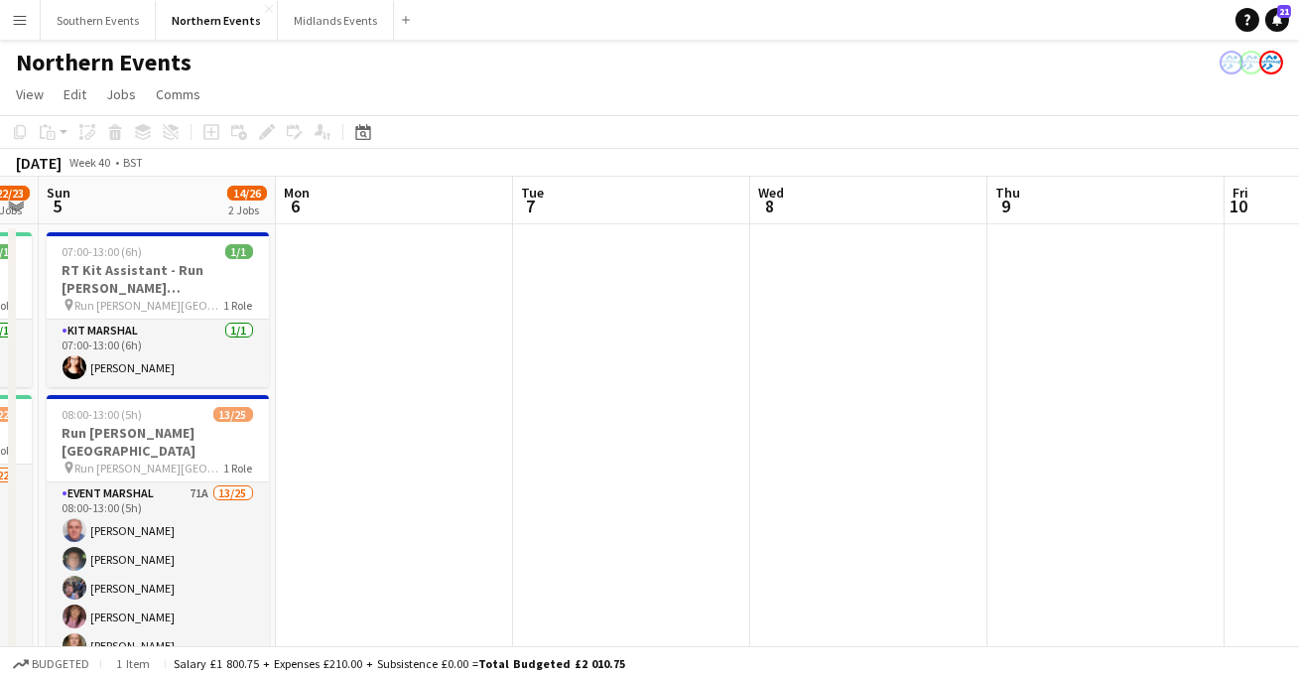
scroll to position [0, 432]
